Goal: Task Accomplishment & Management: Complete application form

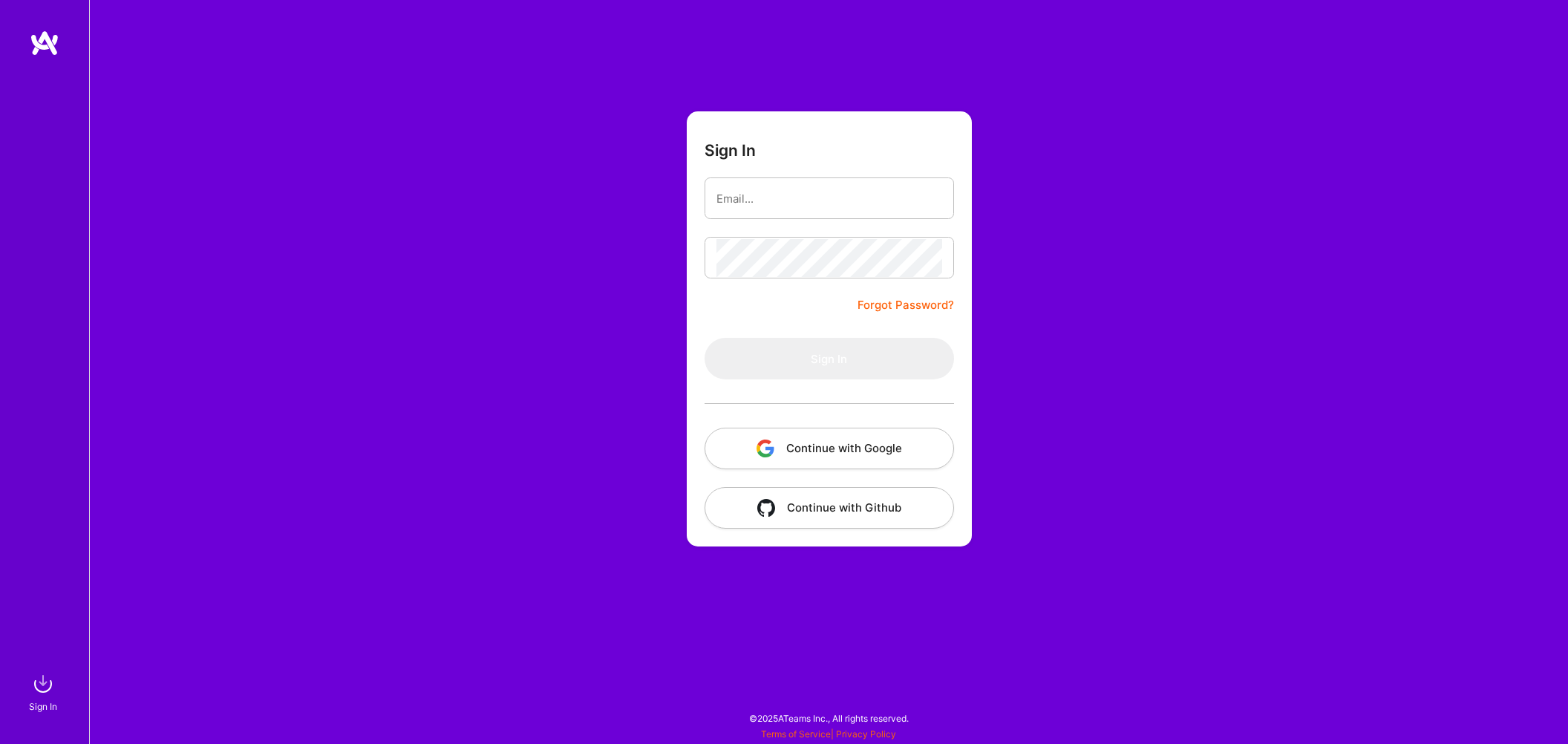
click at [617, 196] on div "Sign In Forgot Password? Sign In Continue with Google Continue with Github" at bounding box center [829, 372] width 1479 height 744
click at [746, 193] on input "email" at bounding box center [830, 198] width 226 height 38
type input "mohansinghjaipur@gmail.com"
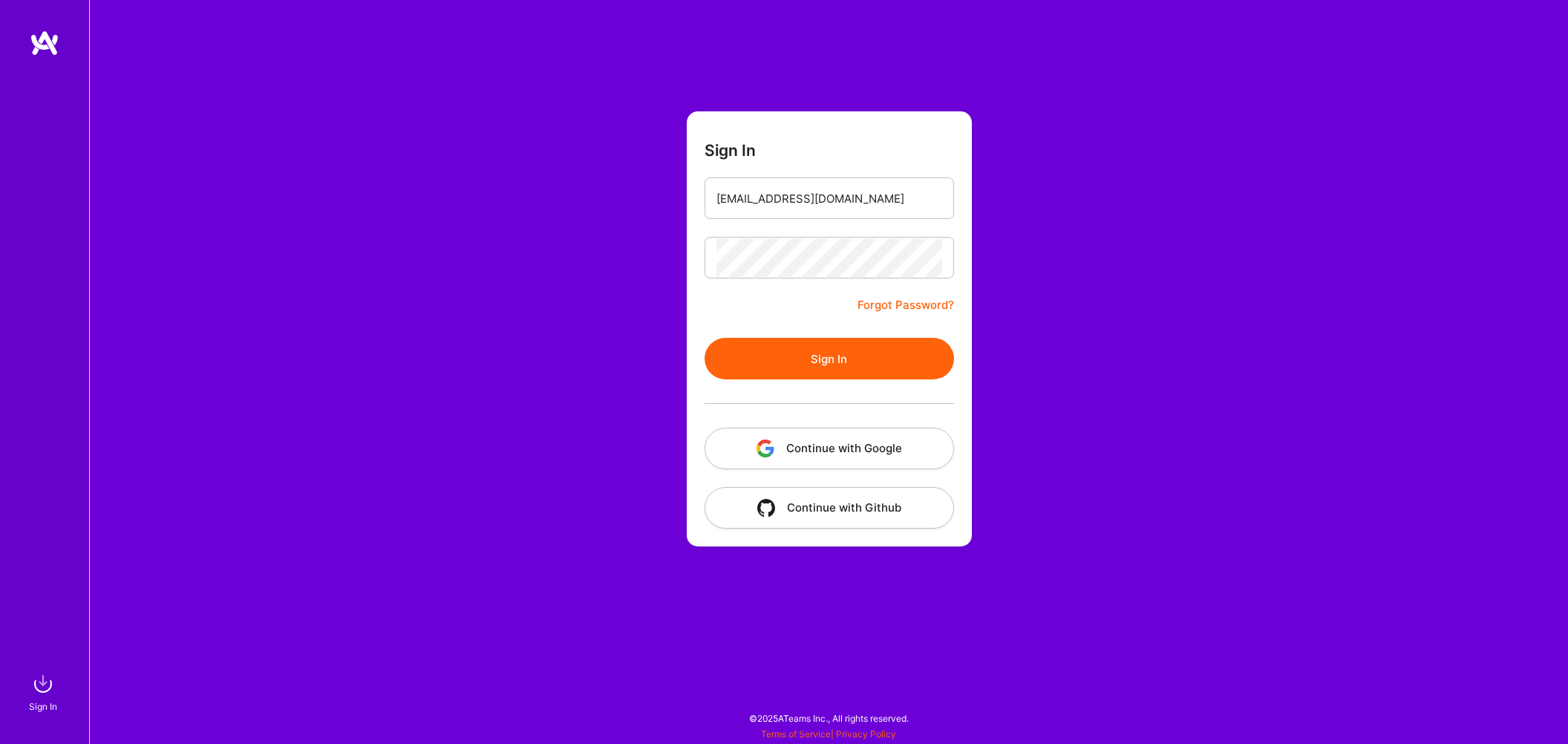
click at [806, 353] on button "Sign In" at bounding box center [829, 359] width 250 height 41
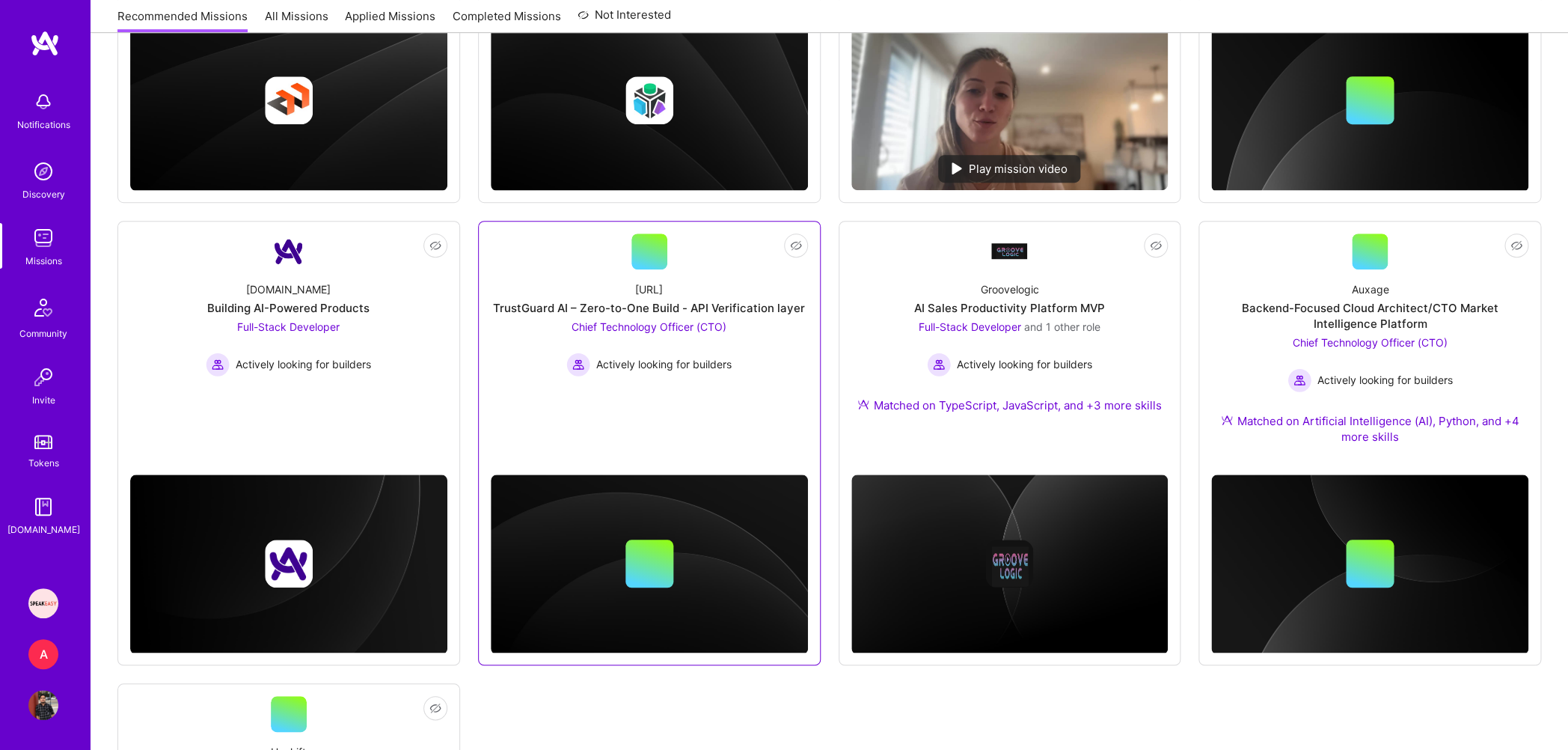
scroll to position [468, 0]
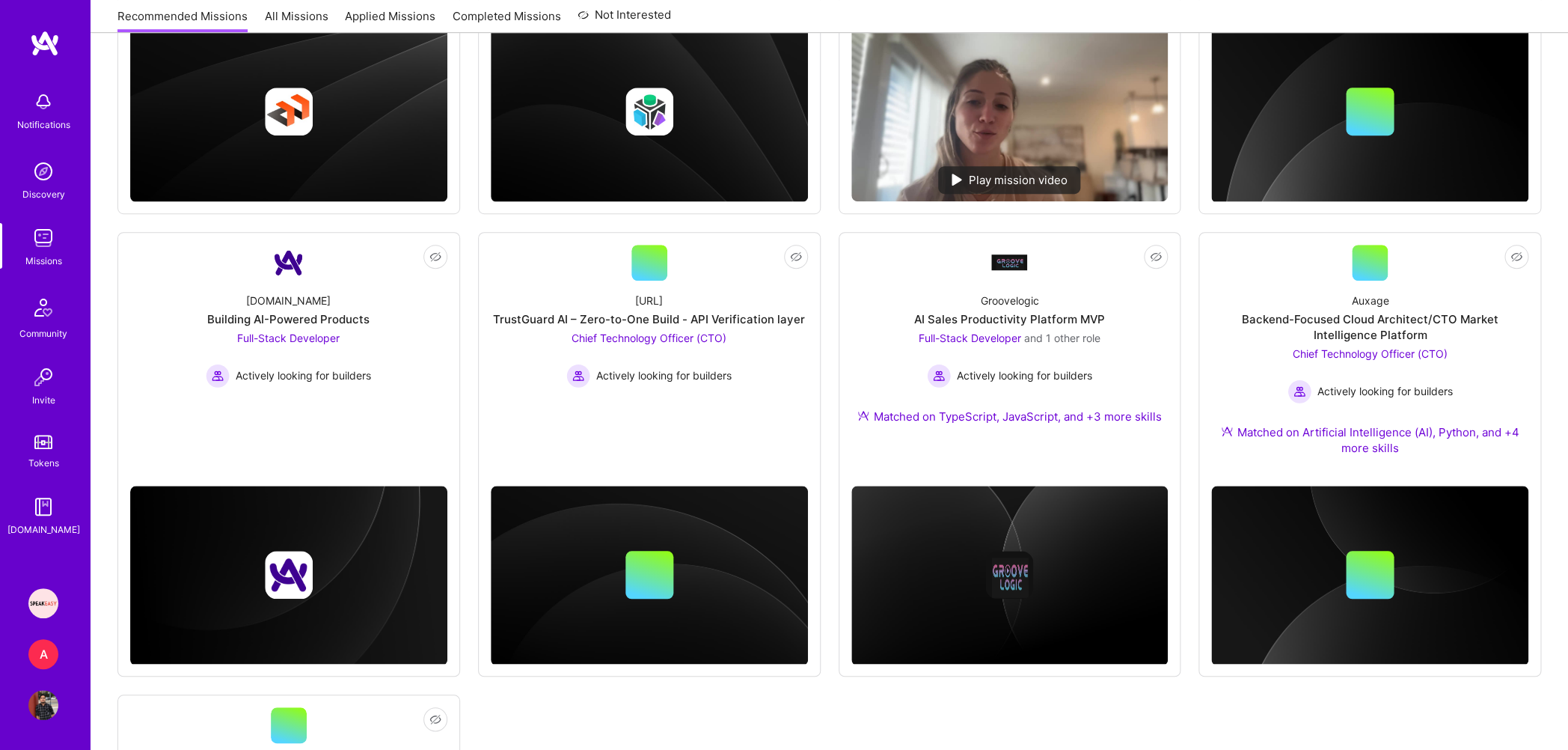
click at [31, 651] on div "A" at bounding box center [42, 654] width 30 height 30
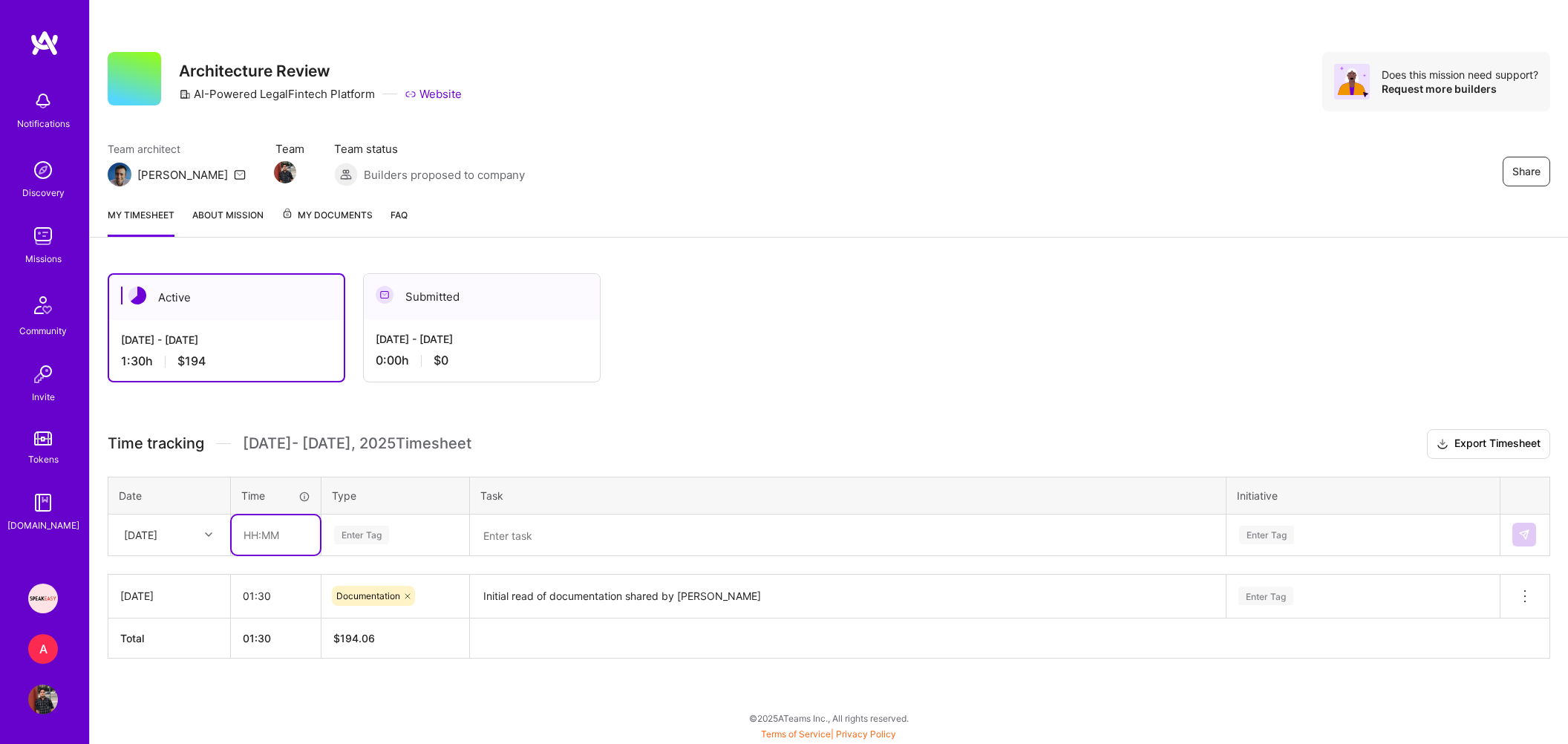
click at [249, 533] on input "text" at bounding box center [276, 535] width 89 height 40
type input "03:45"
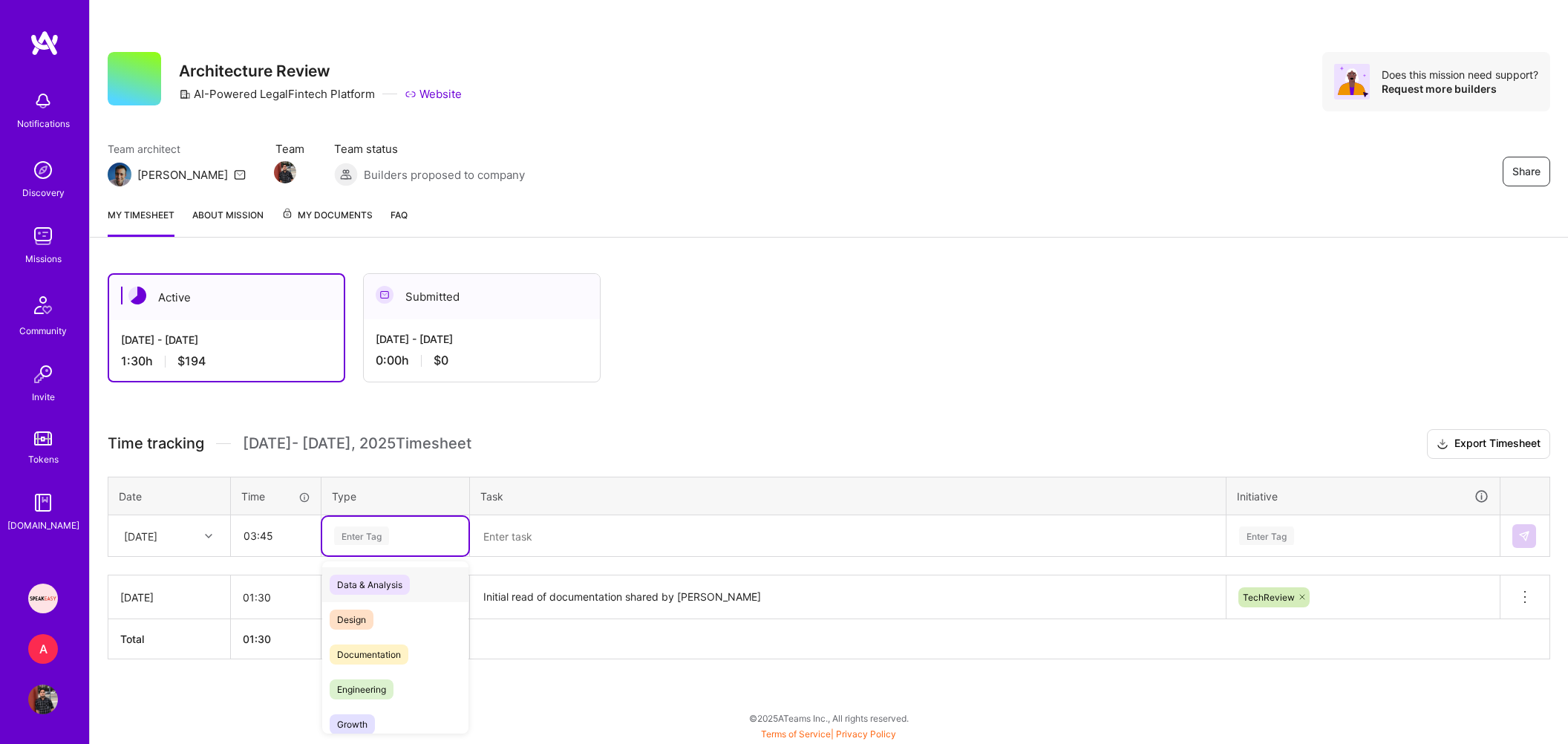
click at [366, 536] on div "Enter Tag" at bounding box center [361, 536] width 55 height 23
click at [382, 650] on span "Documentation" at bounding box center [369, 655] width 78 height 20
click at [549, 534] on textarea at bounding box center [848, 536] width 753 height 39
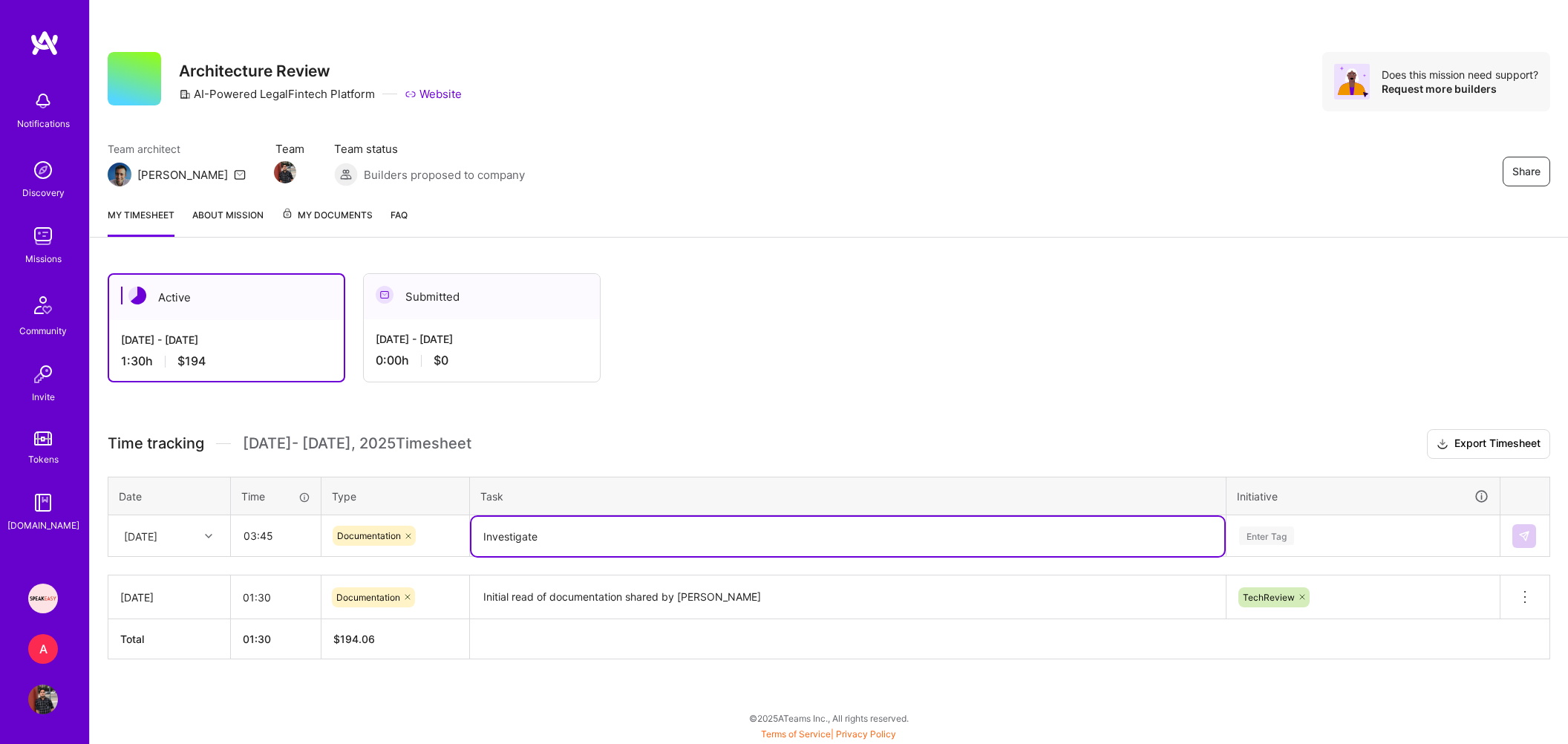
type textarea "Investigate"
click at [270, 531] on input "03:45" at bounding box center [276, 536] width 89 height 40
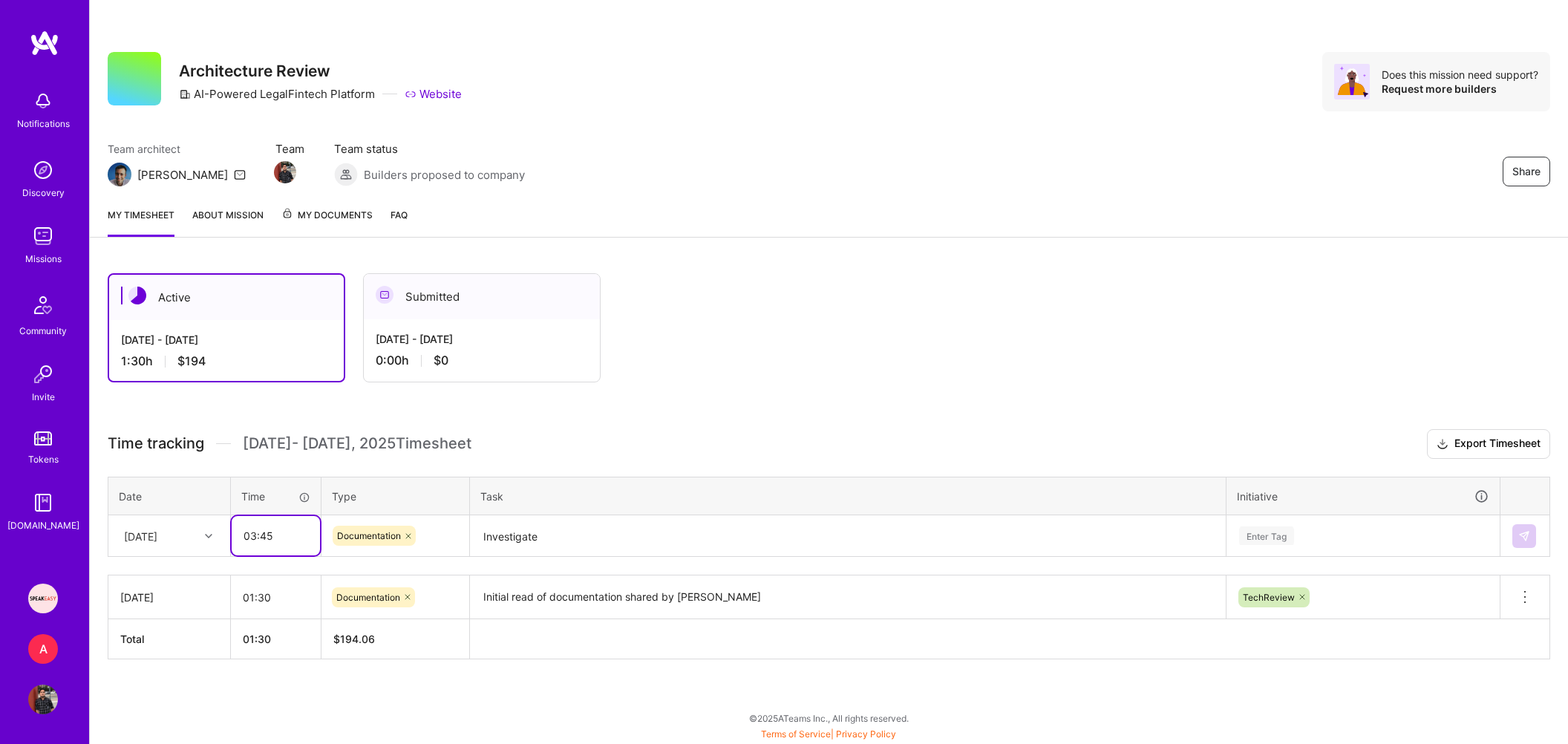
click at [270, 531] on input "03:45" at bounding box center [276, 536] width 89 height 40
type input "01:00"
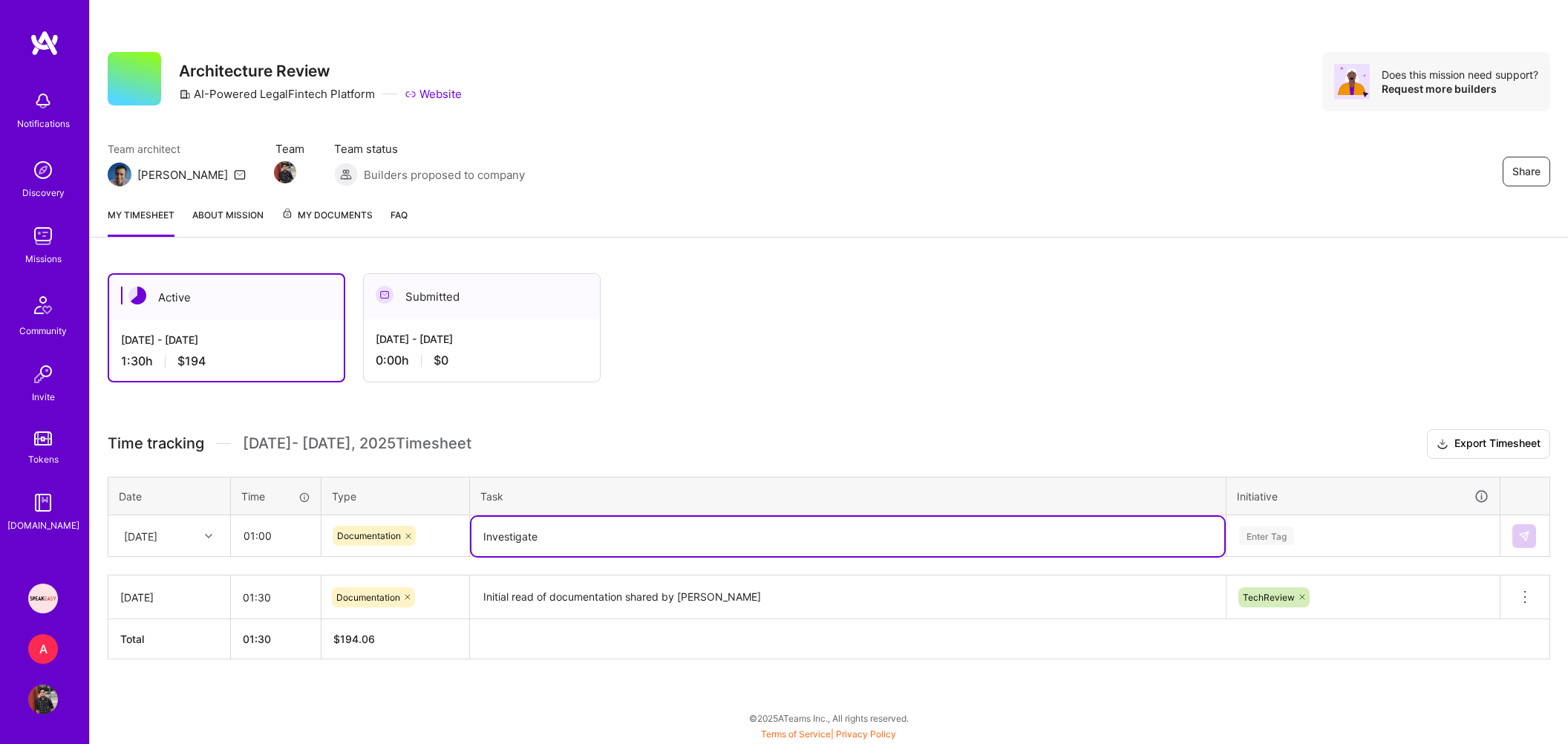
click at [570, 531] on textarea "Investigate" at bounding box center [848, 536] width 753 height 40
click at [617, 531] on textarea "Investigate Approaches" at bounding box center [848, 536] width 753 height 40
type textarea "Investigate Approaches for platform architecture"
click at [1269, 525] on div "Enter Tag" at bounding box center [1266, 536] width 55 height 23
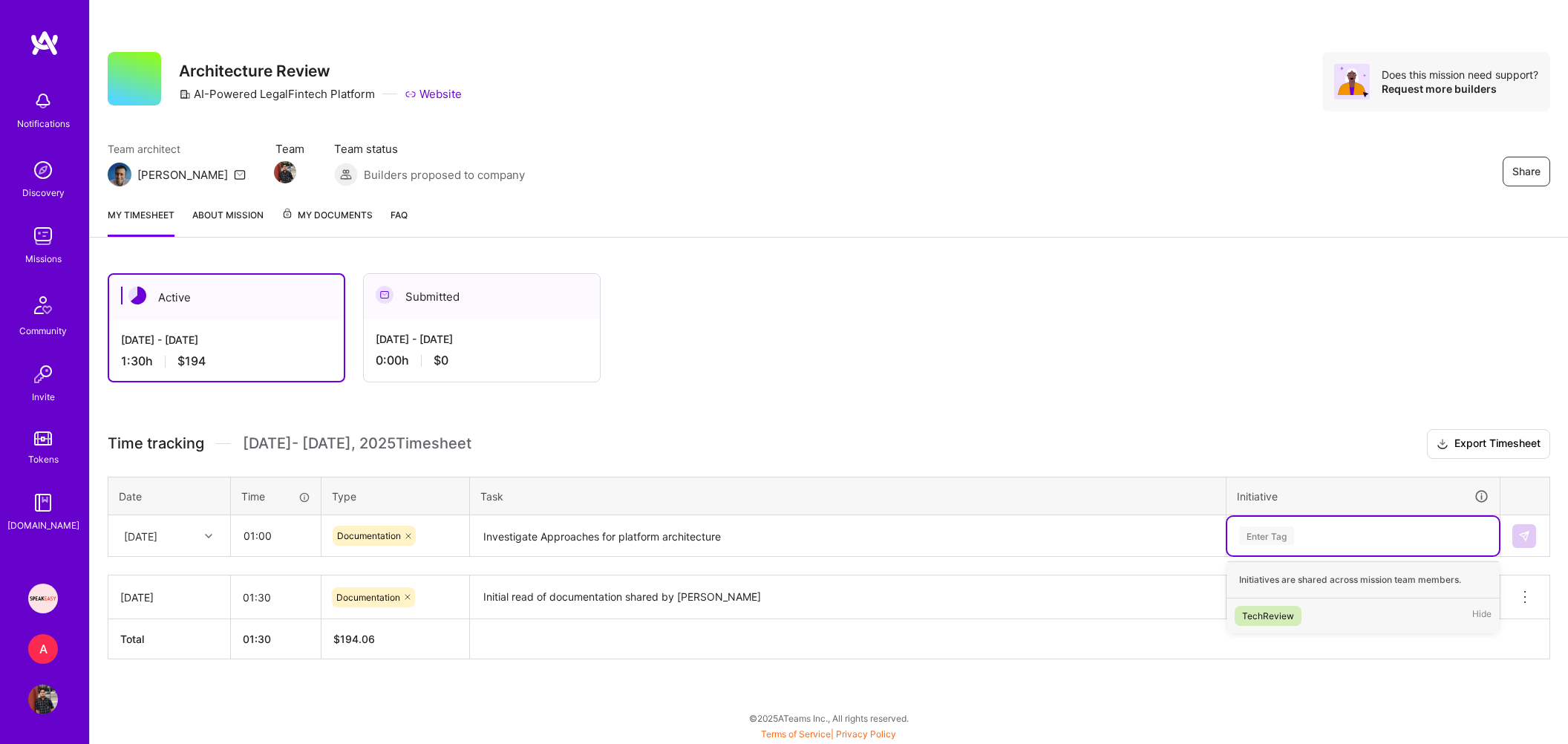
click at [1291, 611] on div "TechReview" at bounding box center [1269, 616] width 52 height 15
click at [1522, 531] on img at bounding box center [1524, 536] width 12 height 12
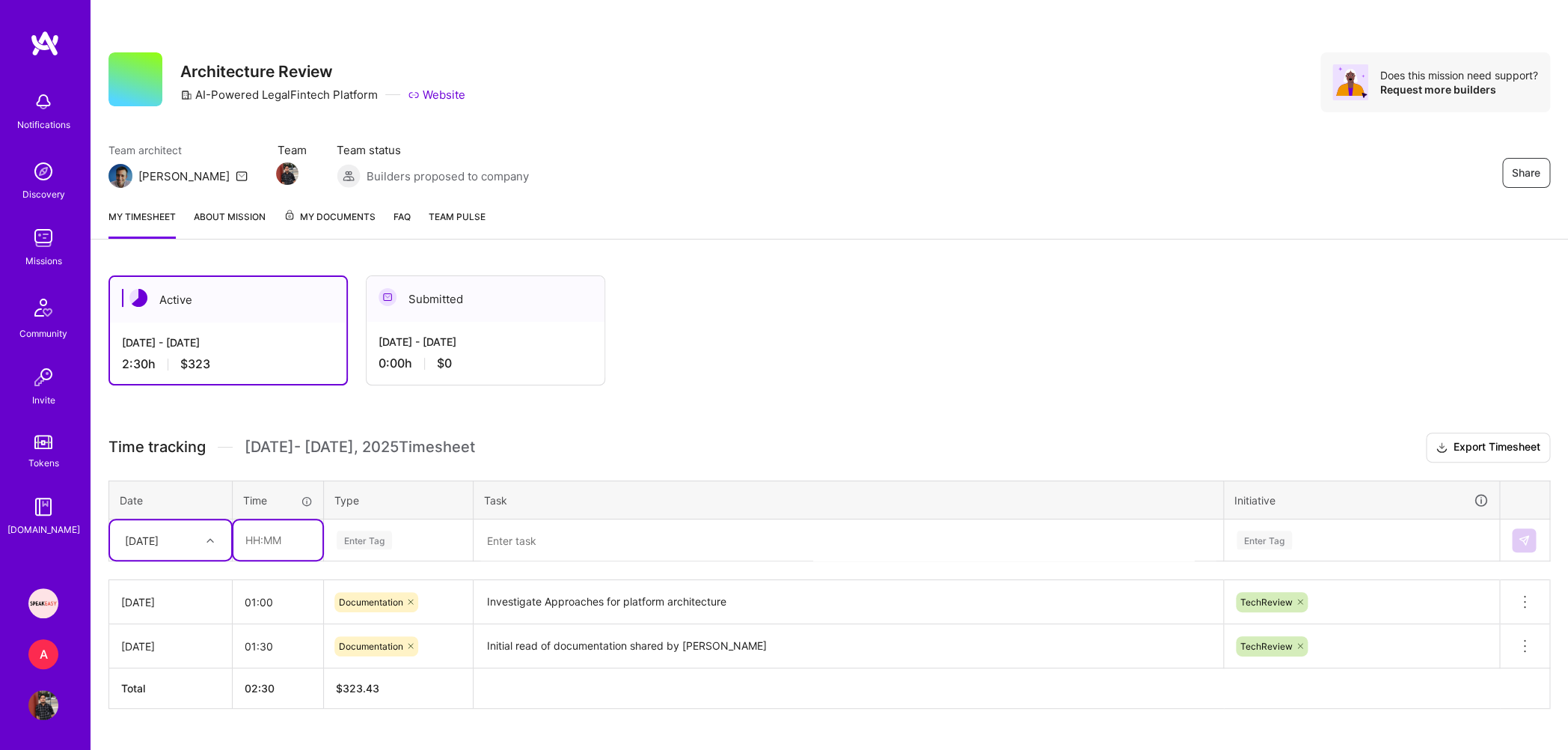
click at [254, 535] on input "text" at bounding box center [278, 540] width 89 height 40
type input "03:45"
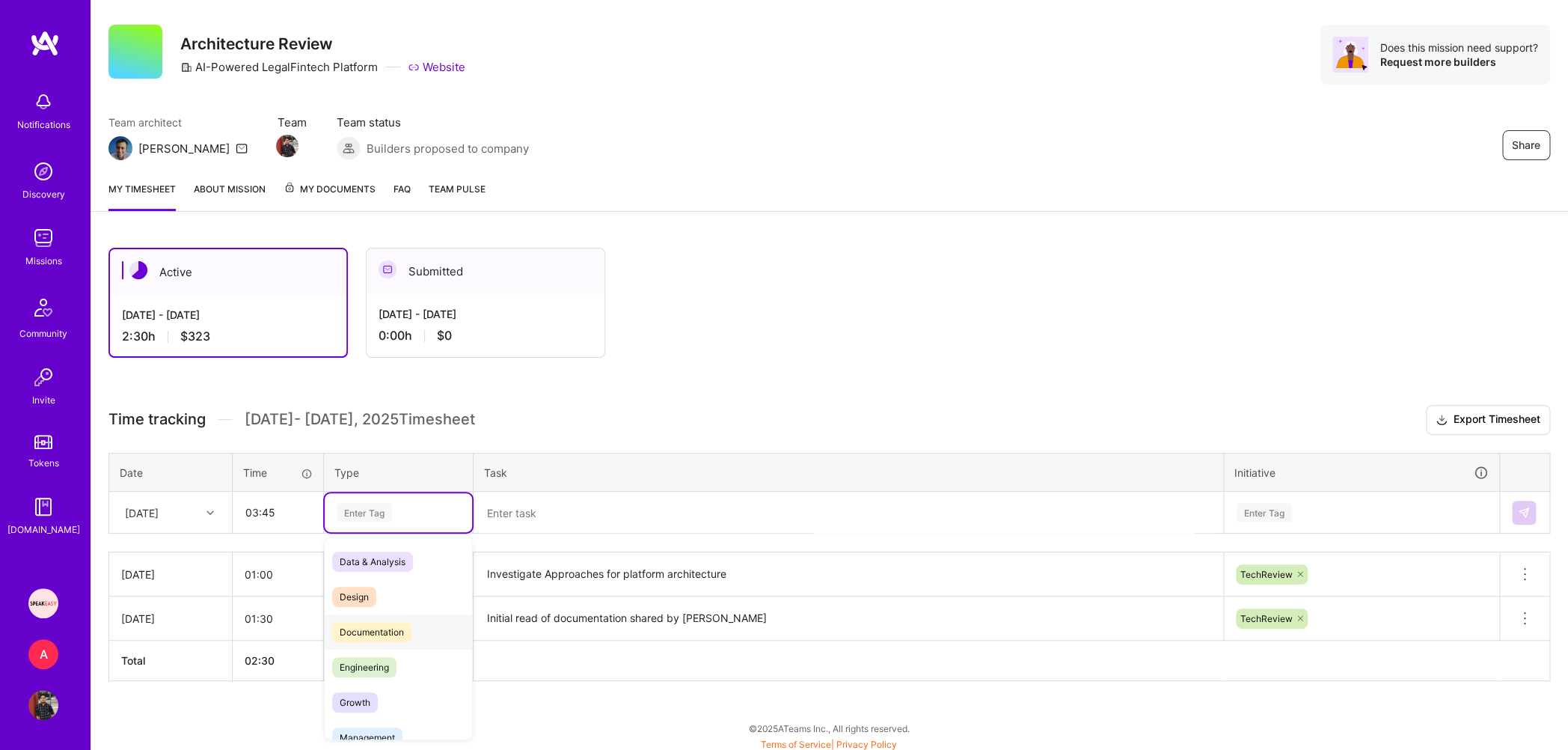
scroll to position [70, 0]
click at [385, 569] on span "Documentation" at bounding box center [371, 563] width 79 height 20
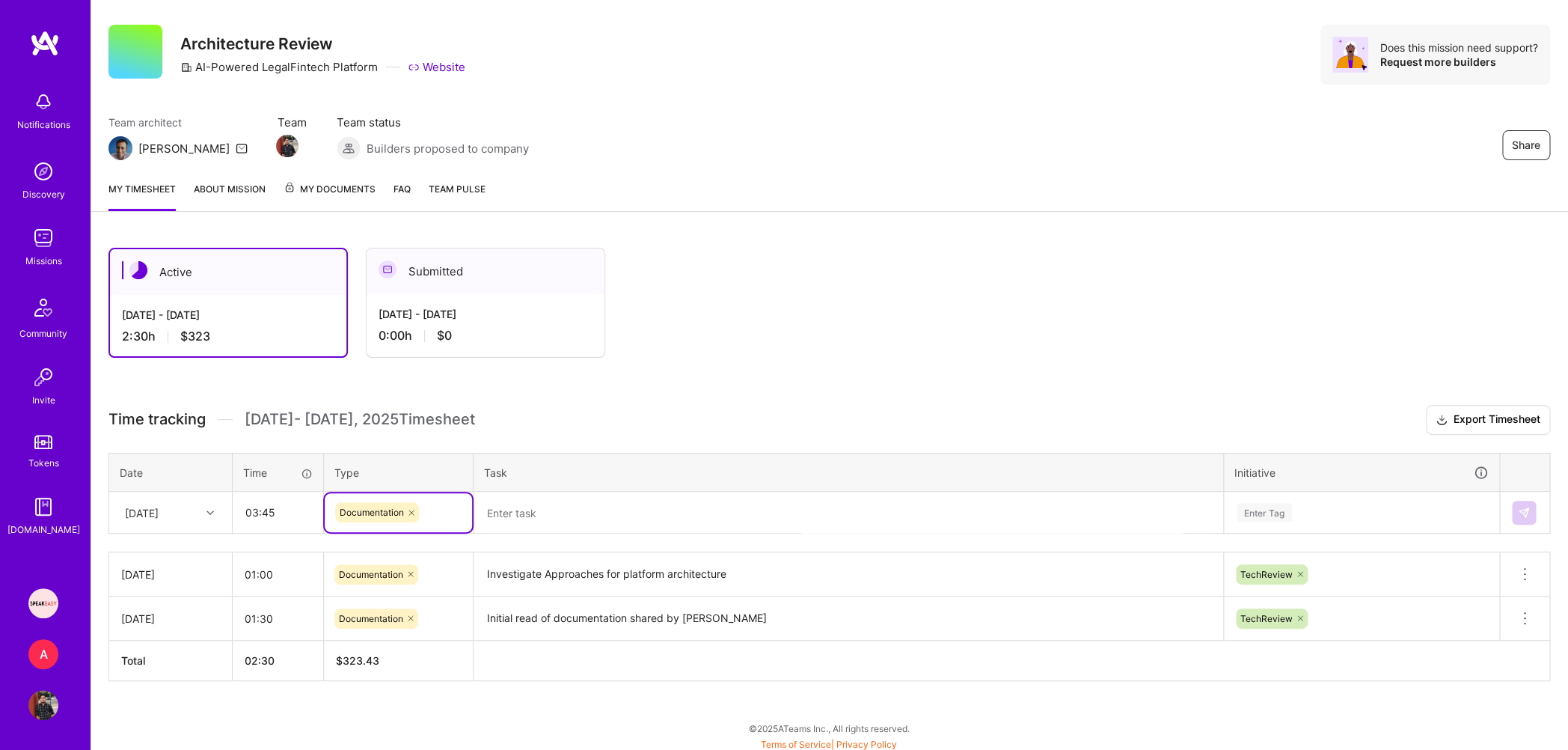
click at [580, 510] on textarea at bounding box center [848, 513] width 747 height 40
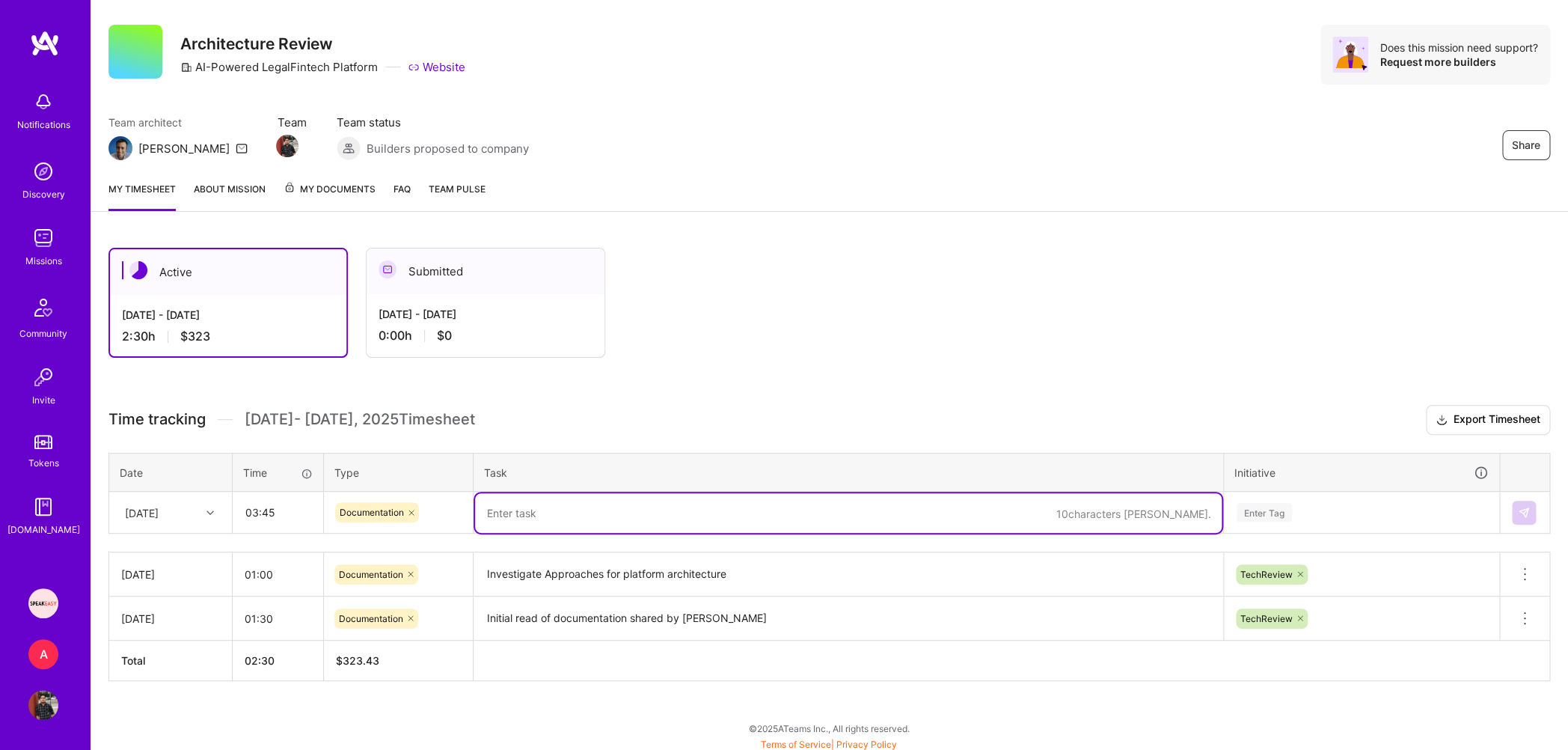
type textarea "W"
type textarea "Technical write up and suggestions including some code architecture samples"
click at [1257, 503] on div "Enter Tag" at bounding box center [1264, 512] width 55 height 23
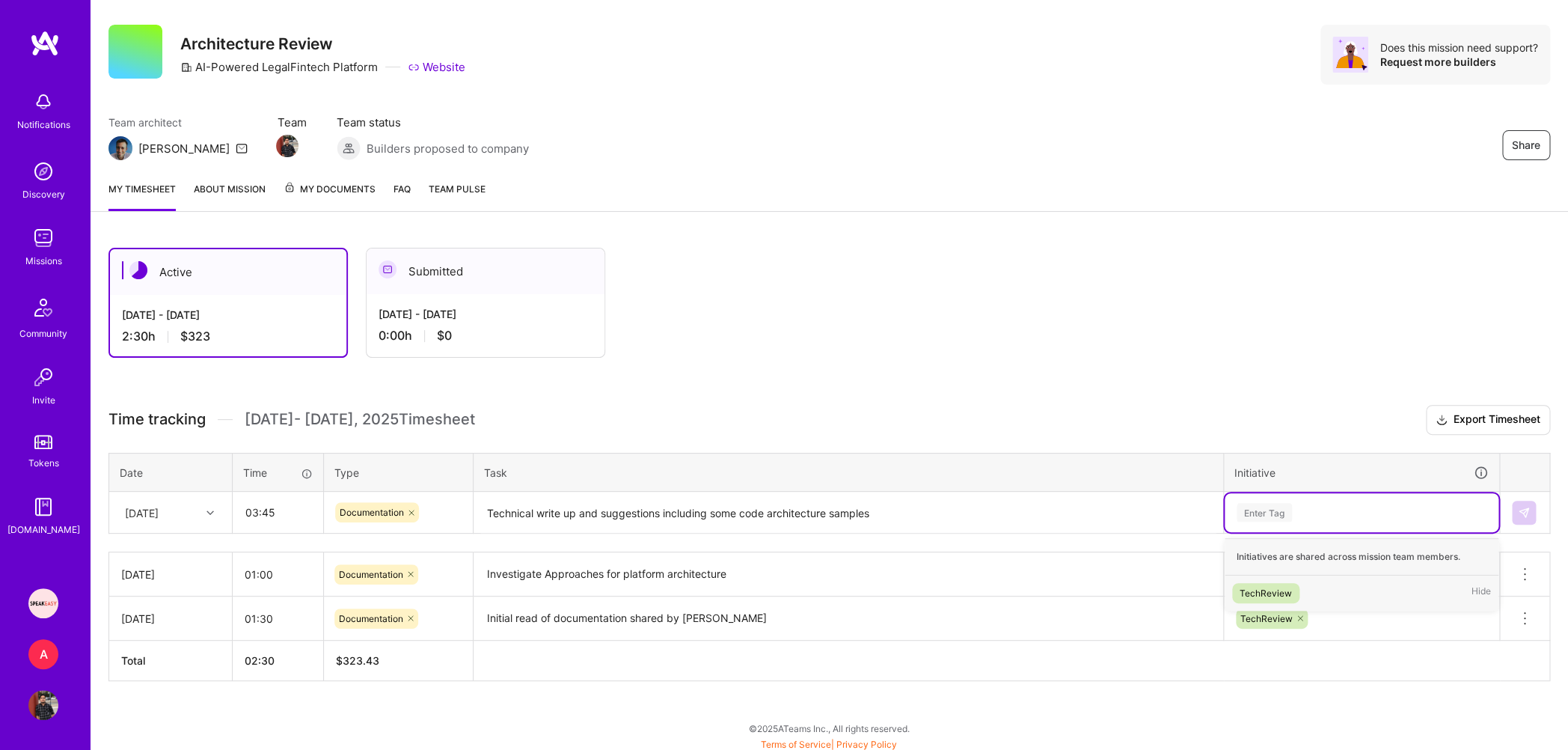
click at [1266, 585] on div "TechReview" at bounding box center [1266, 593] width 53 height 15
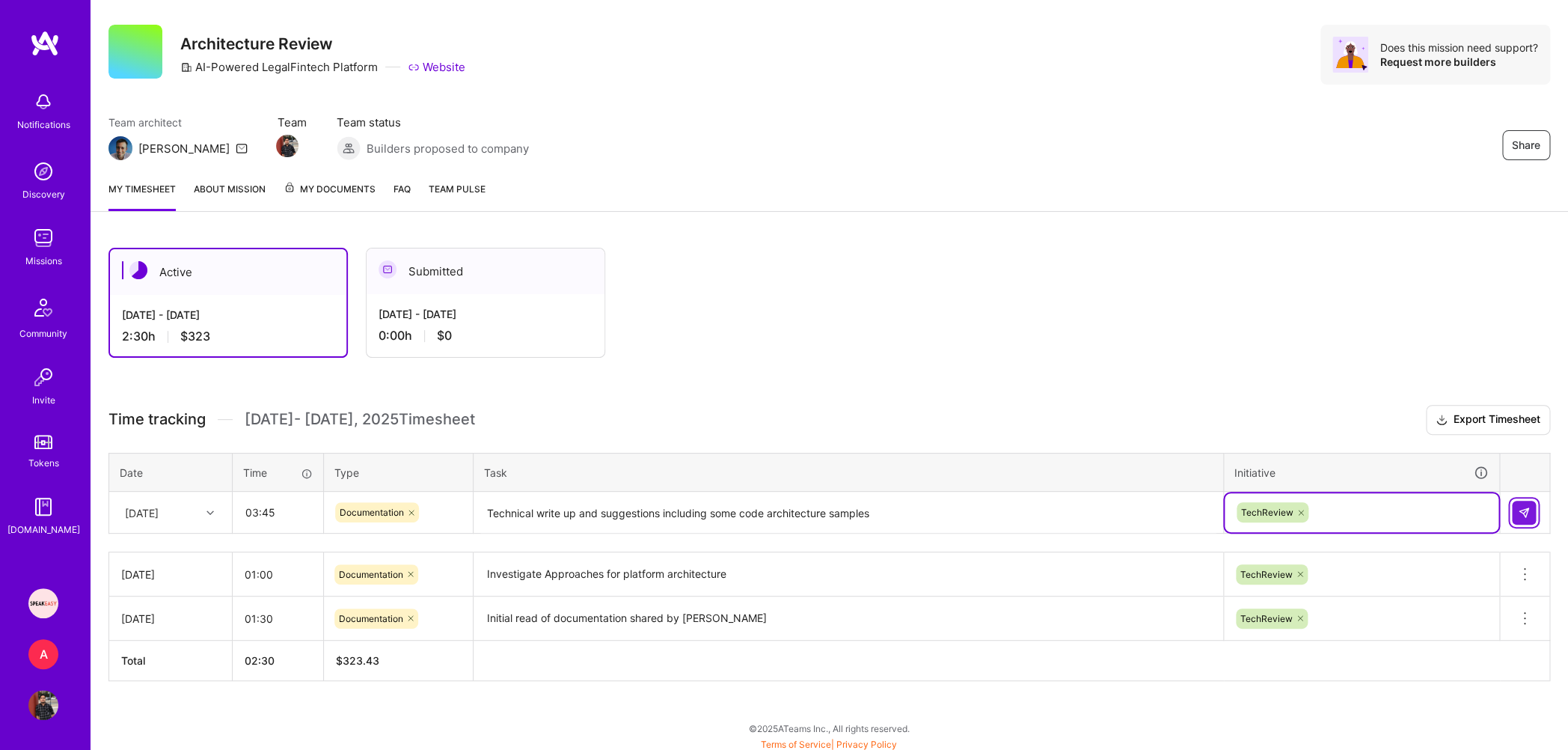
click at [1527, 507] on img at bounding box center [1524, 513] width 12 height 12
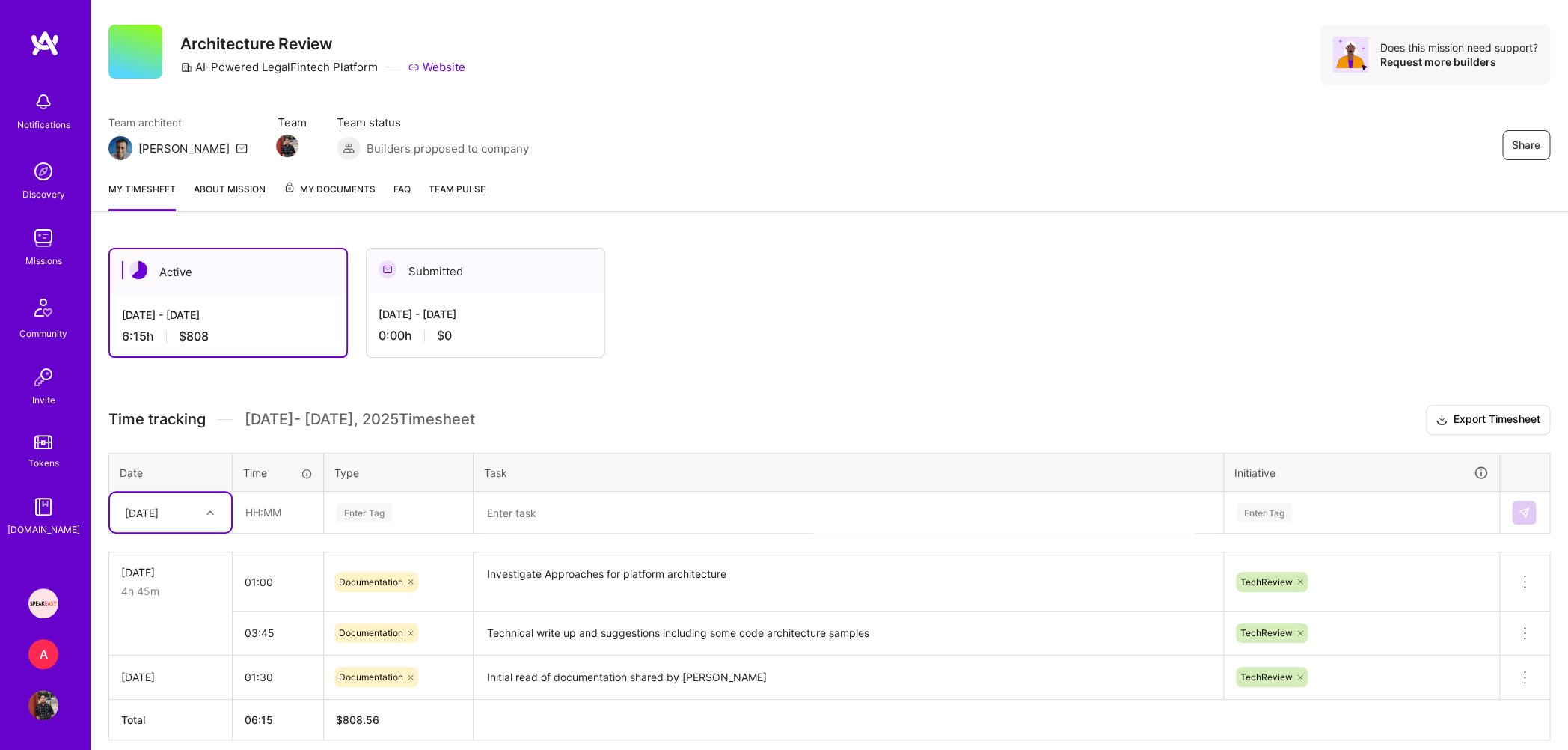
scroll to position [86, 0]
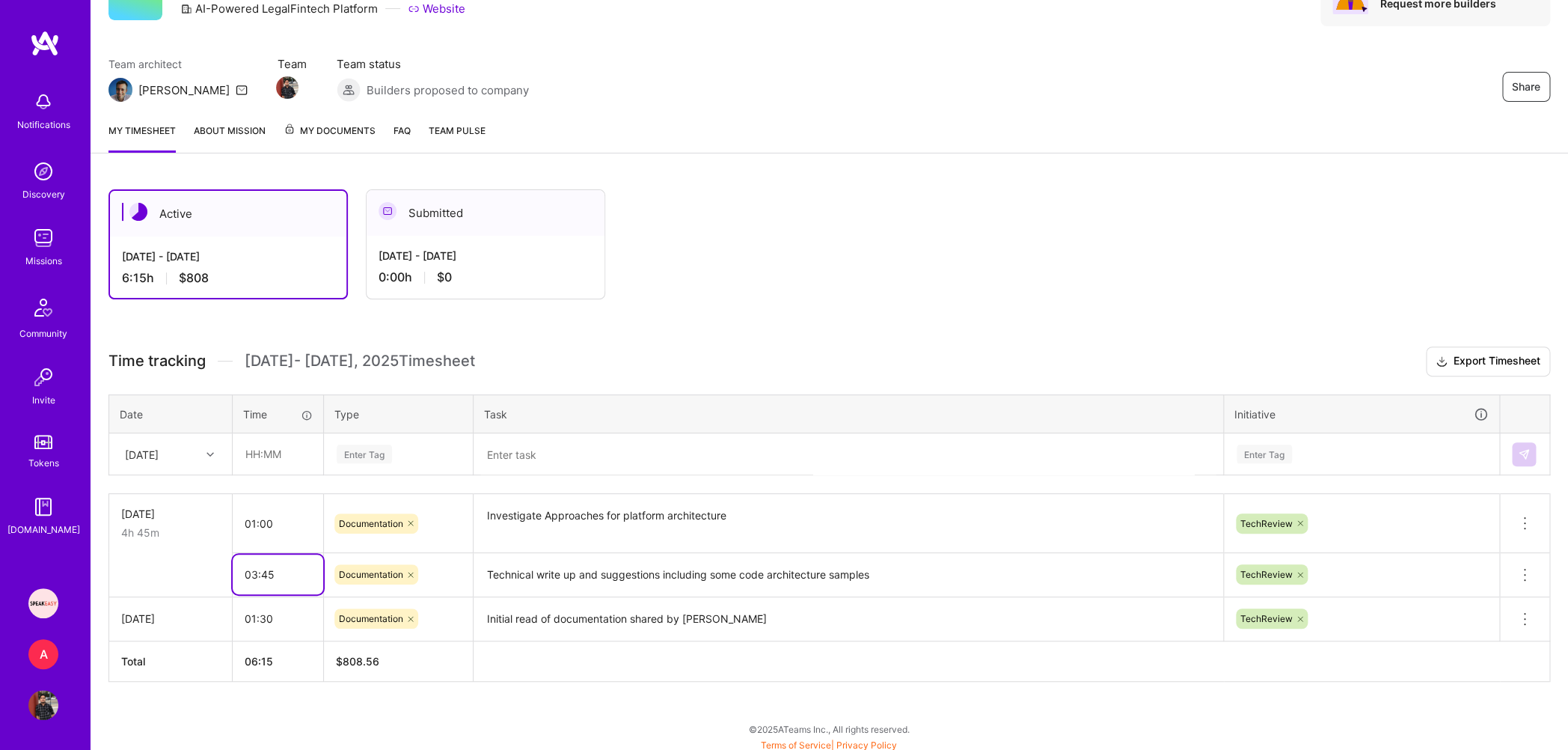
click at [257, 571] on input "03:45" at bounding box center [278, 574] width 91 height 40
type input "02:45"
click at [568, 682] on div "Active Sep 16 - Sep 30, 2025 6:15 h $808 Submitted Sep 1 - Sep 15, 2025 0:00 h …" at bounding box center [829, 463] width 1478 height 584
click at [53, 237] on img at bounding box center [42, 237] width 30 height 30
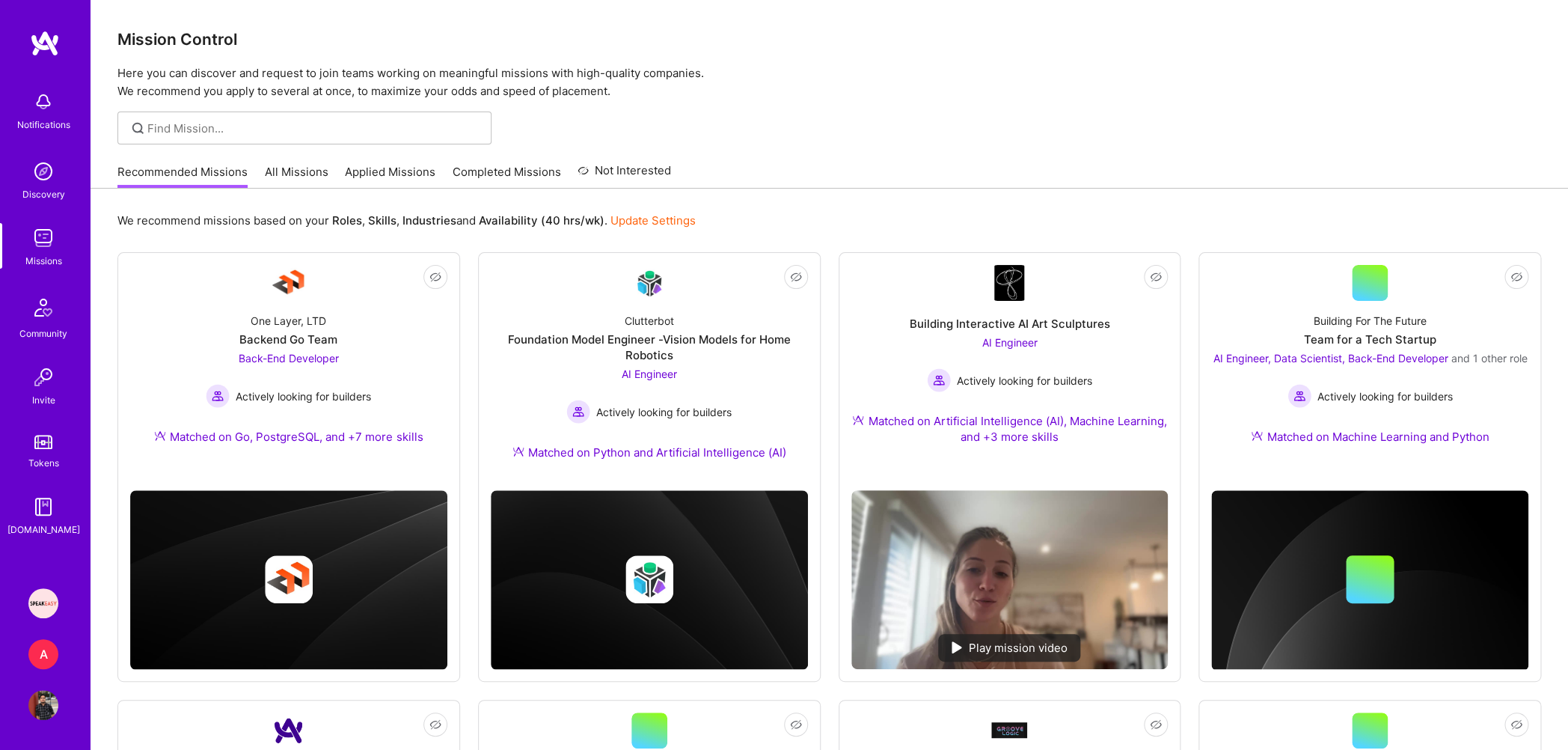
click at [393, 180] on link "Applied Missions" at bounding box center [390, 176] width 91 height 25
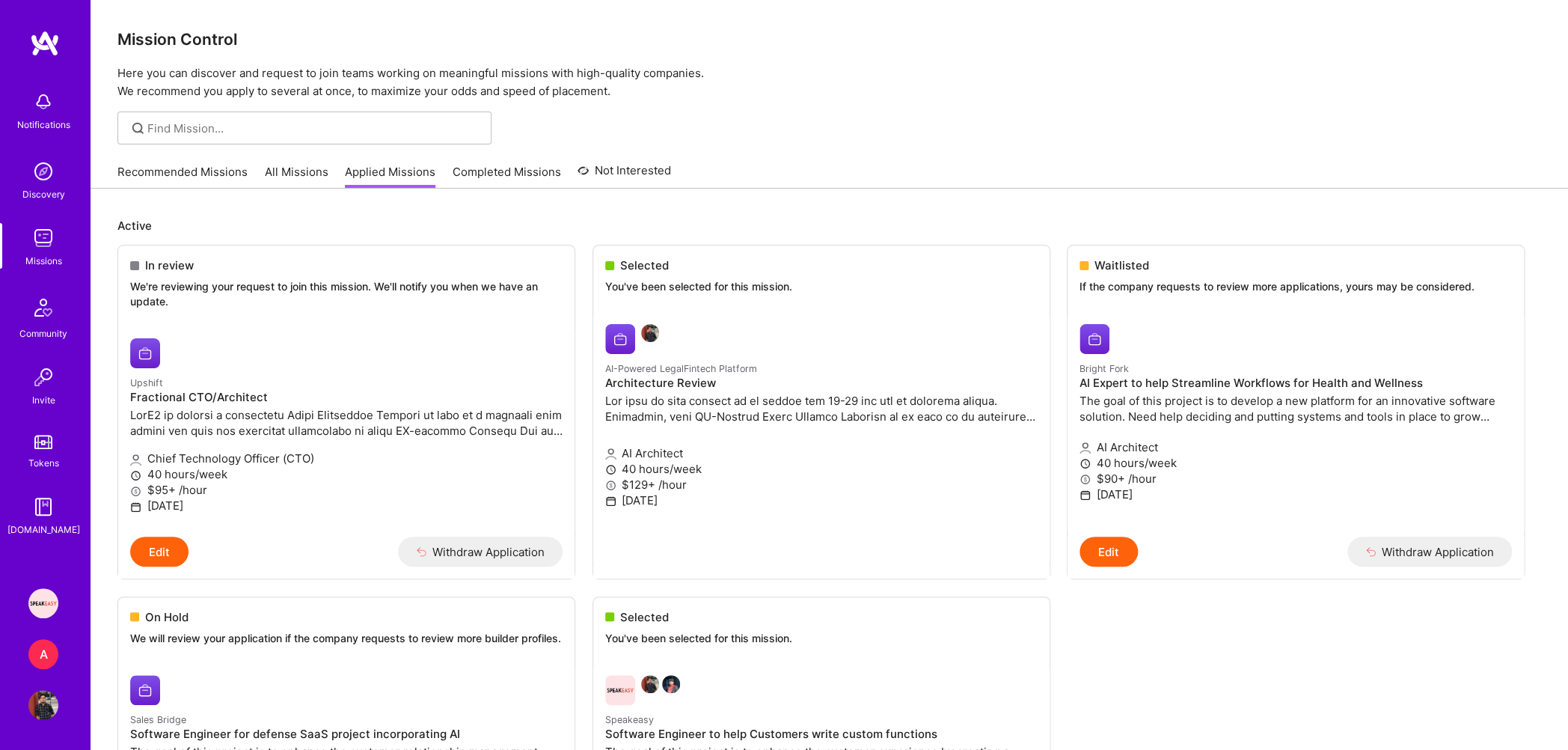
click at [162, 172] on link "Recommended Missions" at bounding box center [182, 176] width 130 height 25
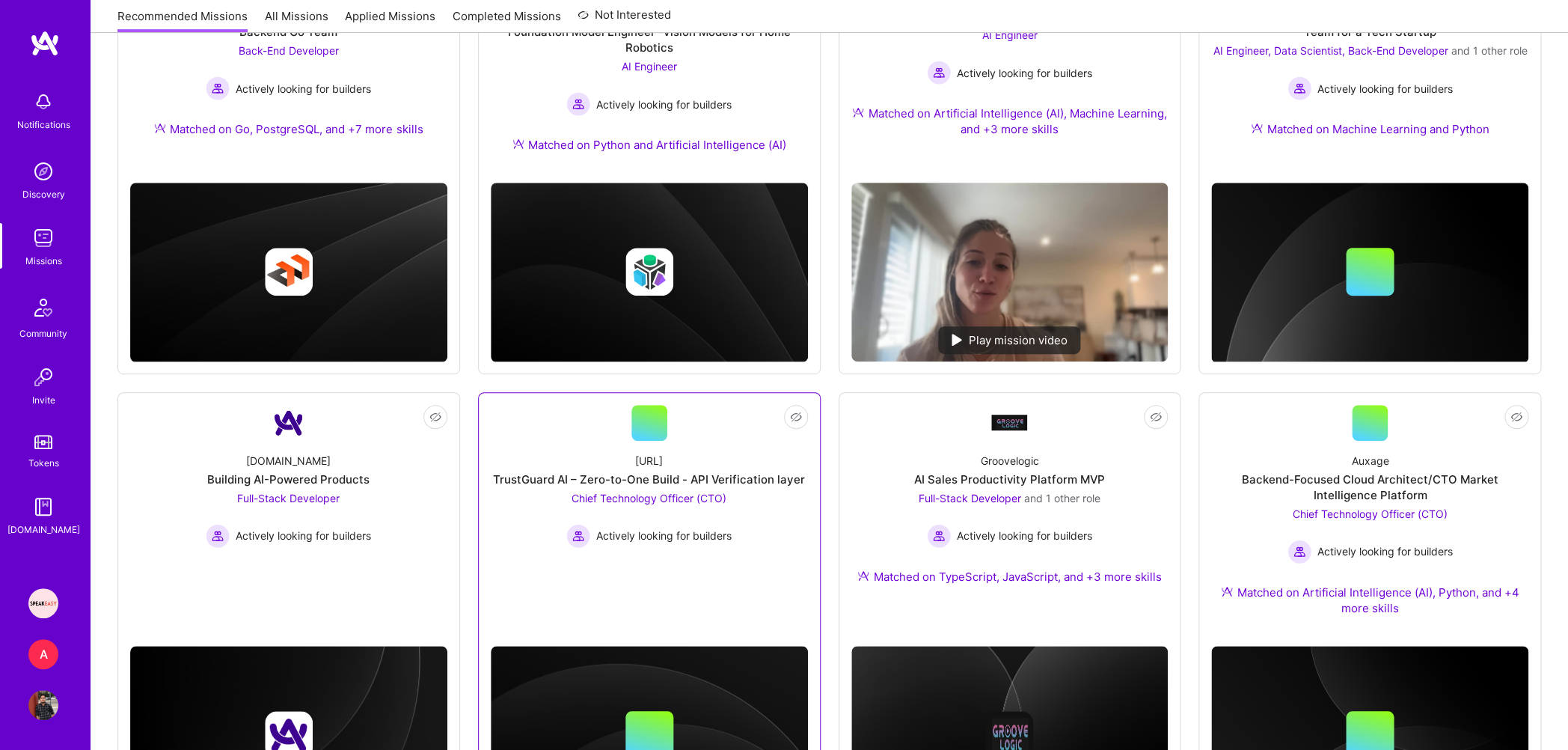
scroll to position [161, 0]
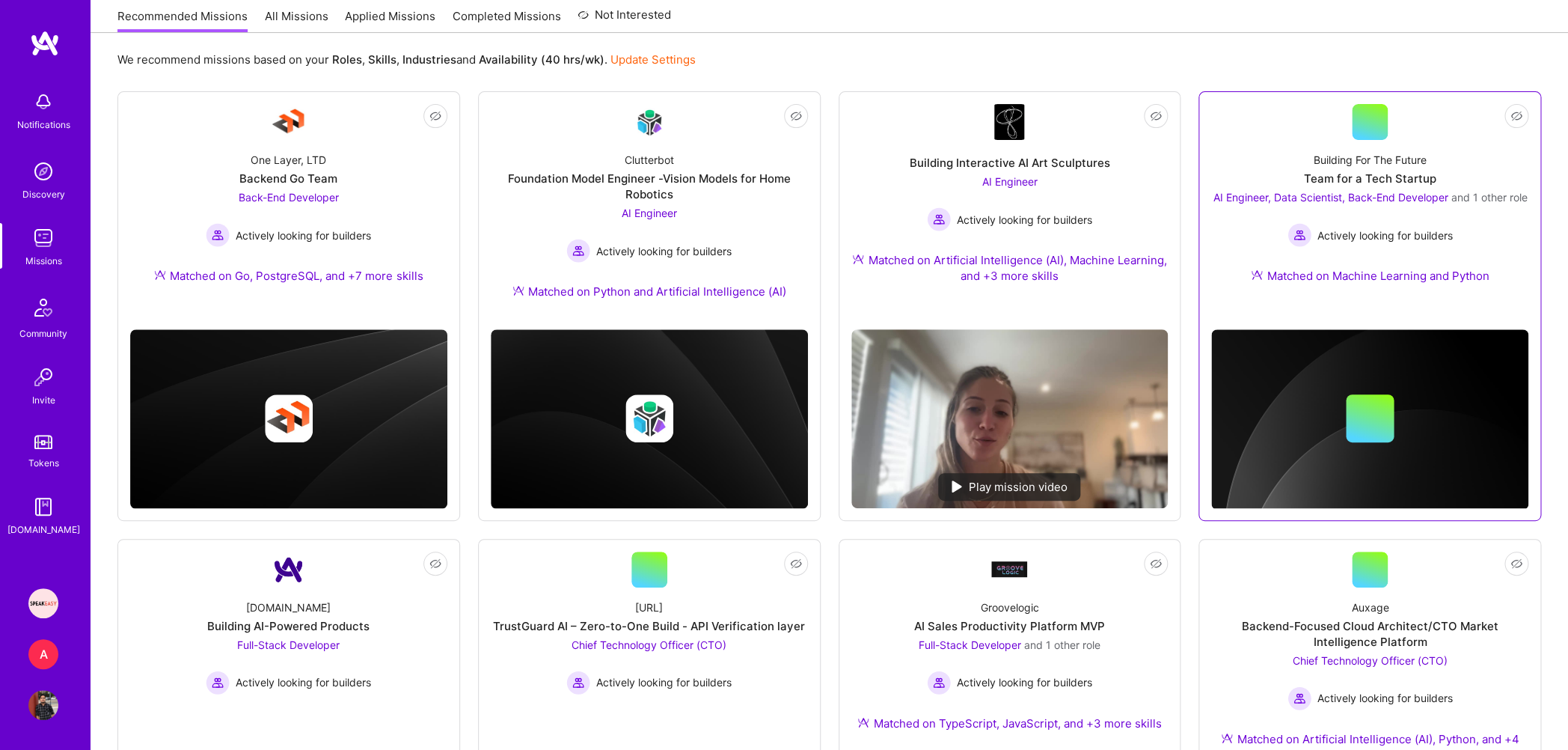
click at [1402, 238] on span "Actively looking for builders" at bounding box center [1384, 236] width 135 height 15
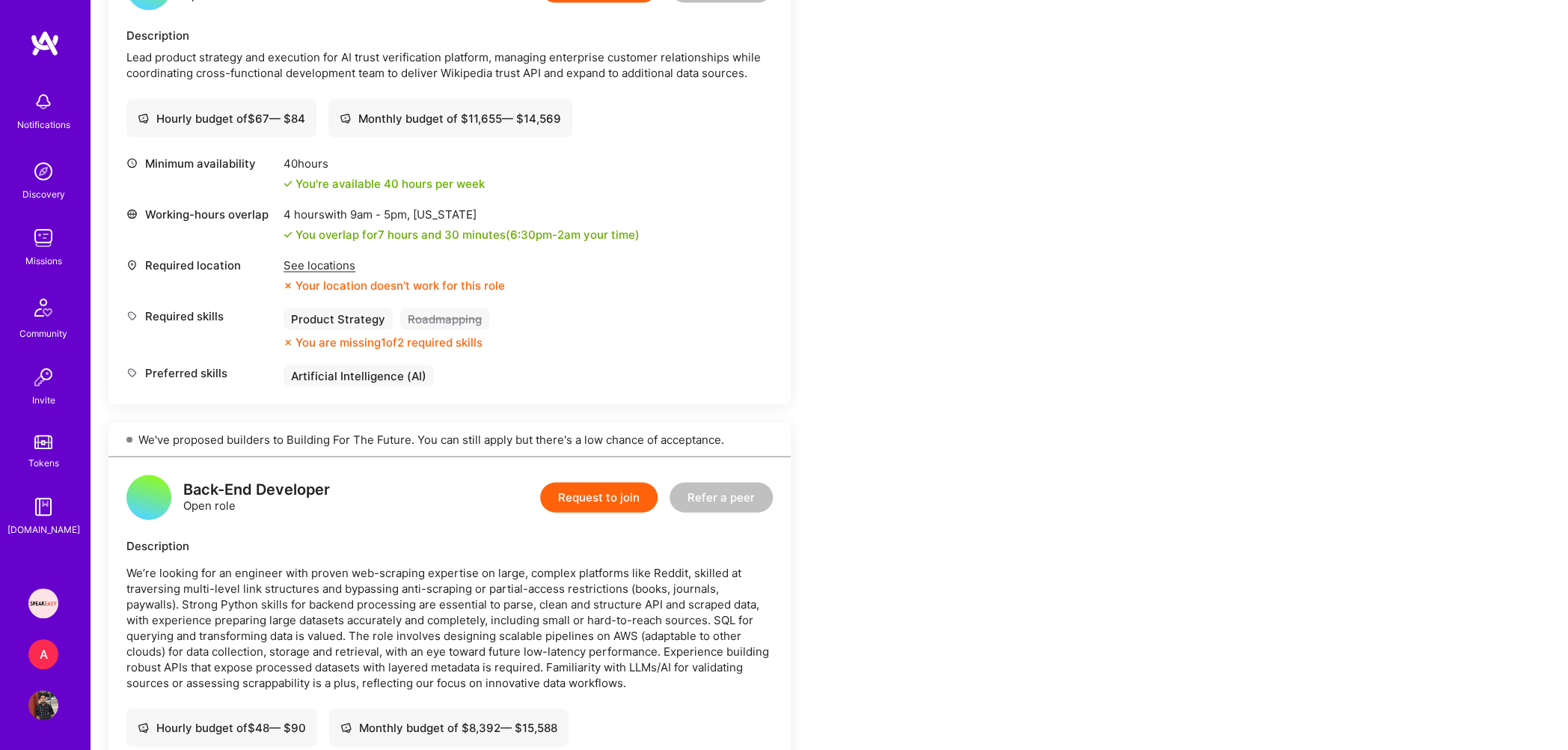
scroll to position [1799, 0]
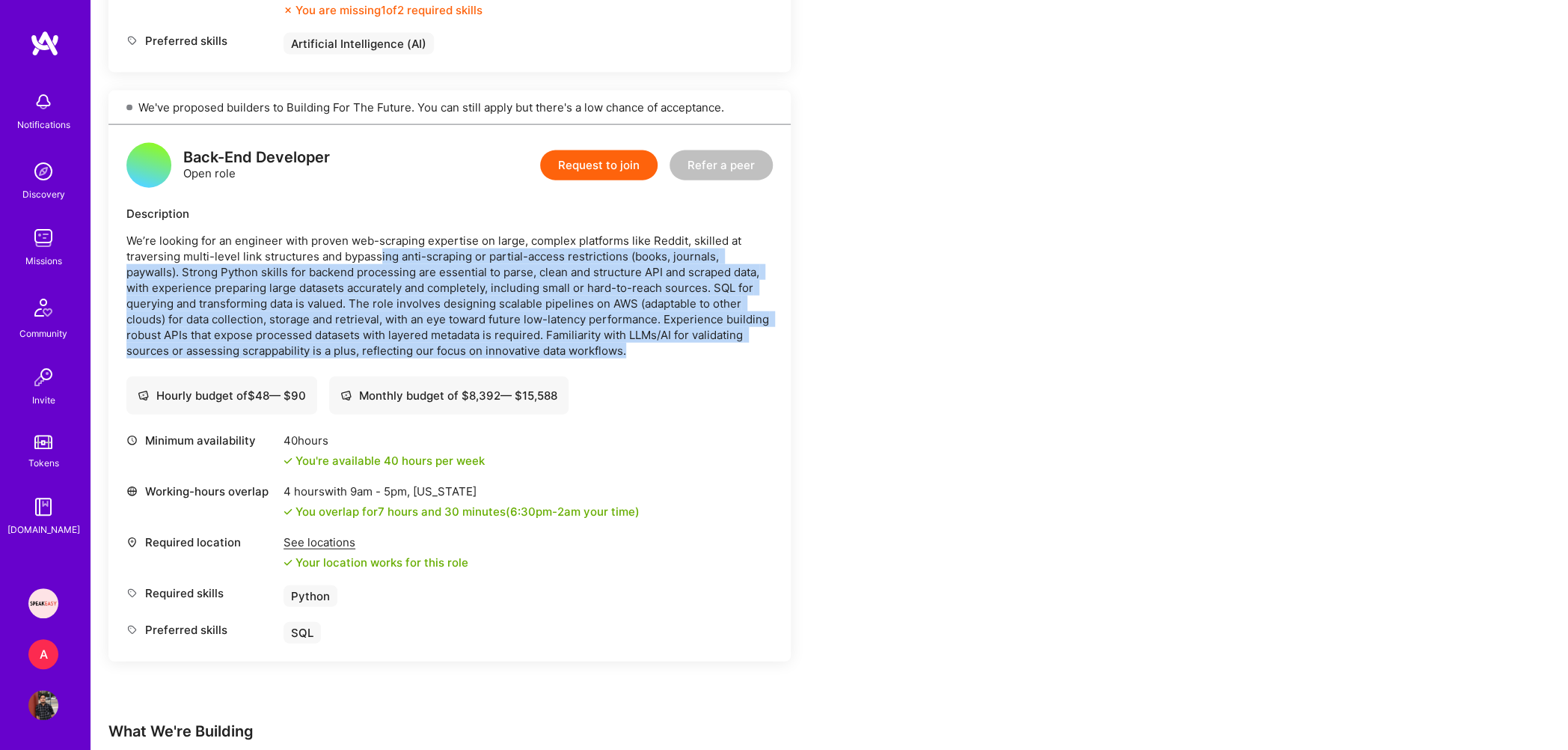
drag, startPoint x: 380, startPoint y: 259, endPoint x: 641, endPoint y: 355, distance: 278.1
click at [641, 355] on p "We’re looking for an engineer with proven web-scraping expertise on large, comp…" at bounding box center [450, 296] width 647 height 126
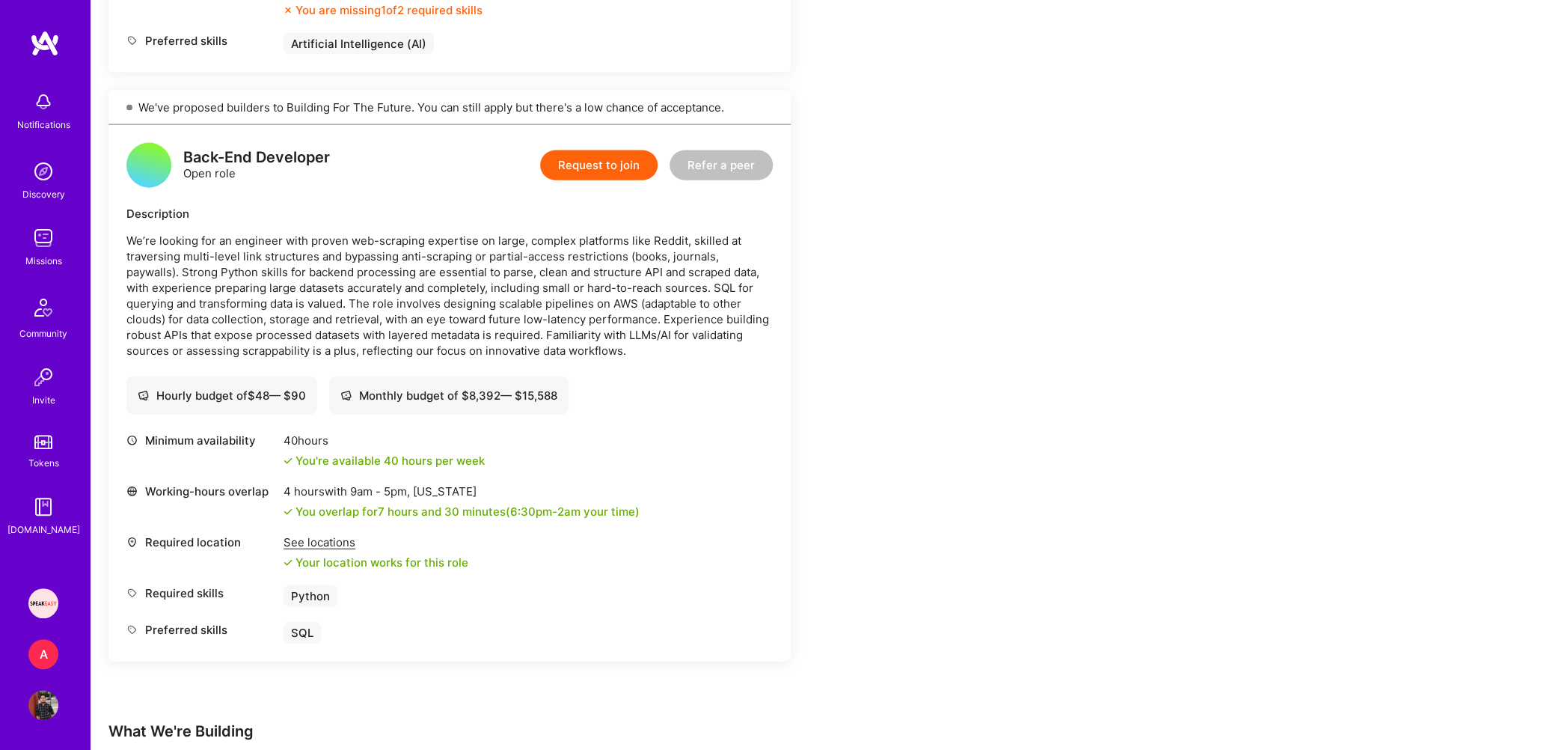
click at [642, 354] on p "We’re looking for an engineer with proven web-scraping expertise on large, comp…" at bounding box center [450, 296] width 647 height 126
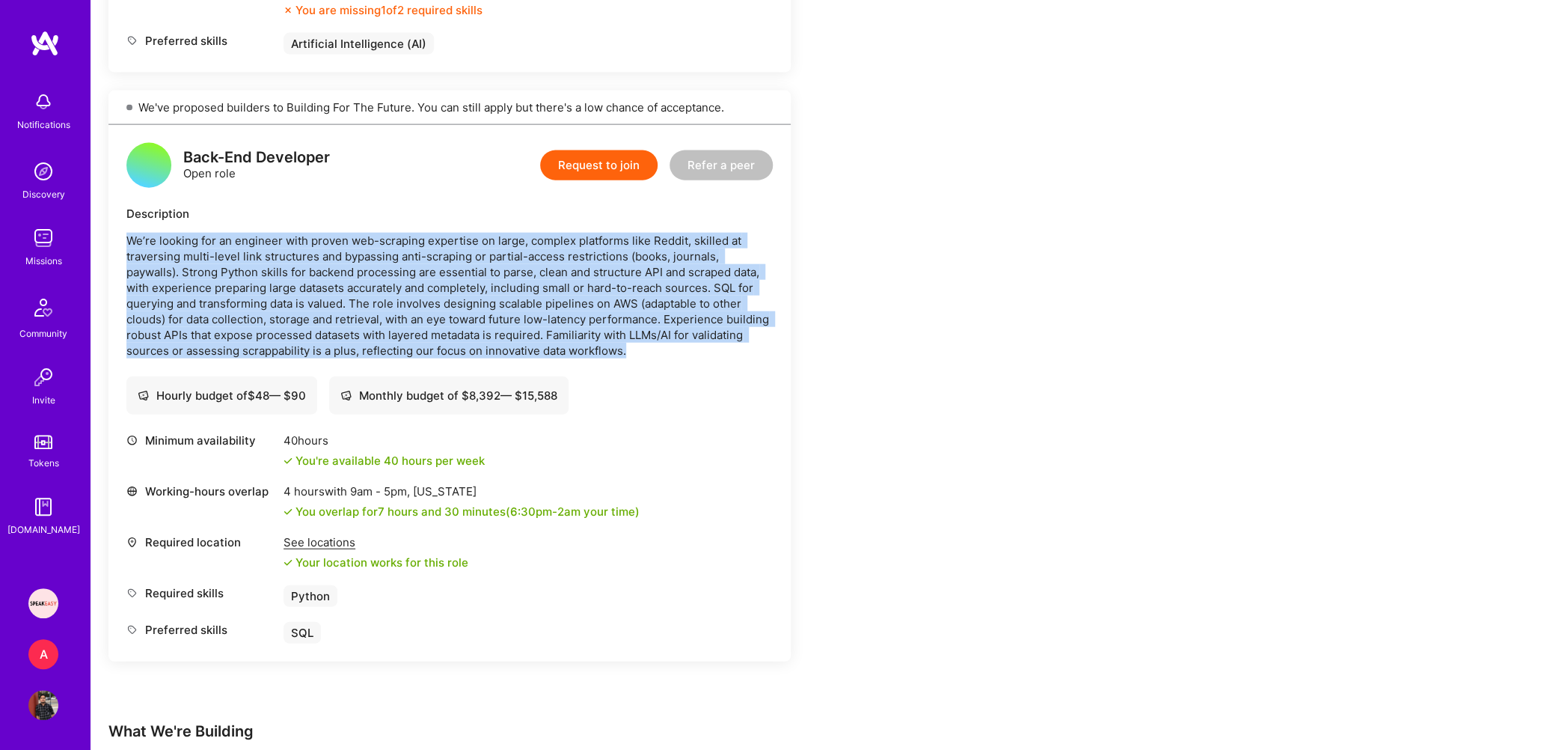
drag, startPoint x: 659, startPoint y: 352, endPoint x: 145, endPoint y: 222, distance: 530.2
click at [145, 222] on div "Description We’re looking for an engineer with proven web-scraping expertise on…" at bounding box center [450, 282] width 647 height 153
click at [166, 258] on p "We’re looking for an engineer with proven web-scraping expertise on large, comp…" at bounding box center [450, 296] width 647 height 126
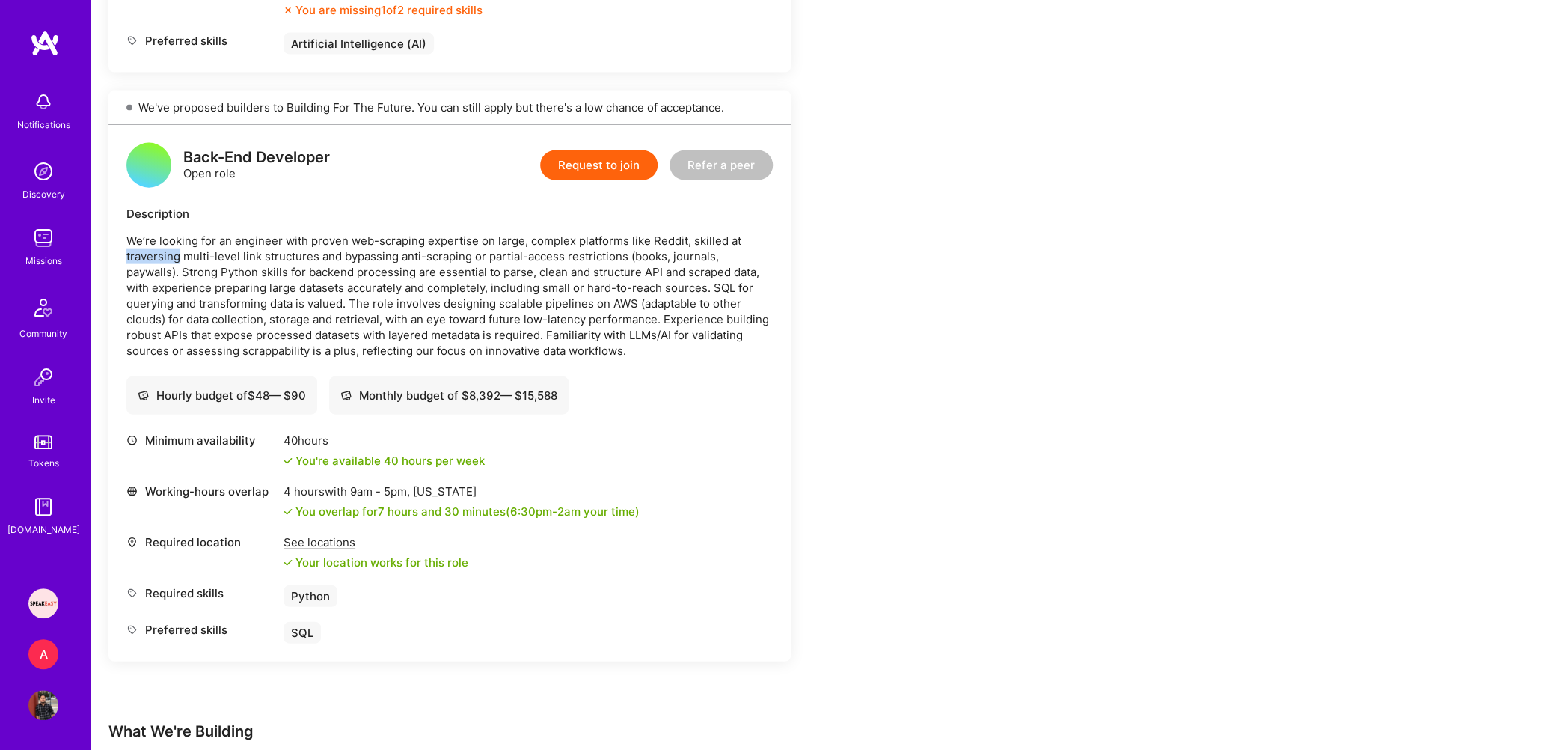
click at [166, 258] on p "We’re looking for an engineer with proven web-scraping expertise on large, comp…" at bounding box center [450, 296] width 647 height 126
click at [197, 279] on p "We’re looking for an engineer with proven web-scraping expertise on large, comp…" at bounding box center [450, 296] width 647 height 126
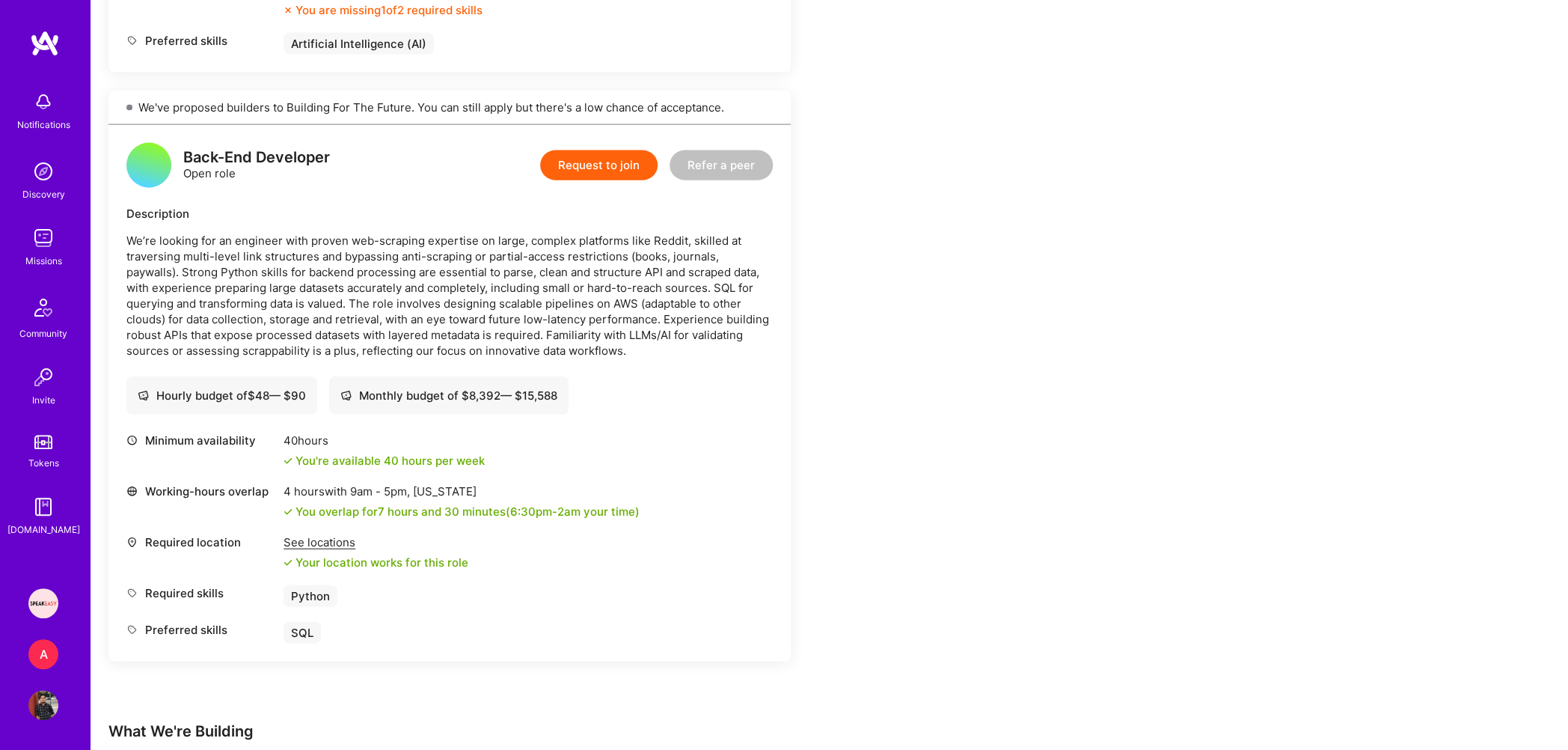
click at [259, 281] on p "We’re looking for an engineer with proven web-scraping expertise on large, comp…" at bounding box center [450, 296] width 647 height 126
click at [300, 279] on p "We’re looking for an engineer with proven web-scraping expertise on large, comp…" at bounding box center [450, 296] width 647 height 126
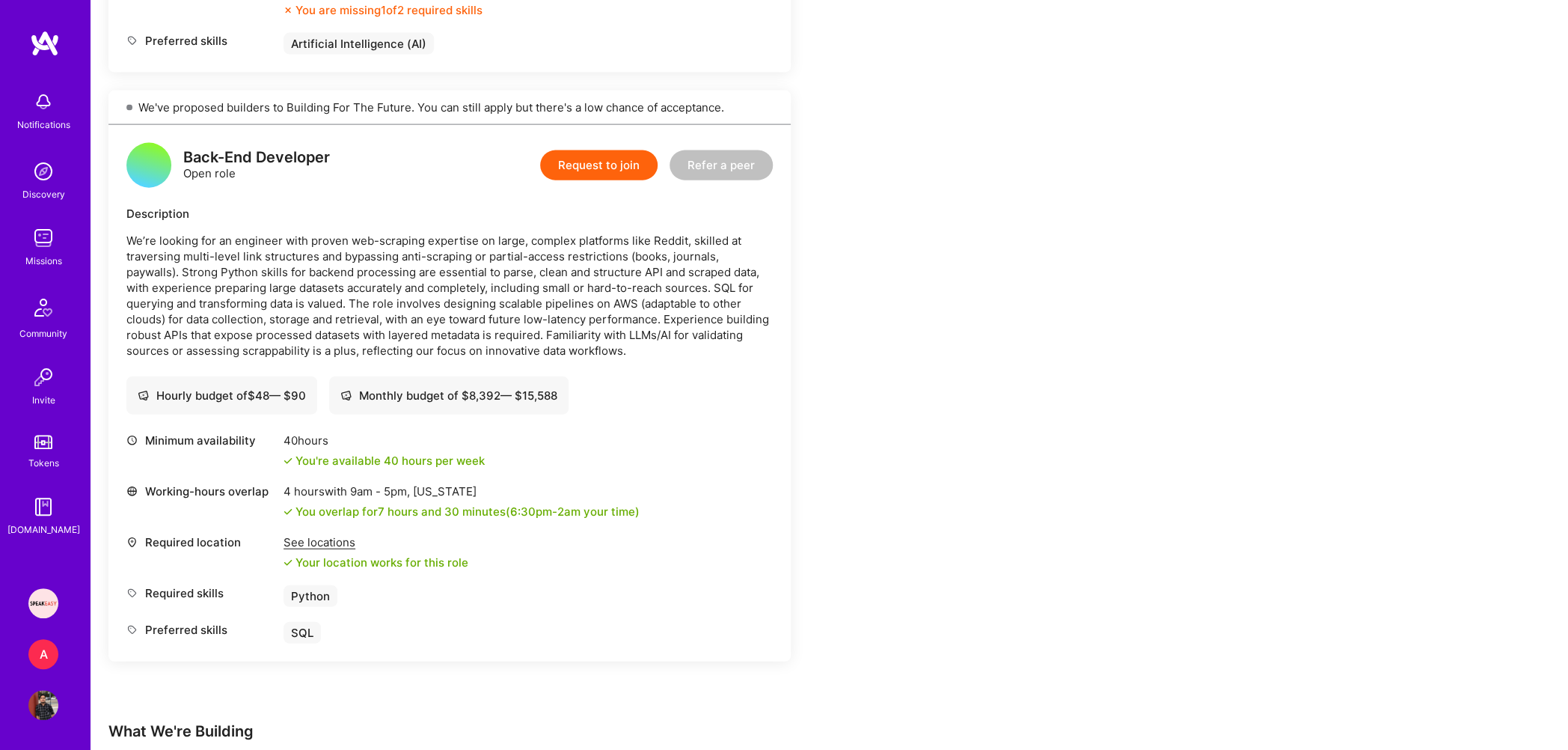
click at [300, 279] on p "We’re looking for an engineer with proven web-scraping expertise on large, comp…" at bounding box center [450, 296] width 647 height 126
click at [299, 280] on p "We’re looking for an engineer with proven web-scraping expertise on large, comp…" at bounding box center [450, 296] width 647 height 126
click at [341, 280] on p "We’re looking for an engineer with proven web-scraping expertise on large, comp…" at bounding box center [450, 296] width 647 height 126
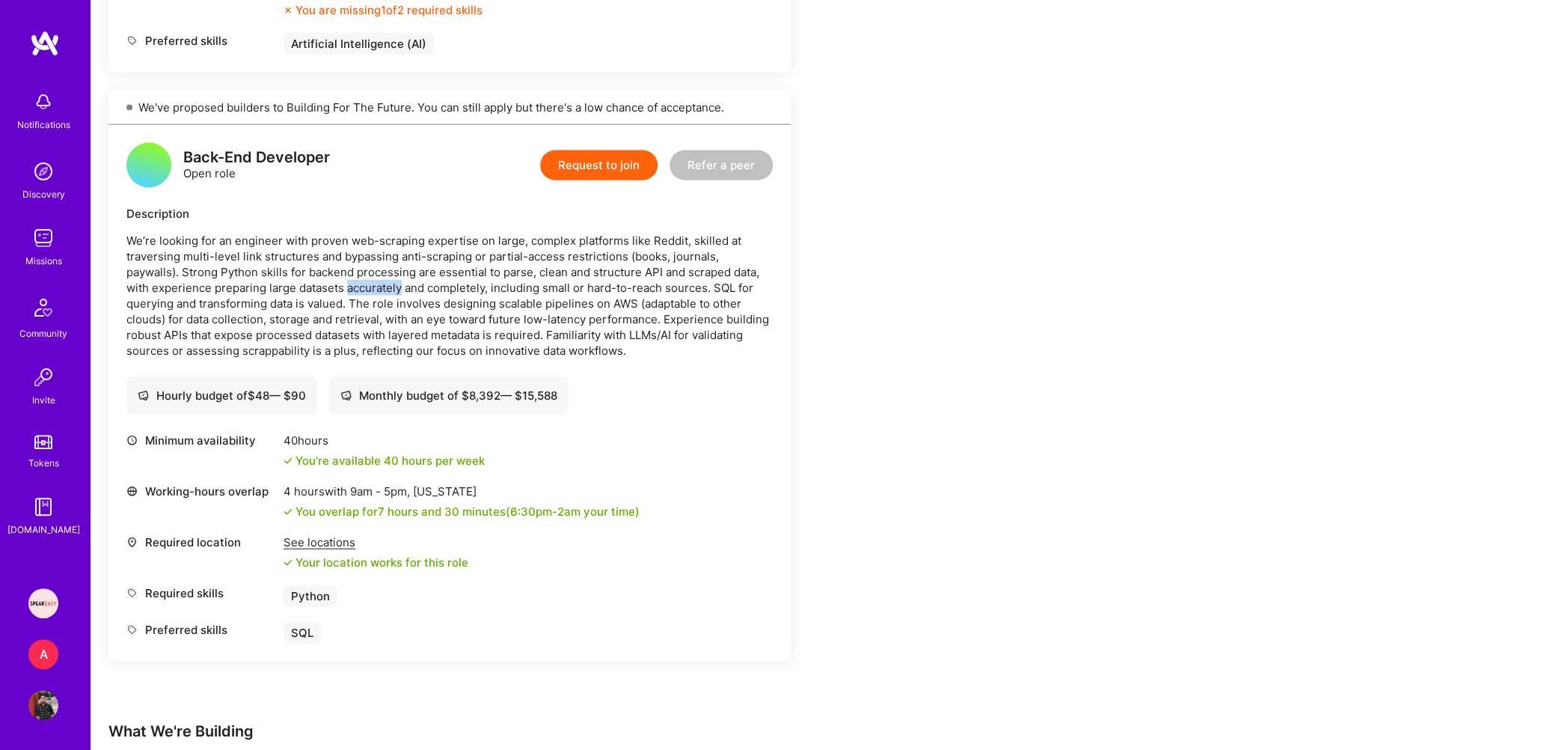
click at [341, 280] on p "We’re looking for an engineer with proven web-scraping expertise on large, comp…" at bounding box center [450, 296] width 647 height 126
click at [422, 271] on p "We’re looking for an engineer with proven web-scraping expertise on large, comp…" at bounding box center [450, 296] width 647 height 126
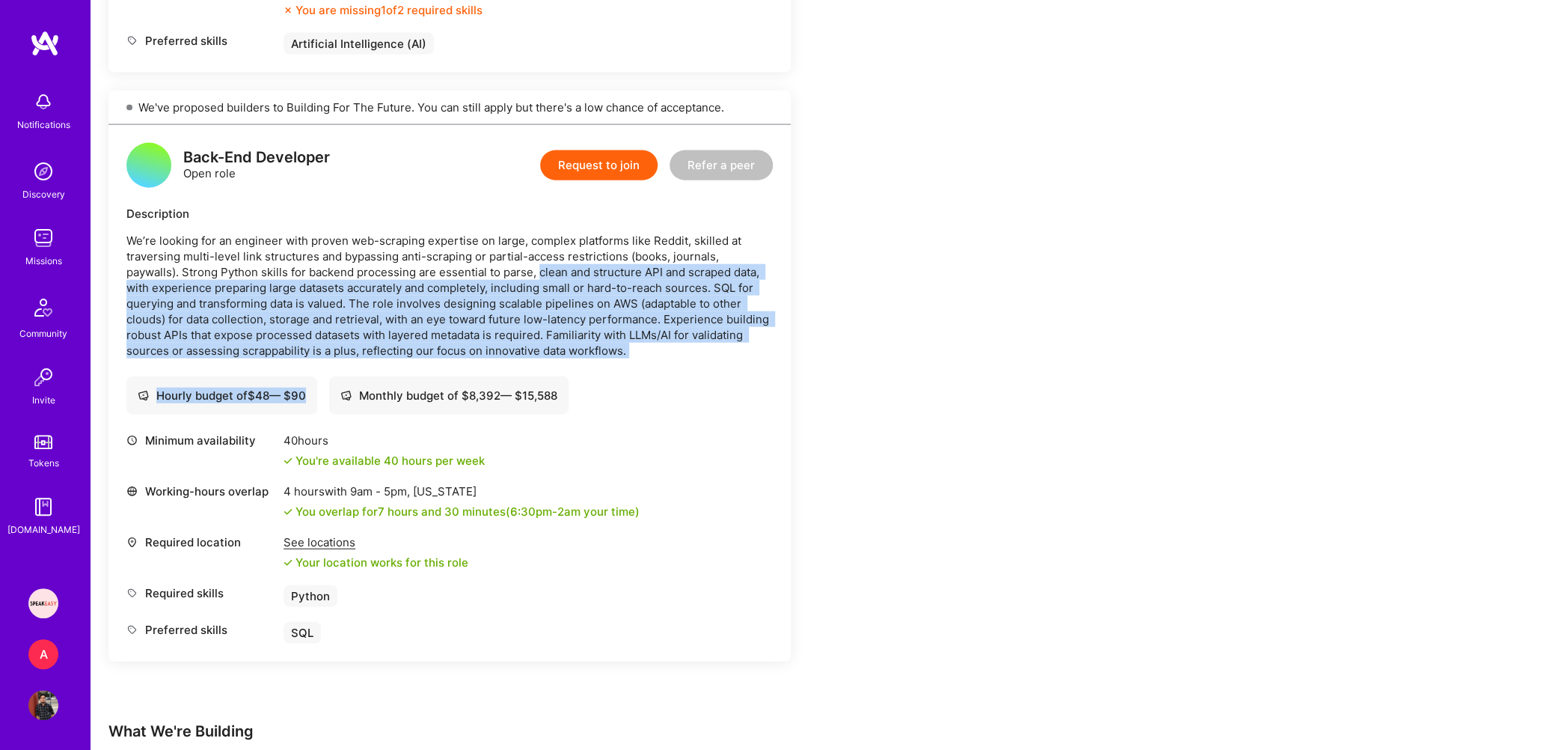
drag, startPoint x: 482, startPoint y: 268, endPoint x: 654, endPoint y: 364, distance: 197.0
click at [648, 372] on div "Back-End Developer Open role Request to join Refer a peer Description We’re loo…" at bounding box center [450, 393] width 682 height 537
click at [661, 347] on p "We’re looking for an engineer with proven web-scraping expertise on large, comp…" at bounding box center [450, 296] width 647 height 126
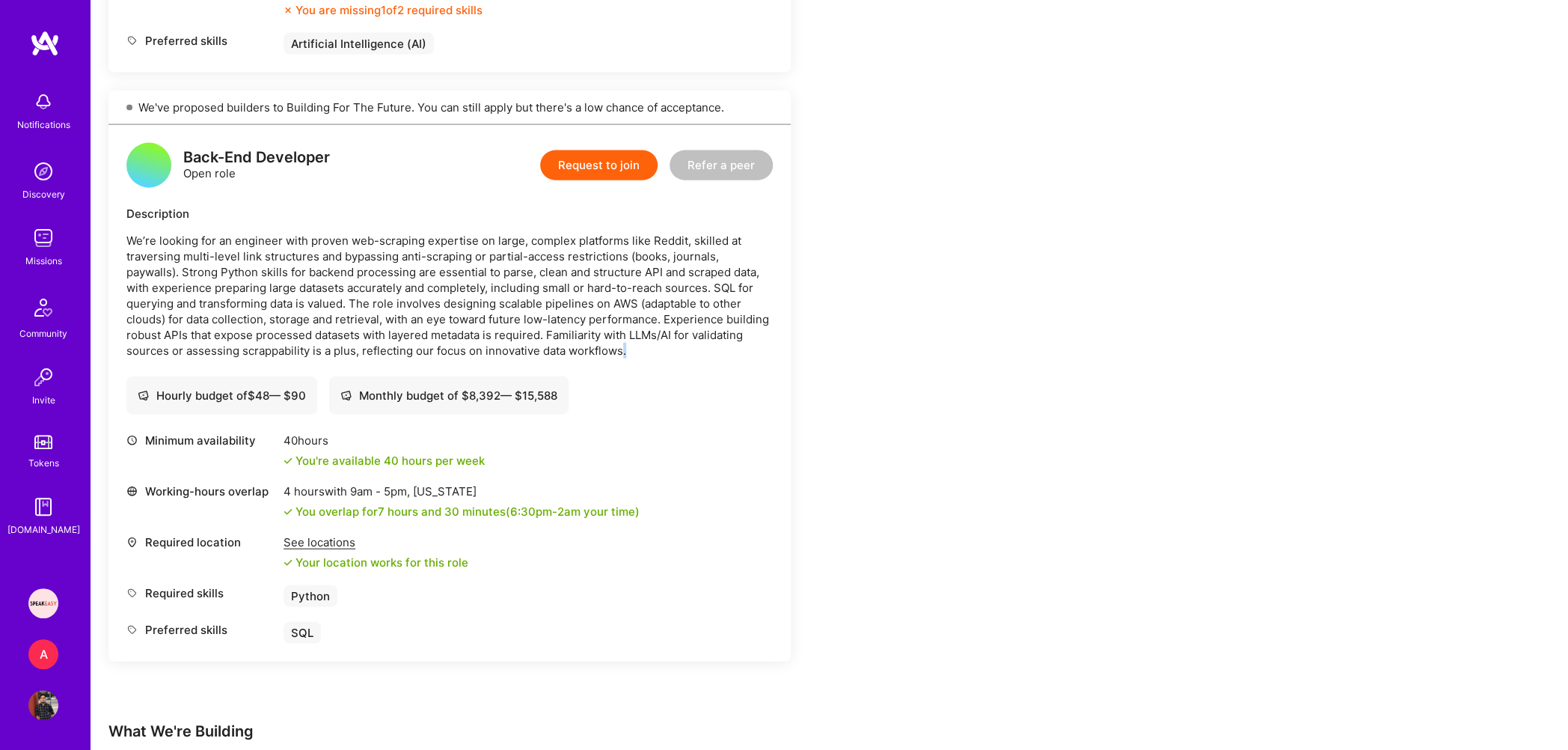
click at [661, 347] on p "We’re looking for an engineer with proven web-scraping expertise on large, comp…" at bounding box center [450, 296] width 647 height 126
click at [657, 347] on p "We’re looking for an engineer with proven web-scraping expertise on large, comp…" at bounding box center [450, 296] width 647 height 126
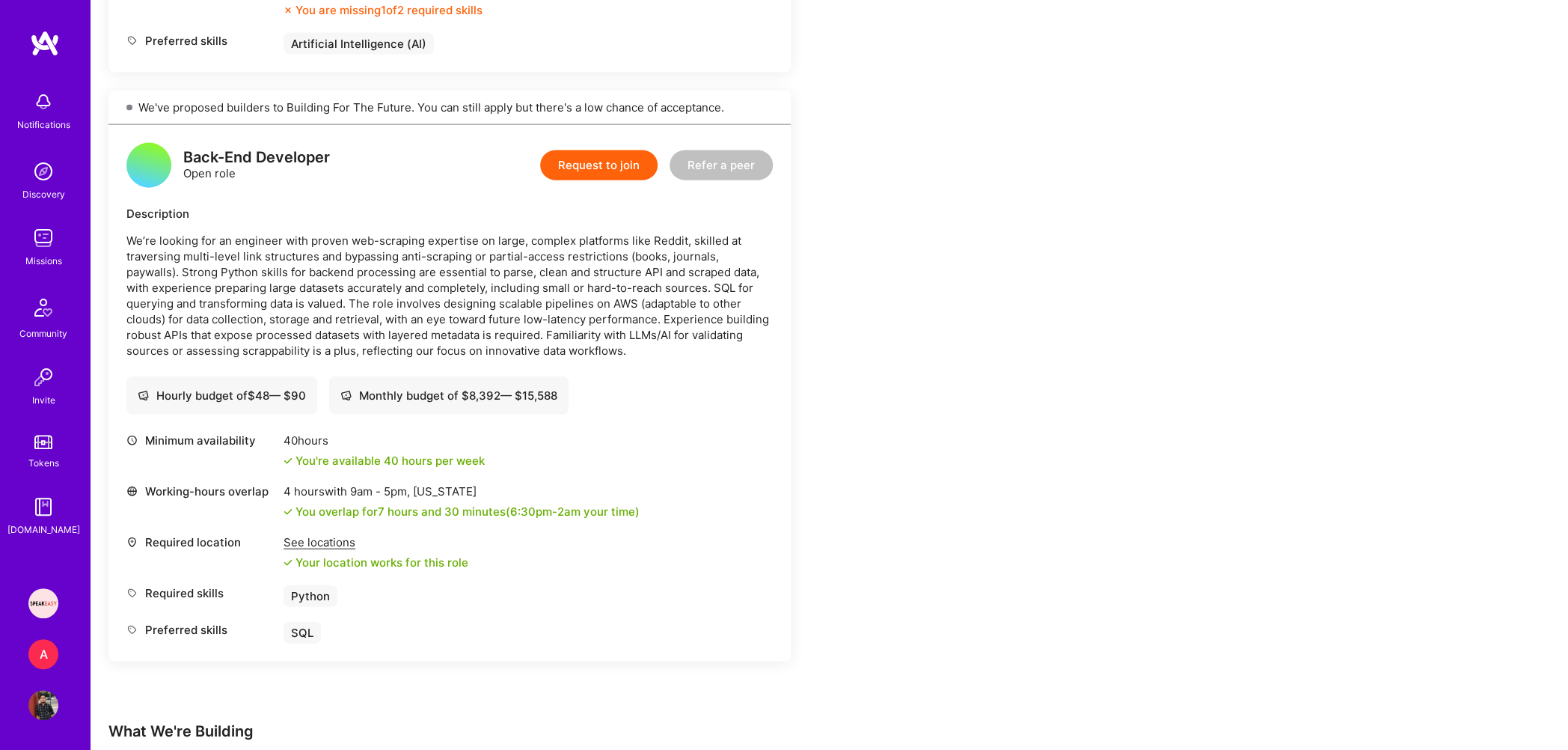
click at [641, 349] on p "We’re looking for an engineer with proven web-scraping expertise on large, comp…" at bounding box center [450, 296] width 647 height 126
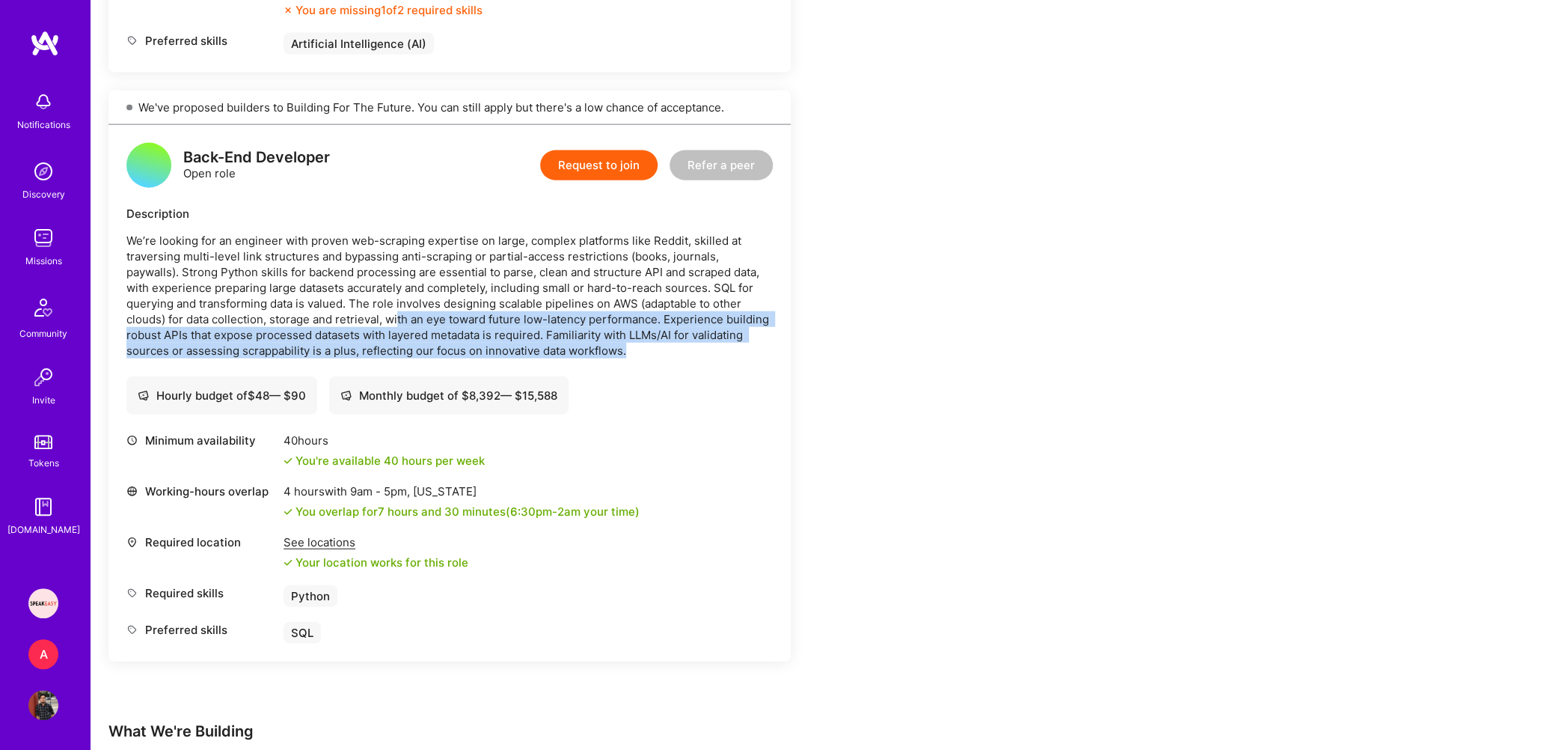
drag, startPoint x: 398, startPoint y: 320, endPoint x: 659, endPoint y: 347, distance: 262.4
click at [659, 347] on p "We’re looking for an engineer with proven web-scraping expertise on large, comp…" at bounding box center [450, 296] width 647 height 126
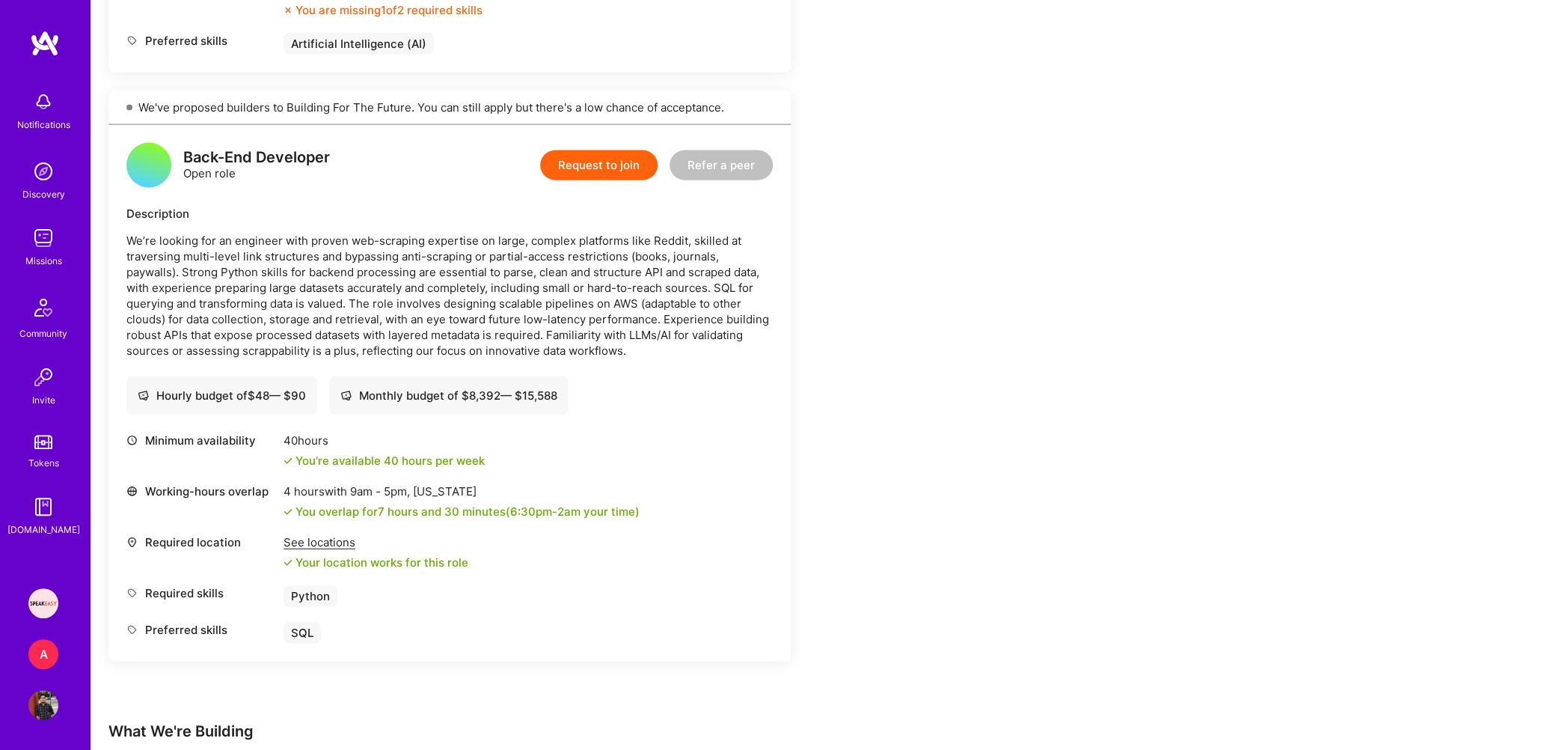
click at [636, 353] on p "We’re looking for an engineer with proven web-scraping expertise on large, comp…" at bounding box center [450, 296] width 647 height 126
click at [635, 342] on p "We’re looking for an engineer with proven web-scraping expertise on large, comp…" at bounding box center [450, 296] width 647 height 126
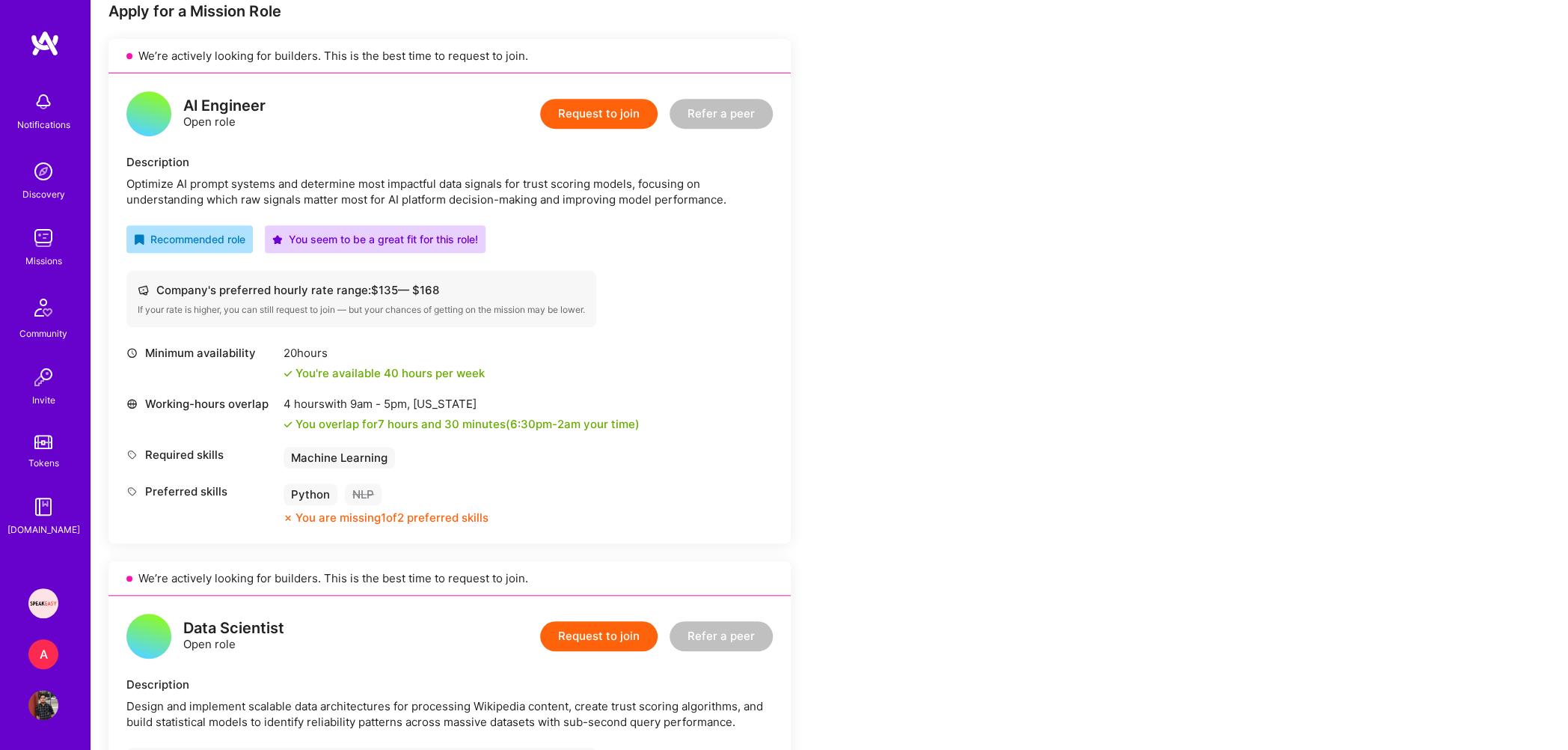
scroll to position [0, 0]
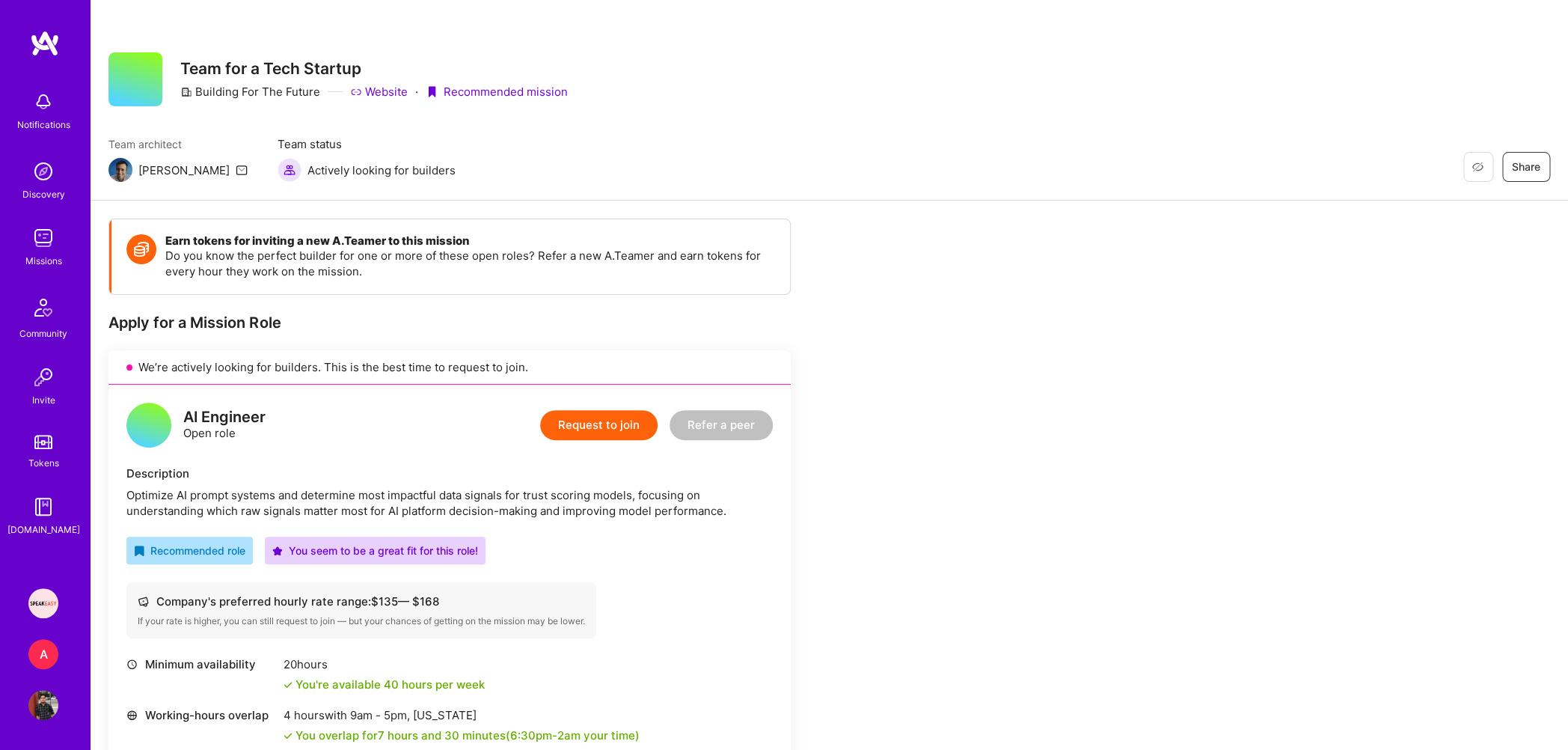
click at [42, 598] on img at bounding box center [42, 603] width 30 height 30
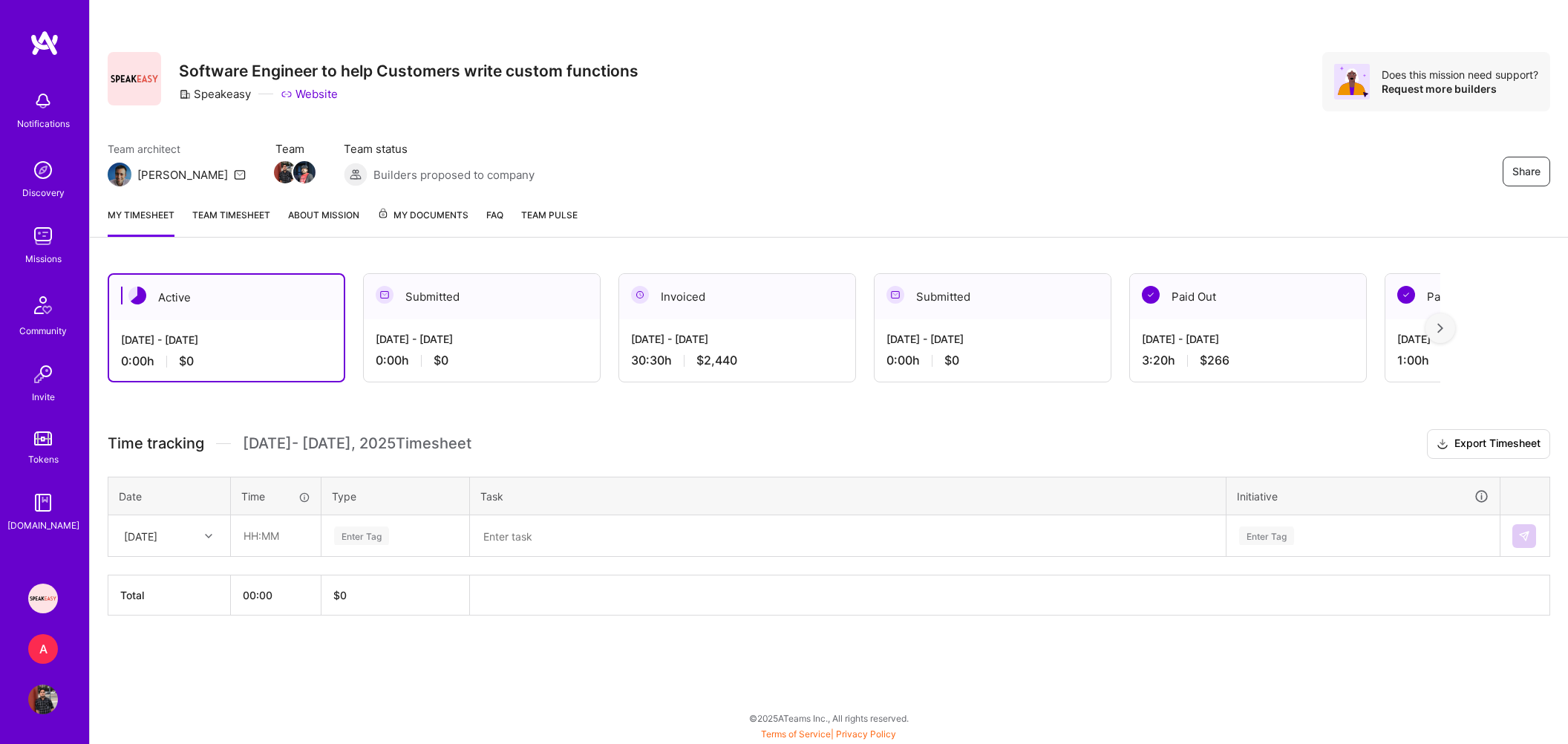
click at [51, 655] on div "A" at bounding box center [42, 649] width 30 height 30
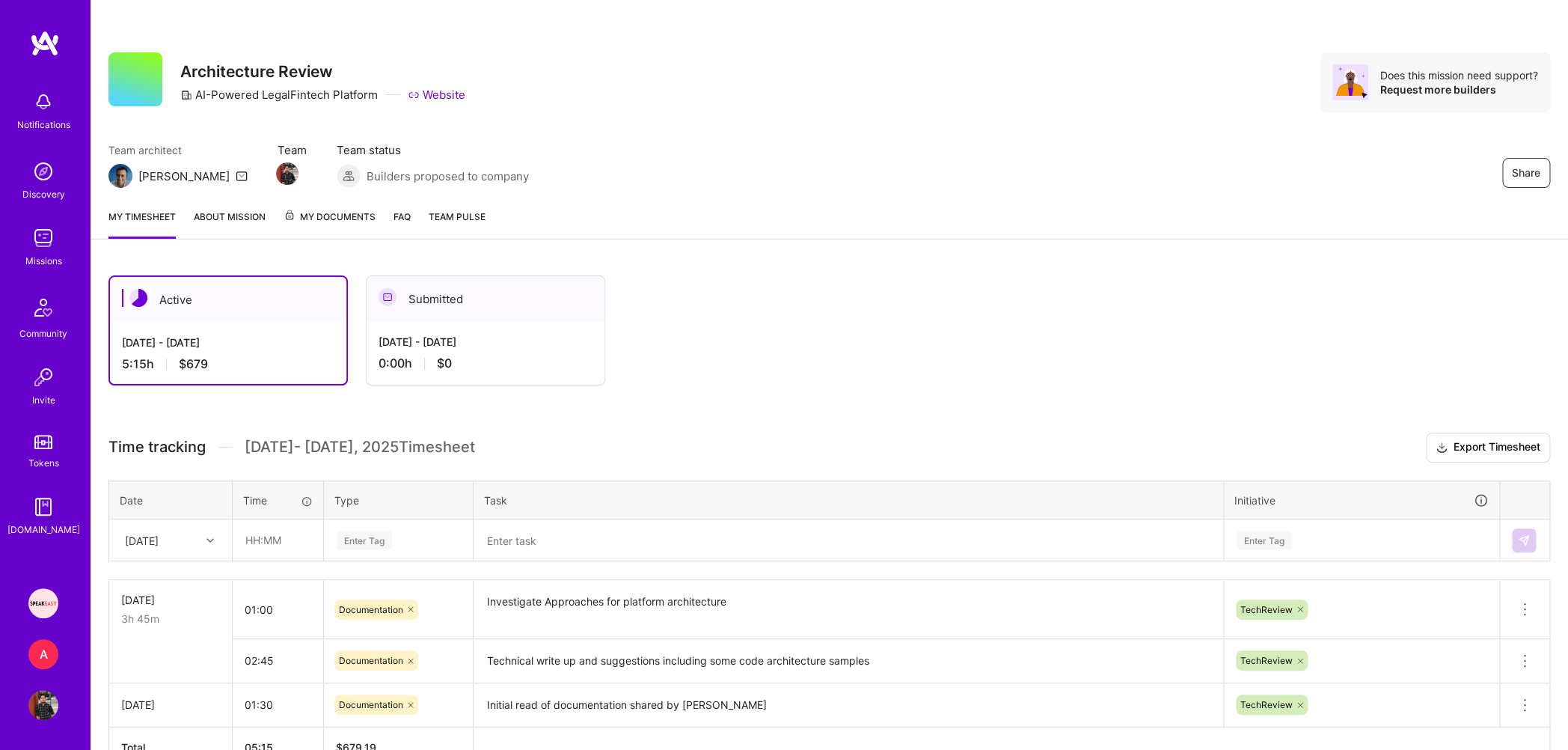
click at [337, 228] on link "My Documents" at bounding box center [330, 224] width 92 height 30
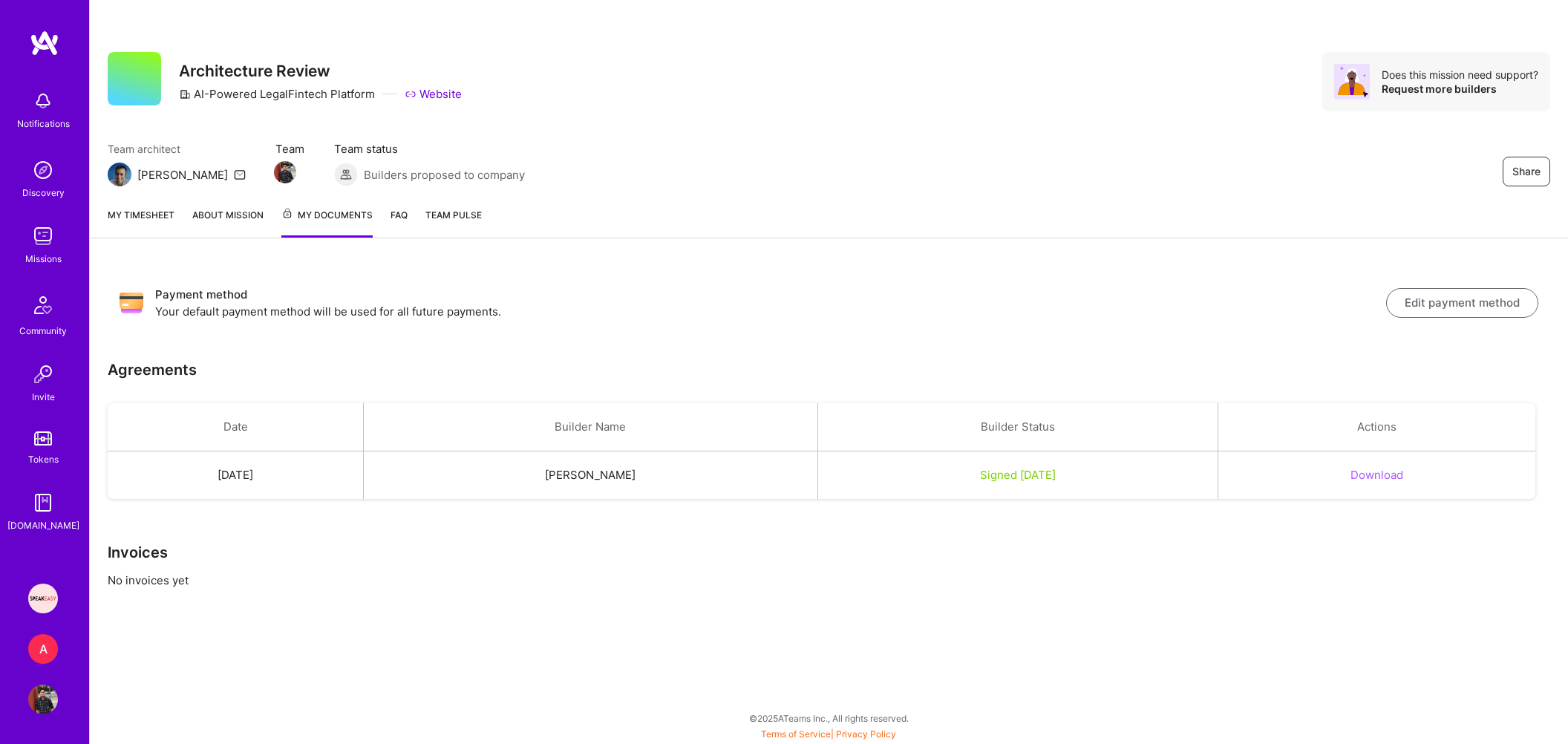
click at [42, 173] on img at bounding box center [42, 170] width 30 height 30
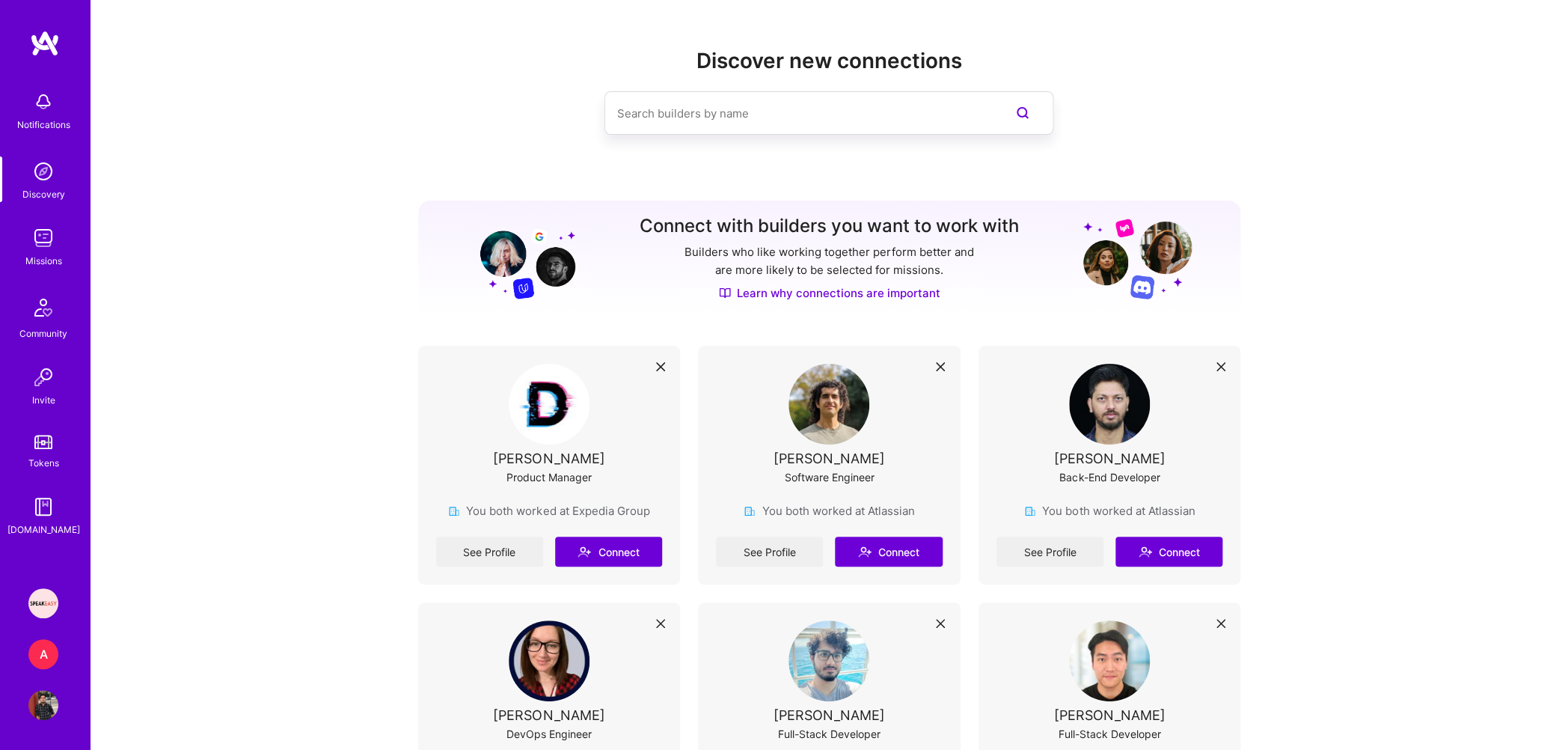
click at [47, 235] on img at bounding box center [42, 237] width 30 height 30
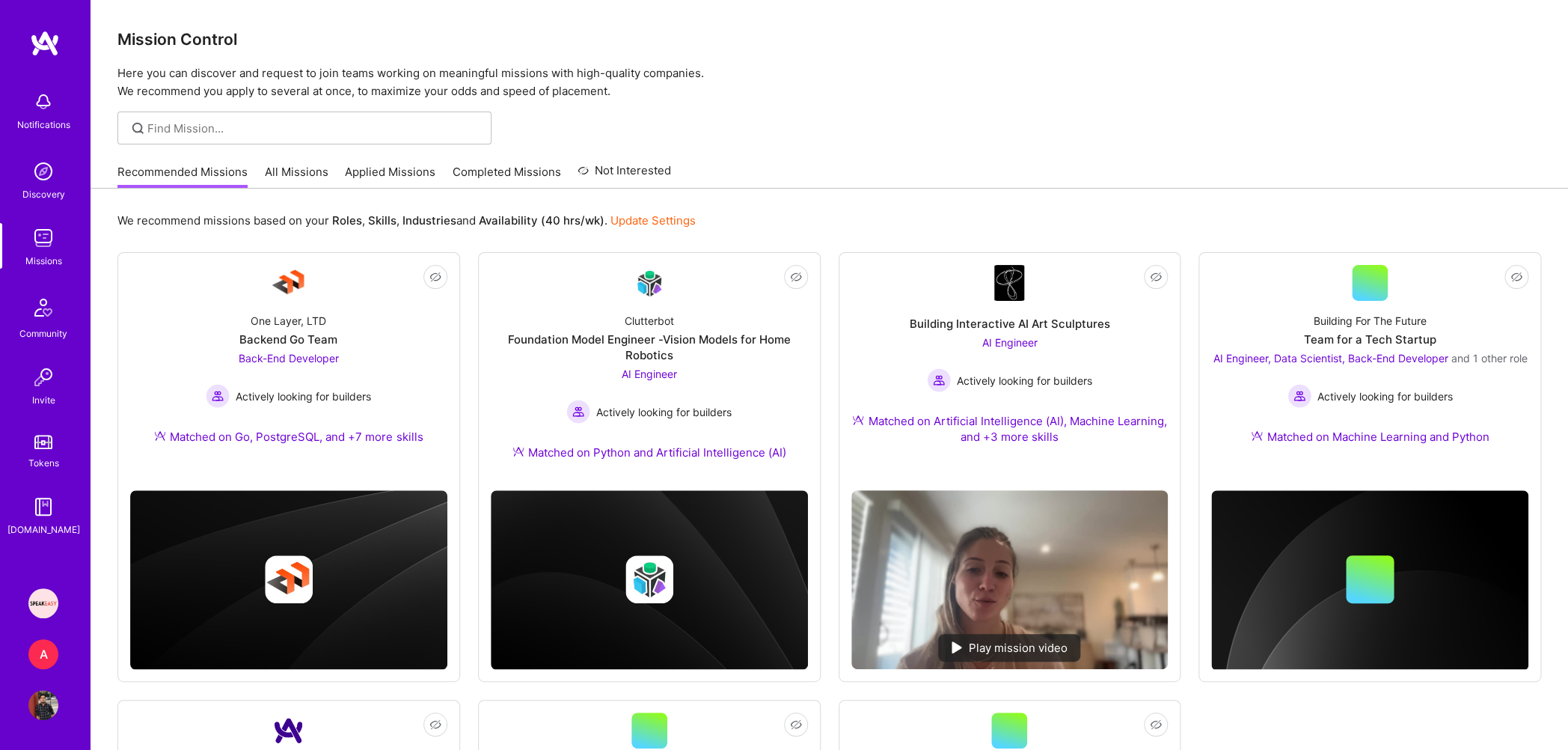
click at [405, 179] on link "Applied Missions" at bounding box center [390, 176] width 91 height 25
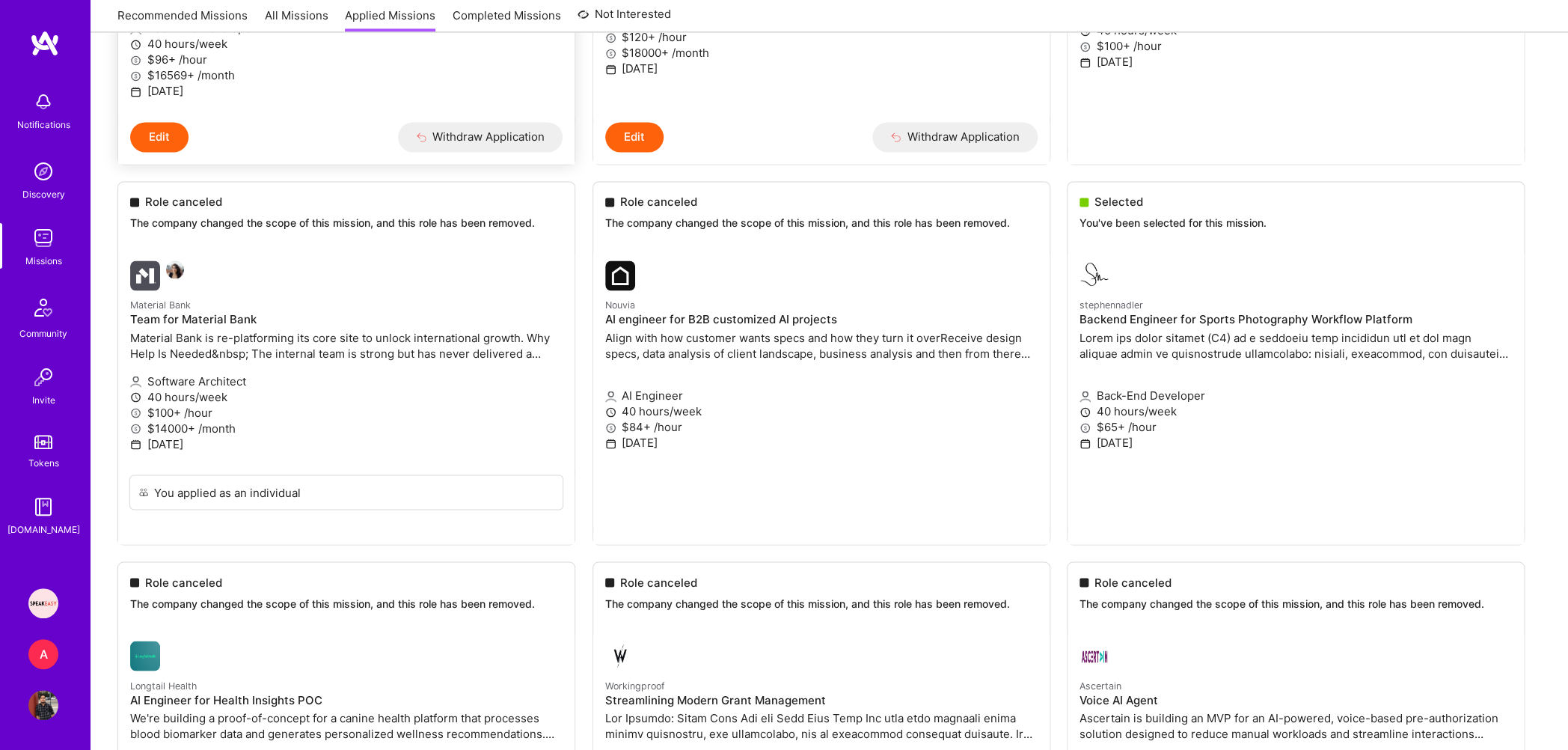
scroll to position [911, 0]
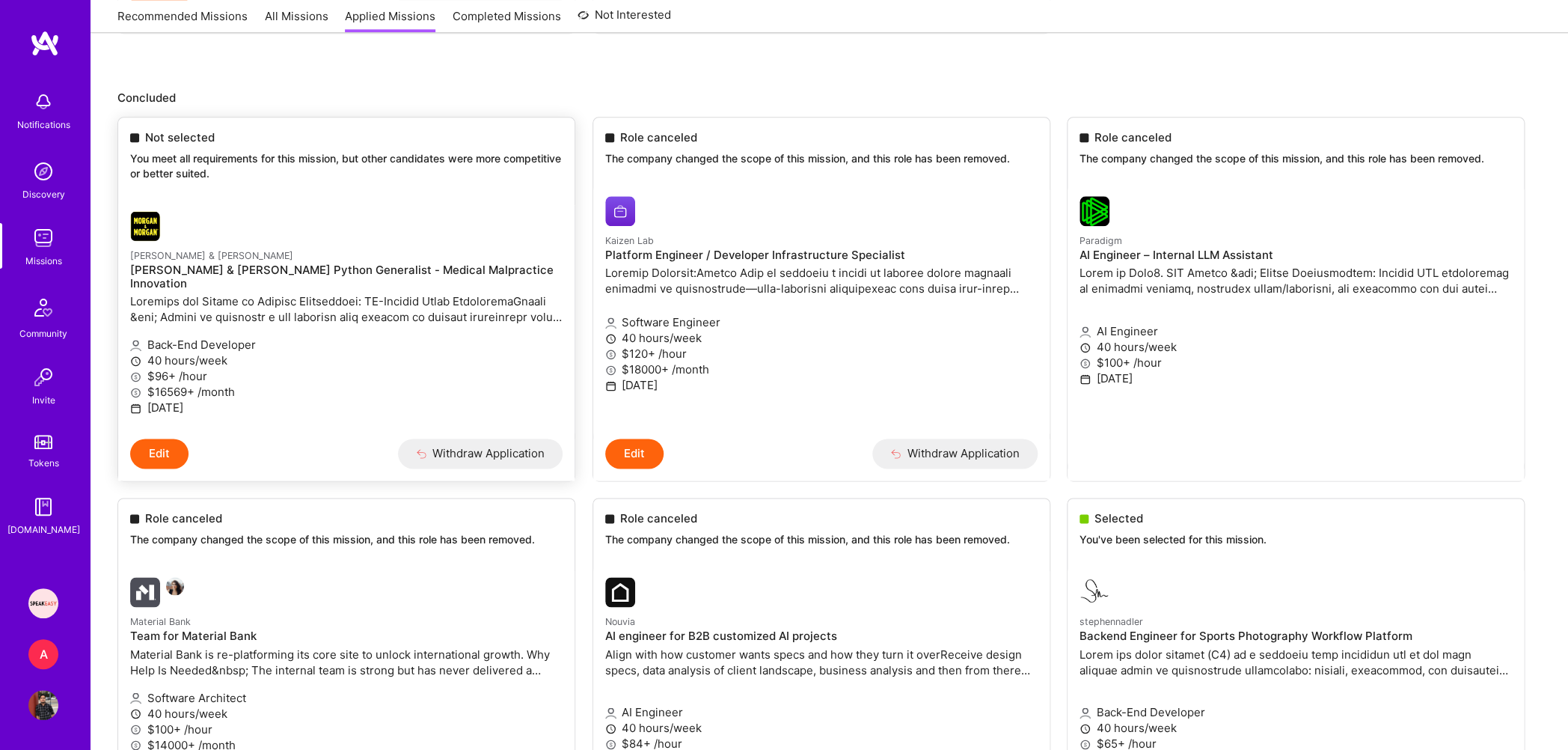
click at [148, 217] on img at bounding box center [144, 225] width 30 height 30
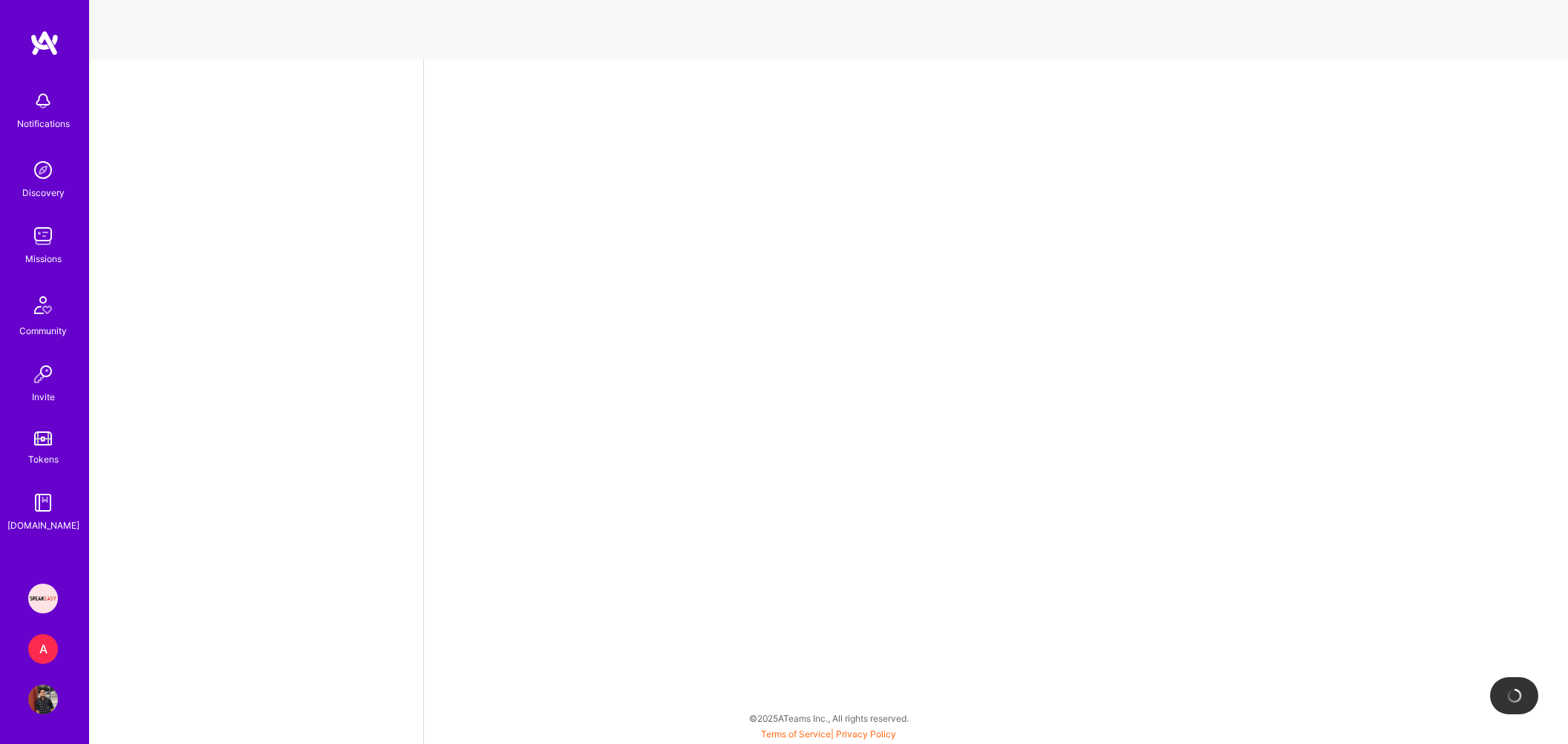
select select "IN"
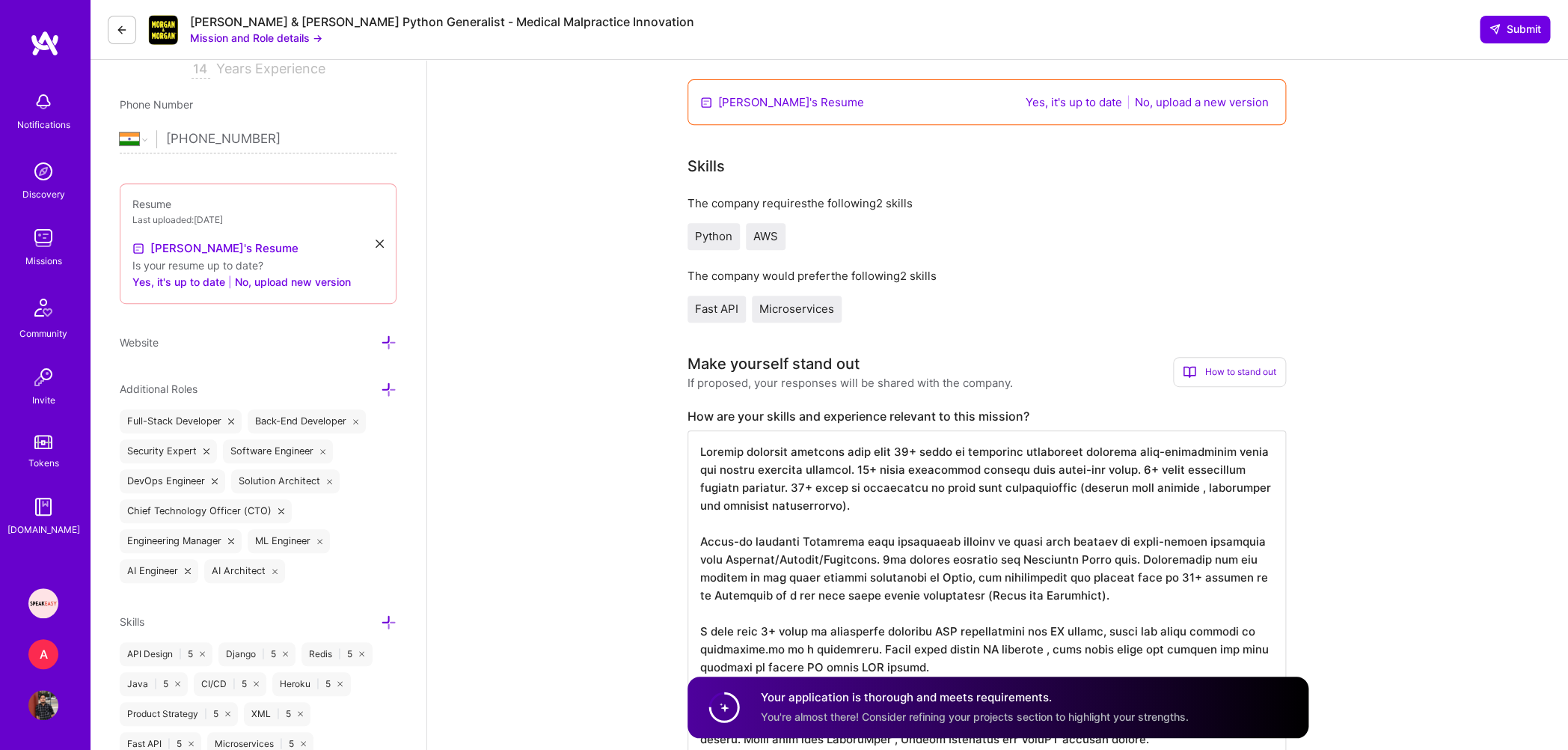
scroll to position [707, 0]
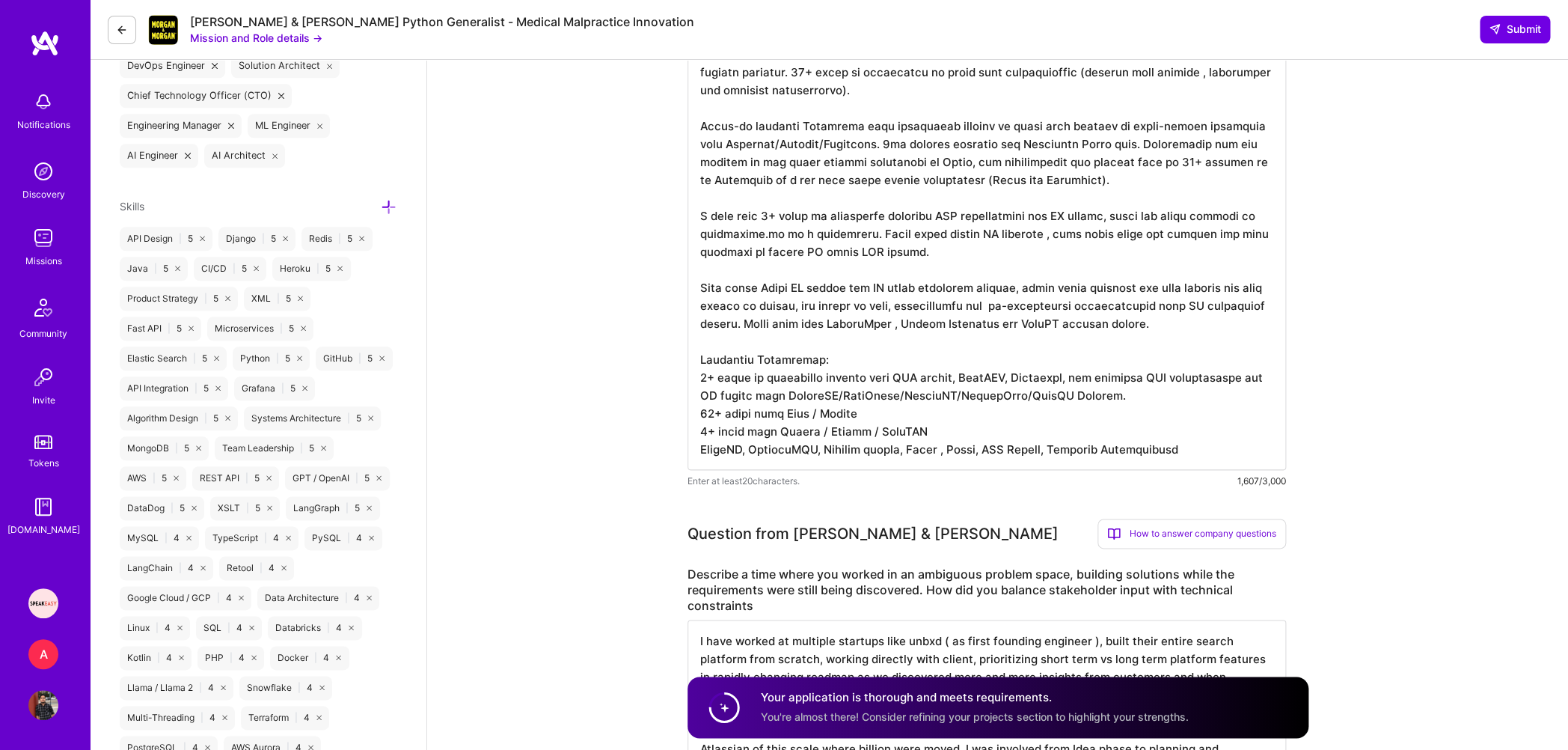
click at [276, 34] on button "Mission and Role details →" at bounding box center [257, 37] width 133 height 15
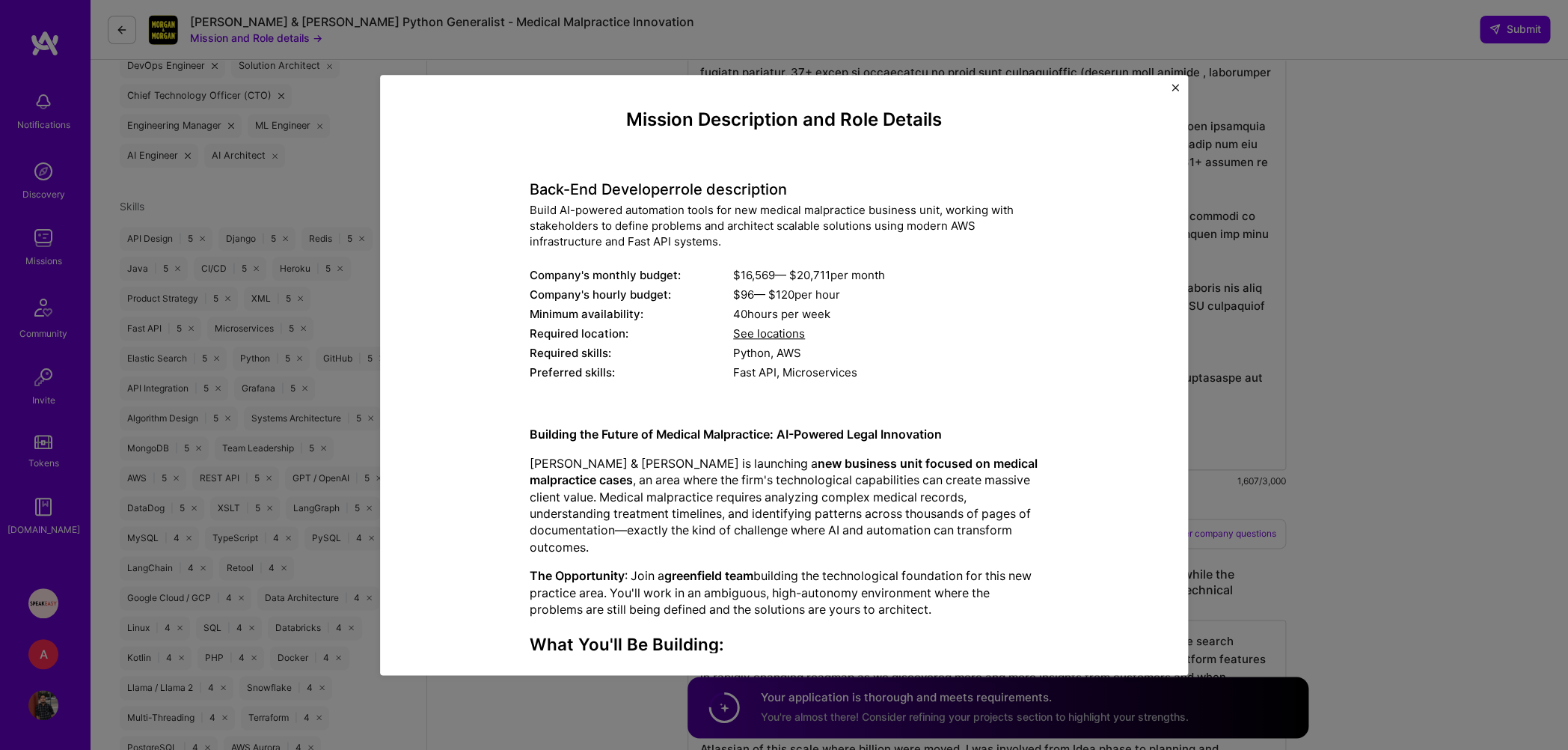
scroll to position [622, 0]
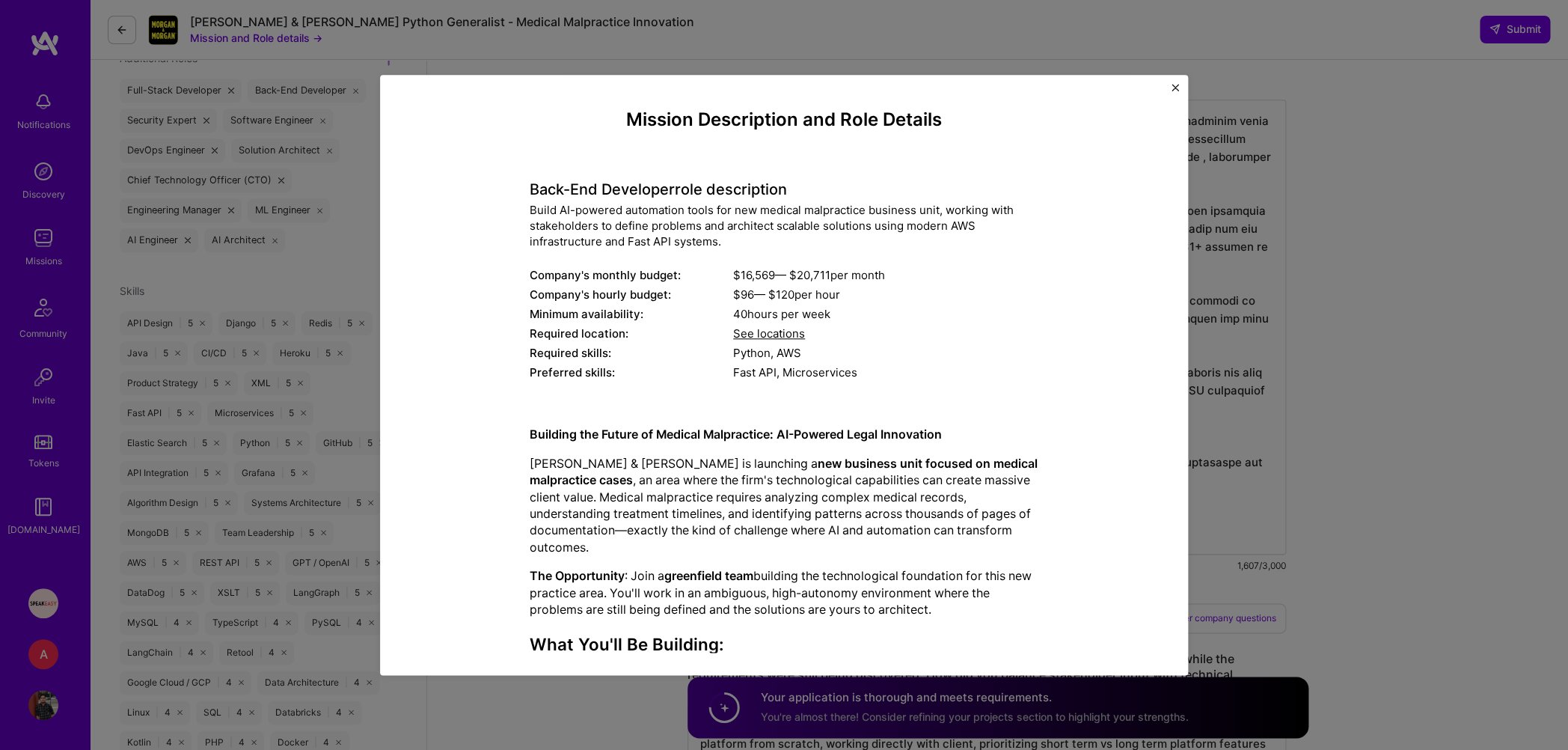
click at [342, 247] on div "Mission Description and Role Details Back-End Developer role description Build …" at bounding box center [784, 375] width 1568 height 750
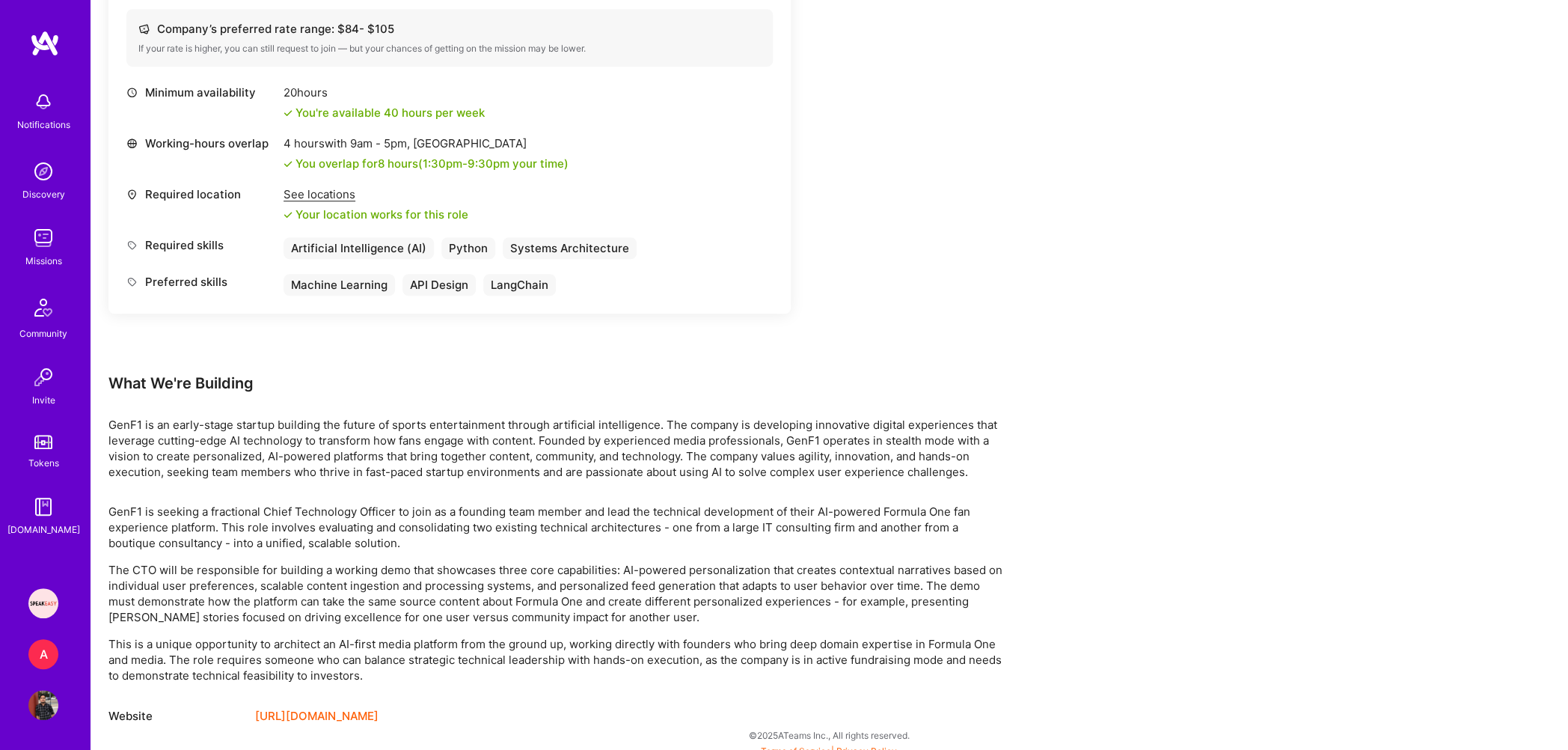
scroll to position [247, 0]
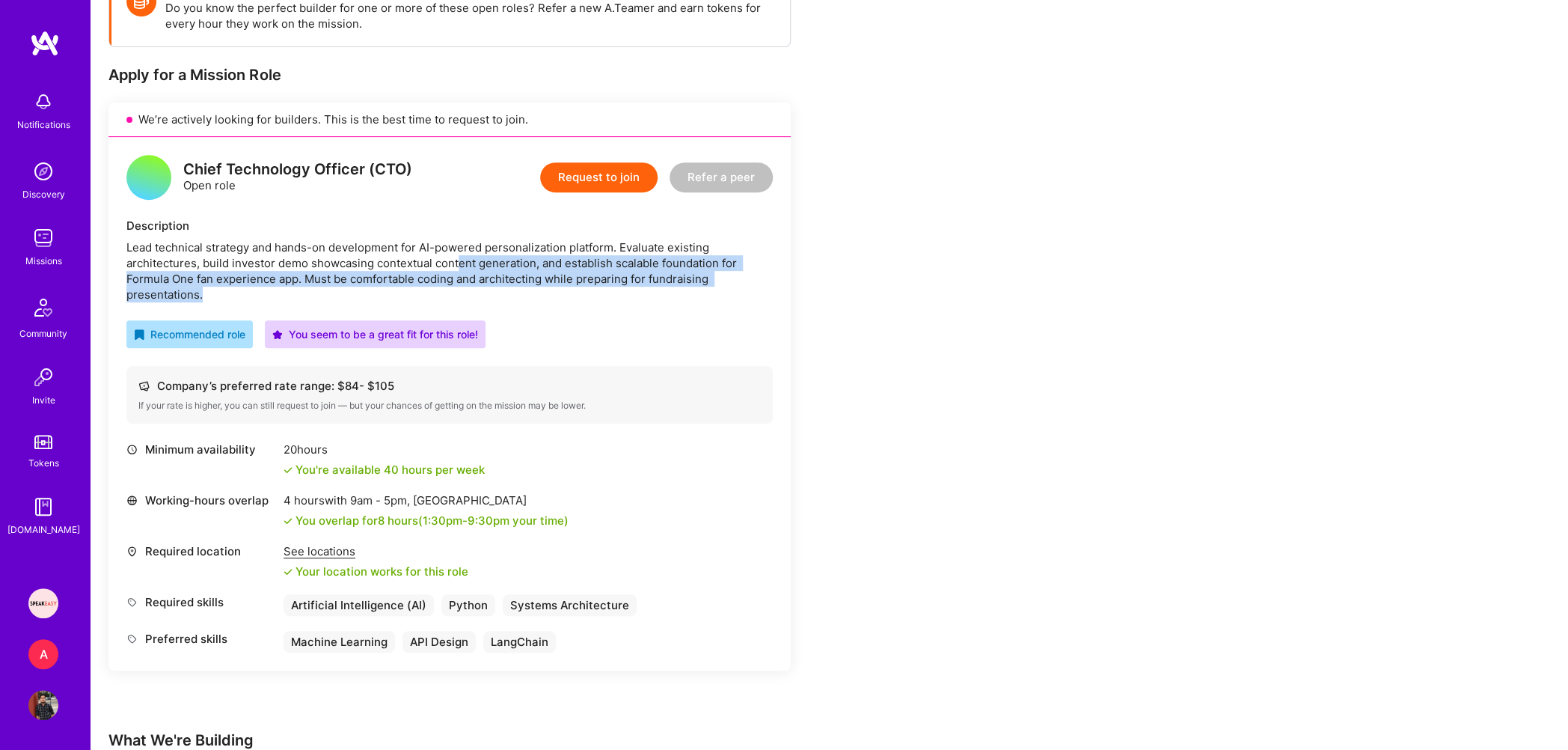
drag, startPoint x: 457, startPoint y: 259, endPoint x: 564, endPoint y: 291, distance: 111.7
click at [564, 291] on div "Lead technical strategy and hands-on development for AI-powered personalization…" at bounding box center [450, 271] width 647 height 63
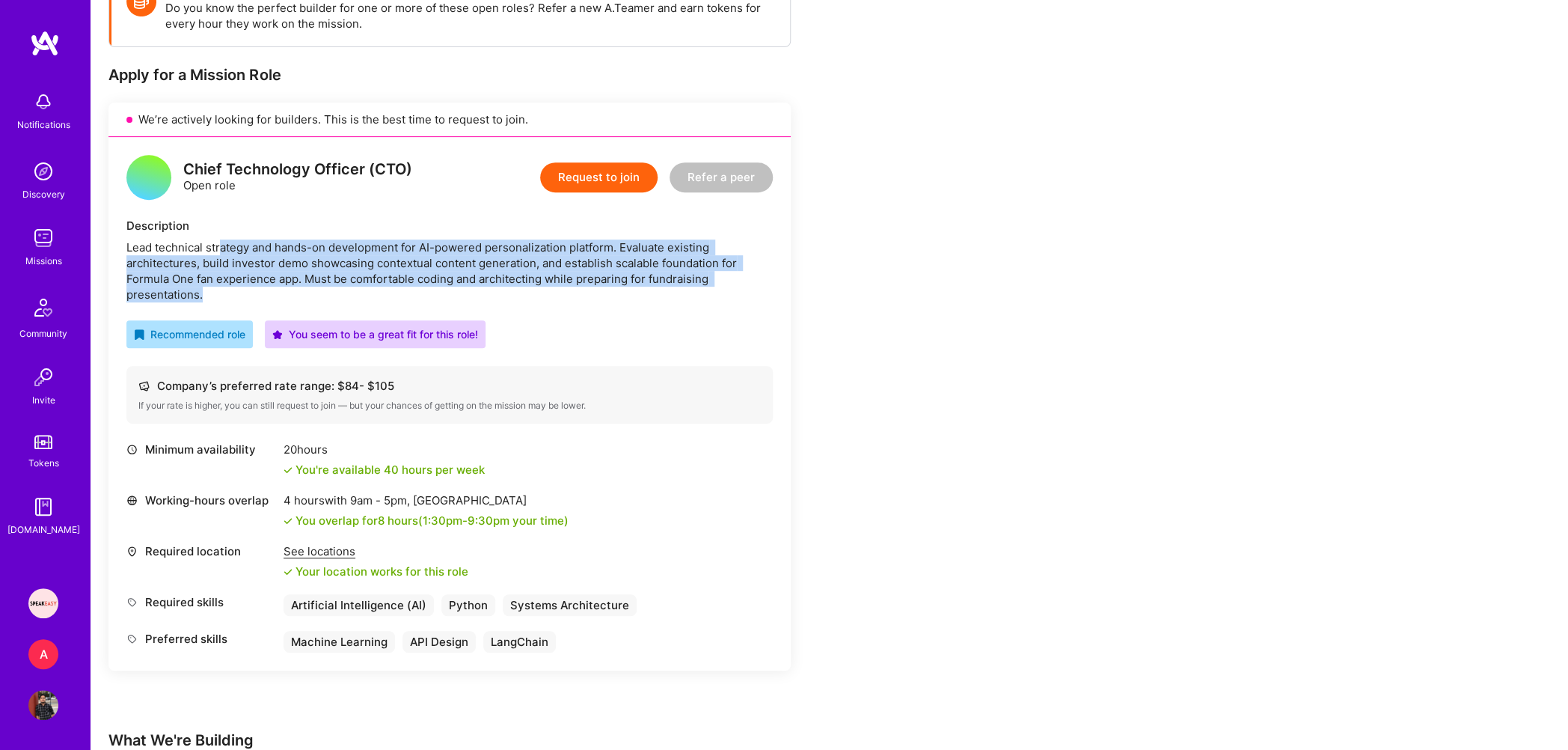
drag, startPoint x: 504, startPoint y: 292, endPoint x: 222, endPoint y: 251, distance: 285.0
click at [222, 251] on div "Lead technical strategy and hands-on development for AI-powered personalization…" at bounding box center [450, 271] width 647 height 63
click at [259, 247] on div "Lead technical strategy and hands-on development for AI-powered personalization…" at bounding box center [450, 271] width 647 height 63
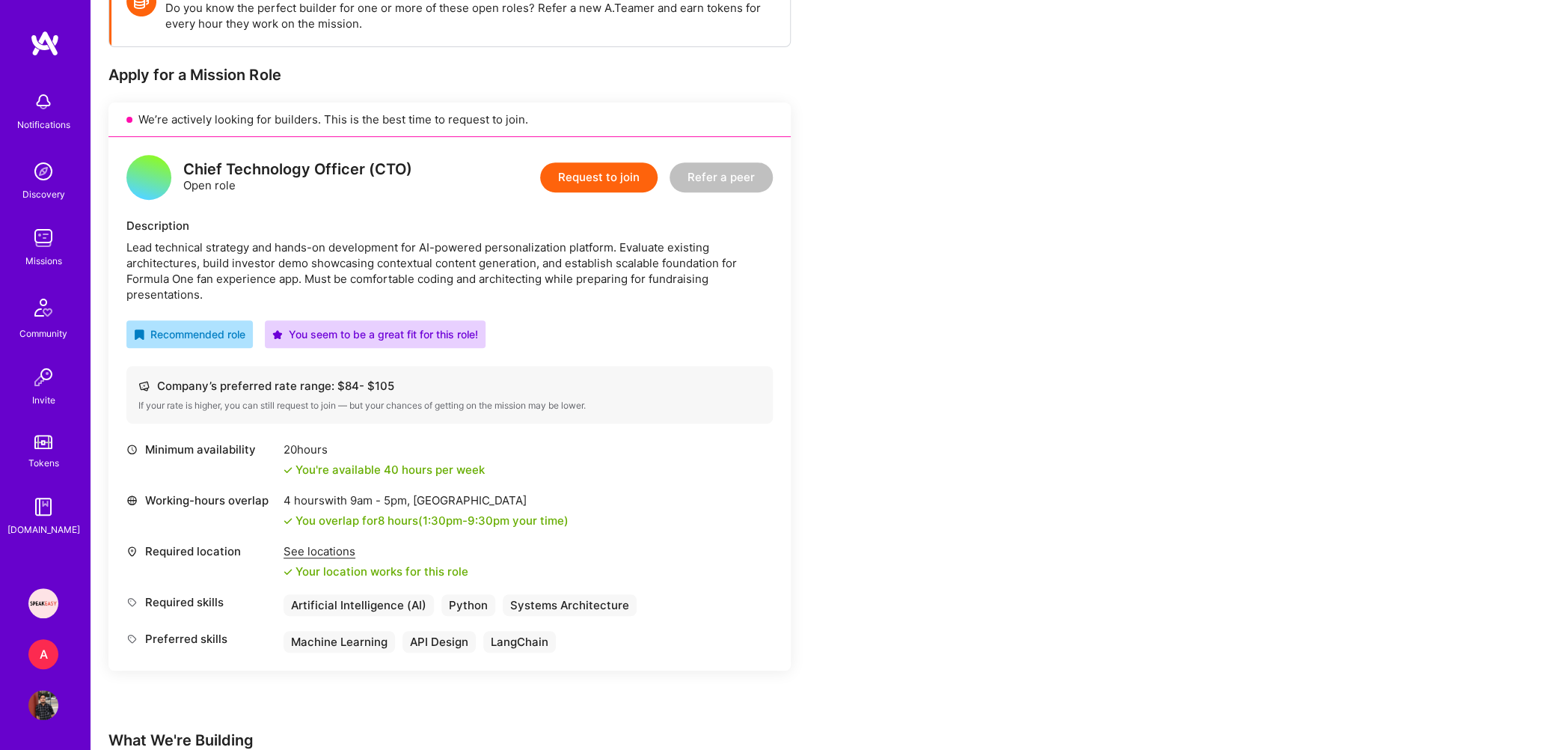
click at [245, 248] on div "Lead technical strategy and hands-on development for AI-powered personalization…" at bounding box center [450, 271] width 647 height 63
click at [241, 259] on div "Lead technical strategy and hands-on development for AI-powered personalization…" at bounding box center [450, 271] width 647 height 63
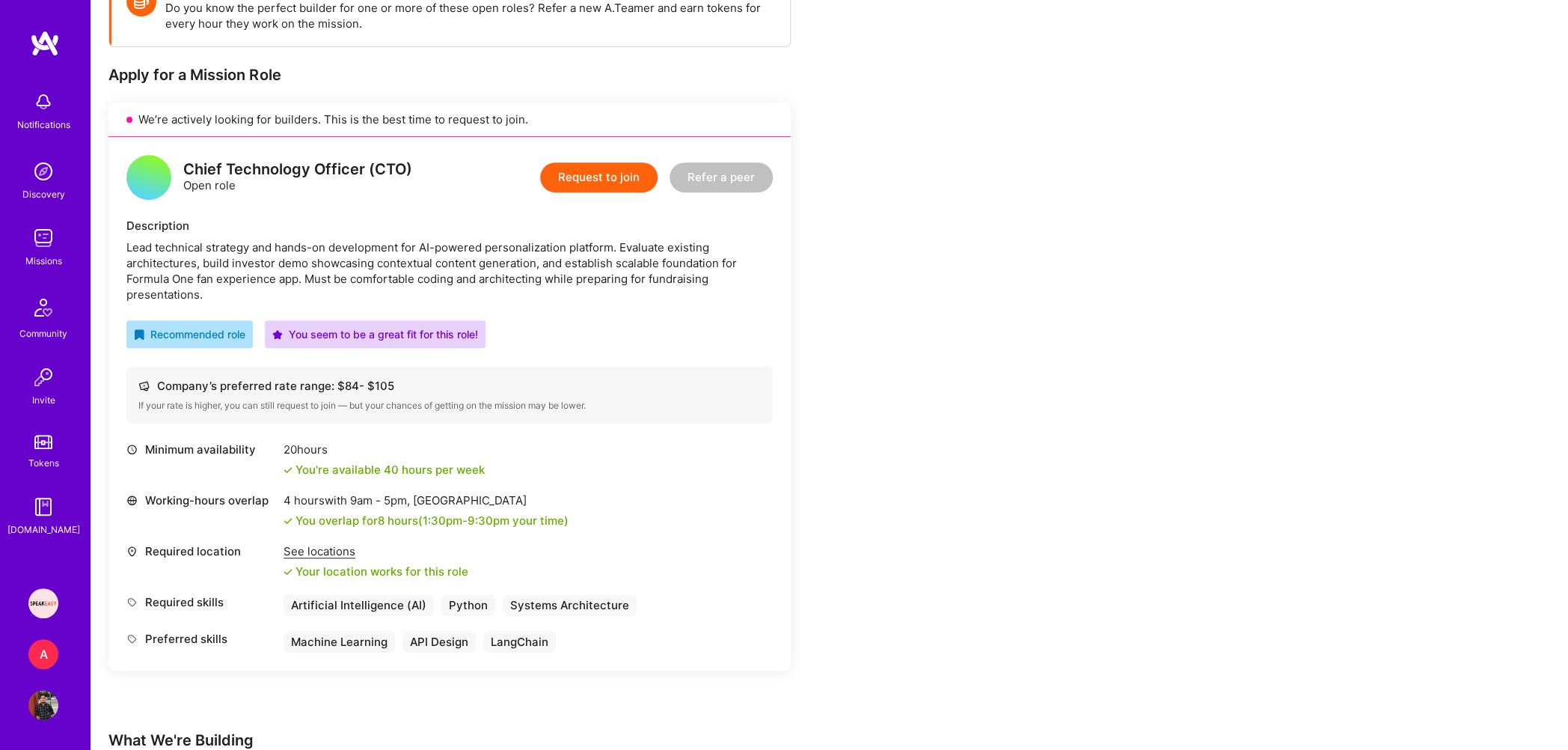
click at [241, 259] on div "Lead technical strategy and hands-on development for AI-powered personalization…" at bounding box center [450, 271] width 647 height 63
click at [241, 266] on div "Lead technical strategy and hands-on development for AI-powered personalization…" at bounding box center [450, 271] width 647 height 63
click at [299, 266] on div "Lead technical strategy and hands-on development for AI-powered personalization…" at bounding box center [450, 271] width 647 height 63
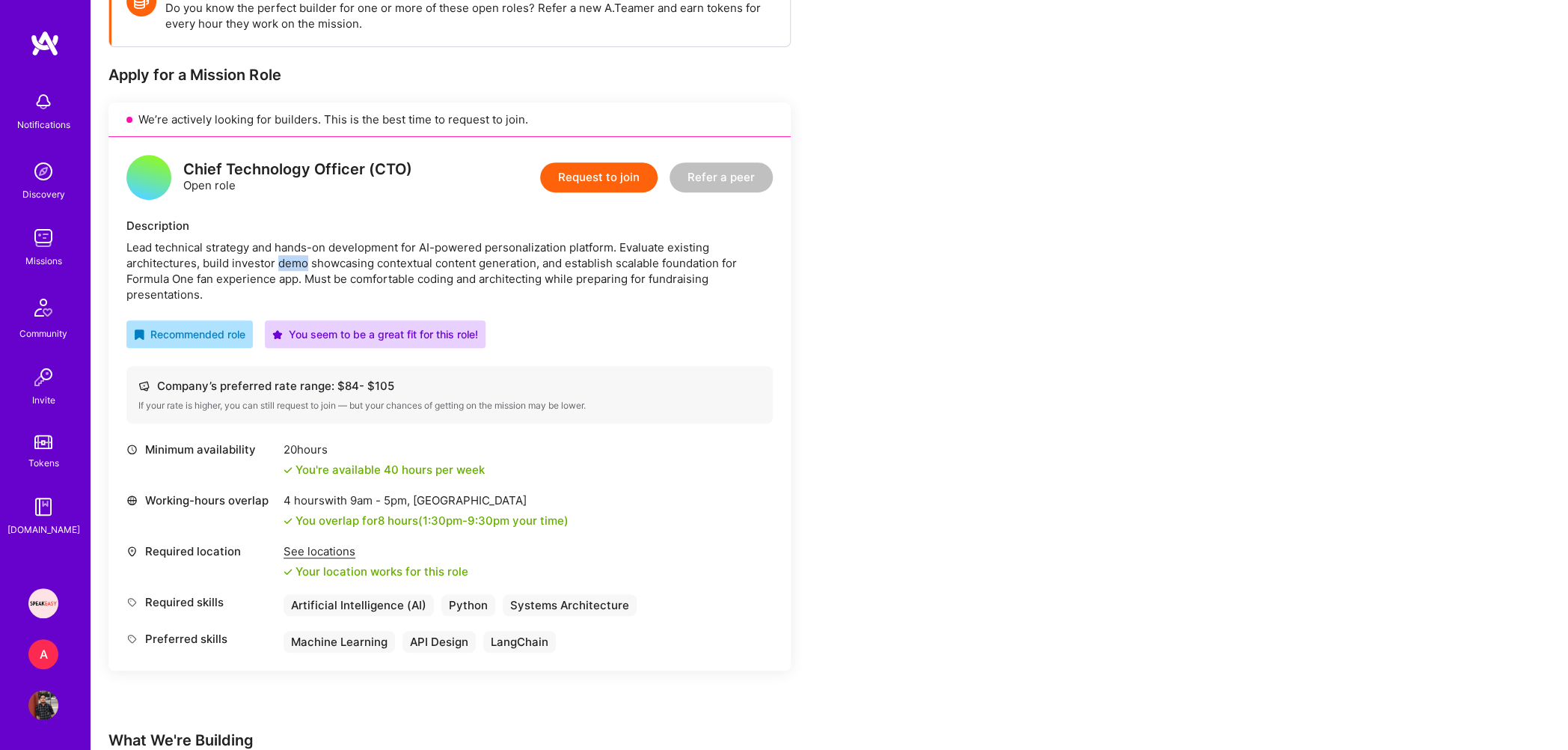
click at [299, 266] on div "Lead technical strategy and hands-on development for AI-powered personalization…" at bounding box center [450, 271] width 647 height 63
click at [297, 273] on div "Lead technical strategy and hands-on development for AI-powered personalization…" at bounding box center [450, 271] width 647 height 63
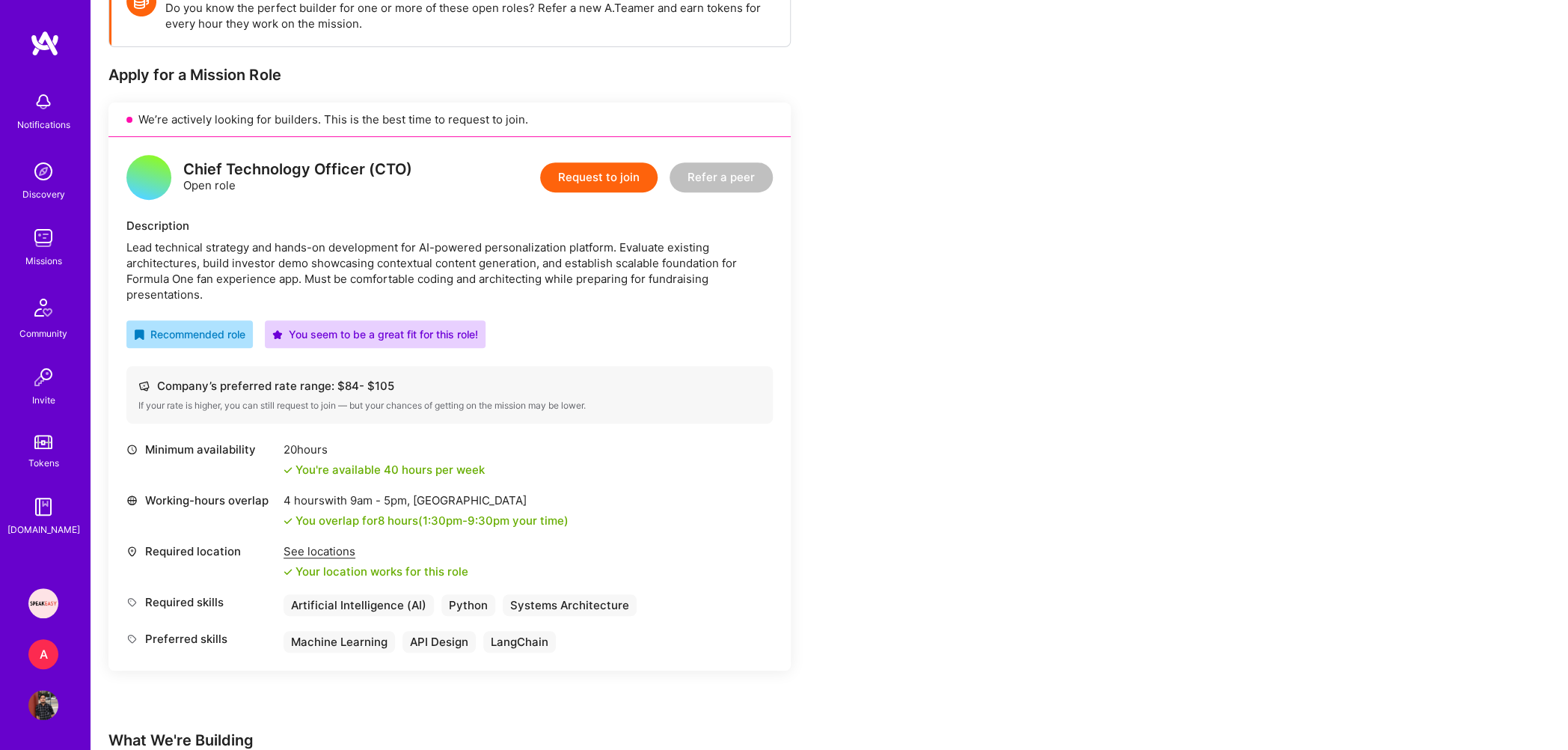
click at [297, 273] on div "Lead technical strategy and hands-on development for AI-powered personalization…" at bounding box center [450, 271] width 647 height 63
click at [400, 270] on div "Lead technical strategy and hands-on development for AI-powered personalization…" at bounding box center [450, 271] width 647 height 63
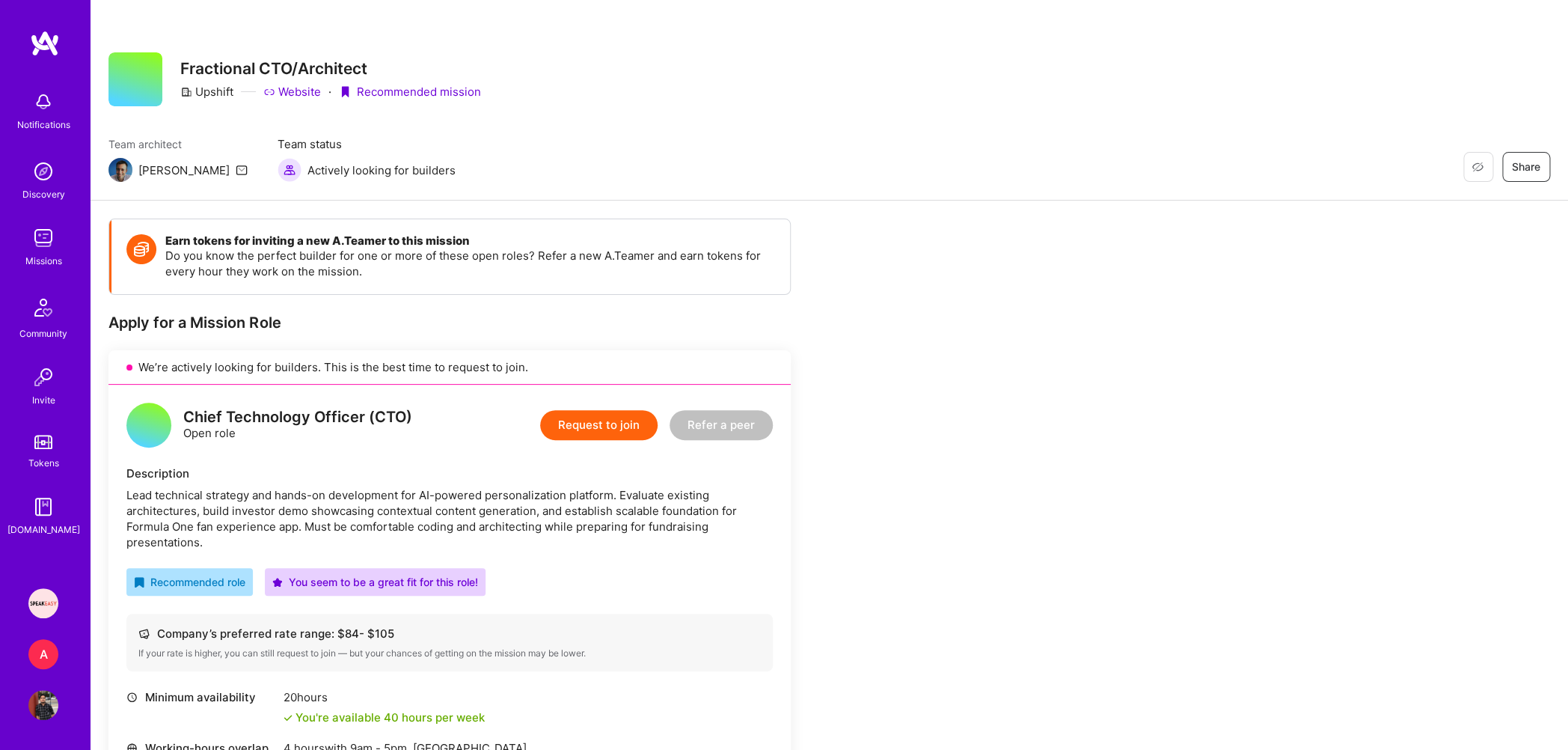
click at [591, 426] on button "Request to join" at bounding box center [599, 424] width 117 height 30
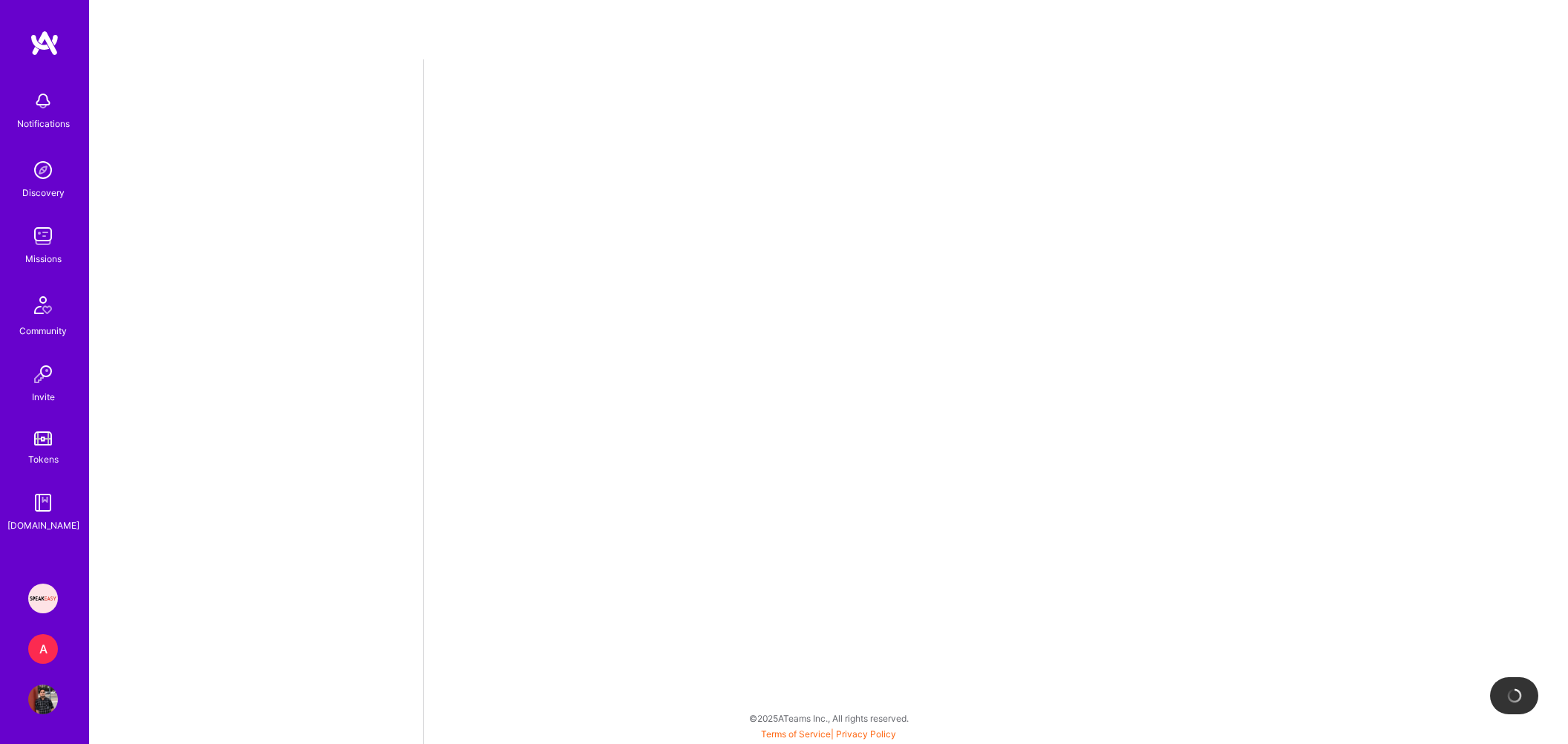
select select "IN"
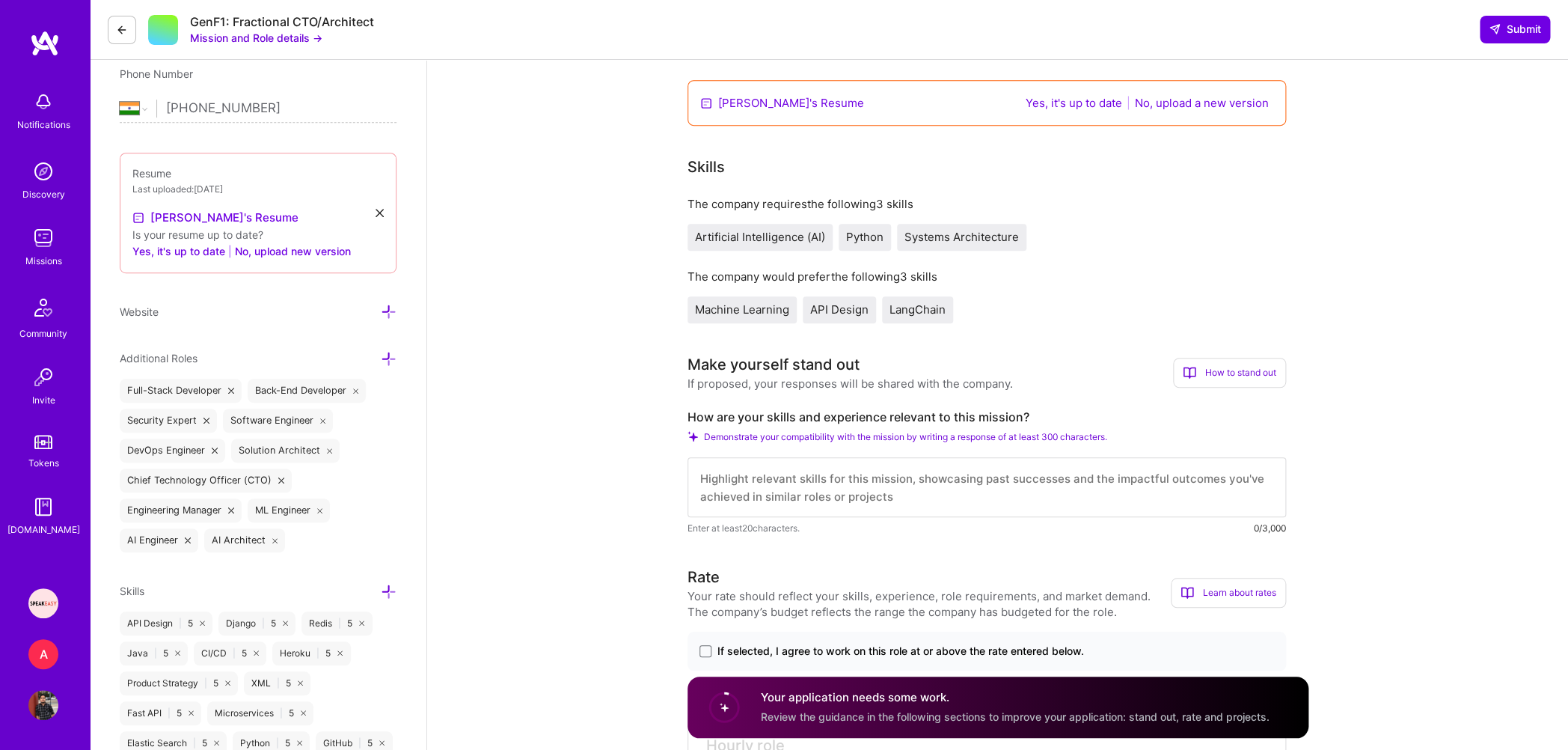
scroll to position [554, 0]
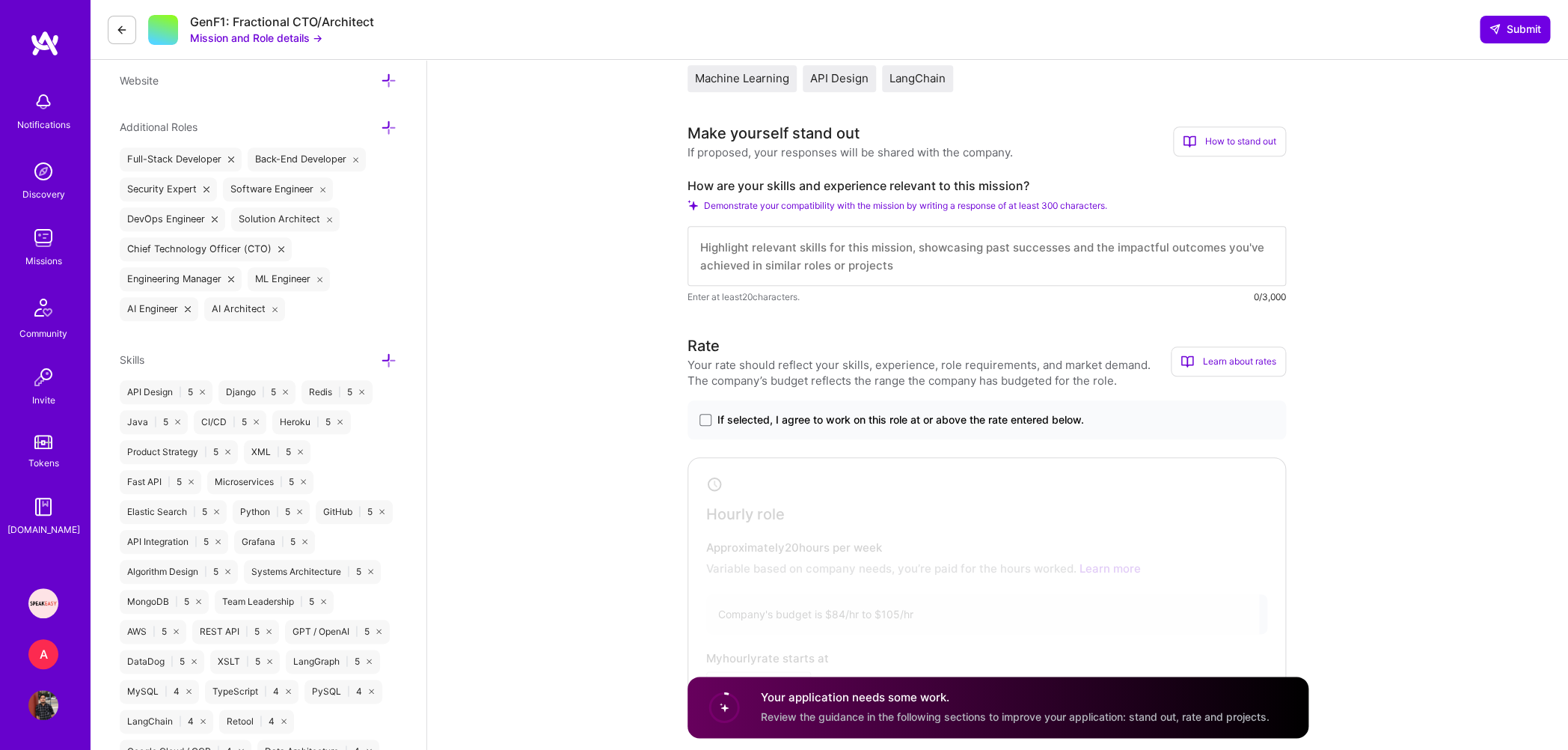
click at [792, 253] on textarea at bounding box center [987, 256] width 598 height 60
paste textarea "Backend software engineer with over 14+ years of extensive experience building …"
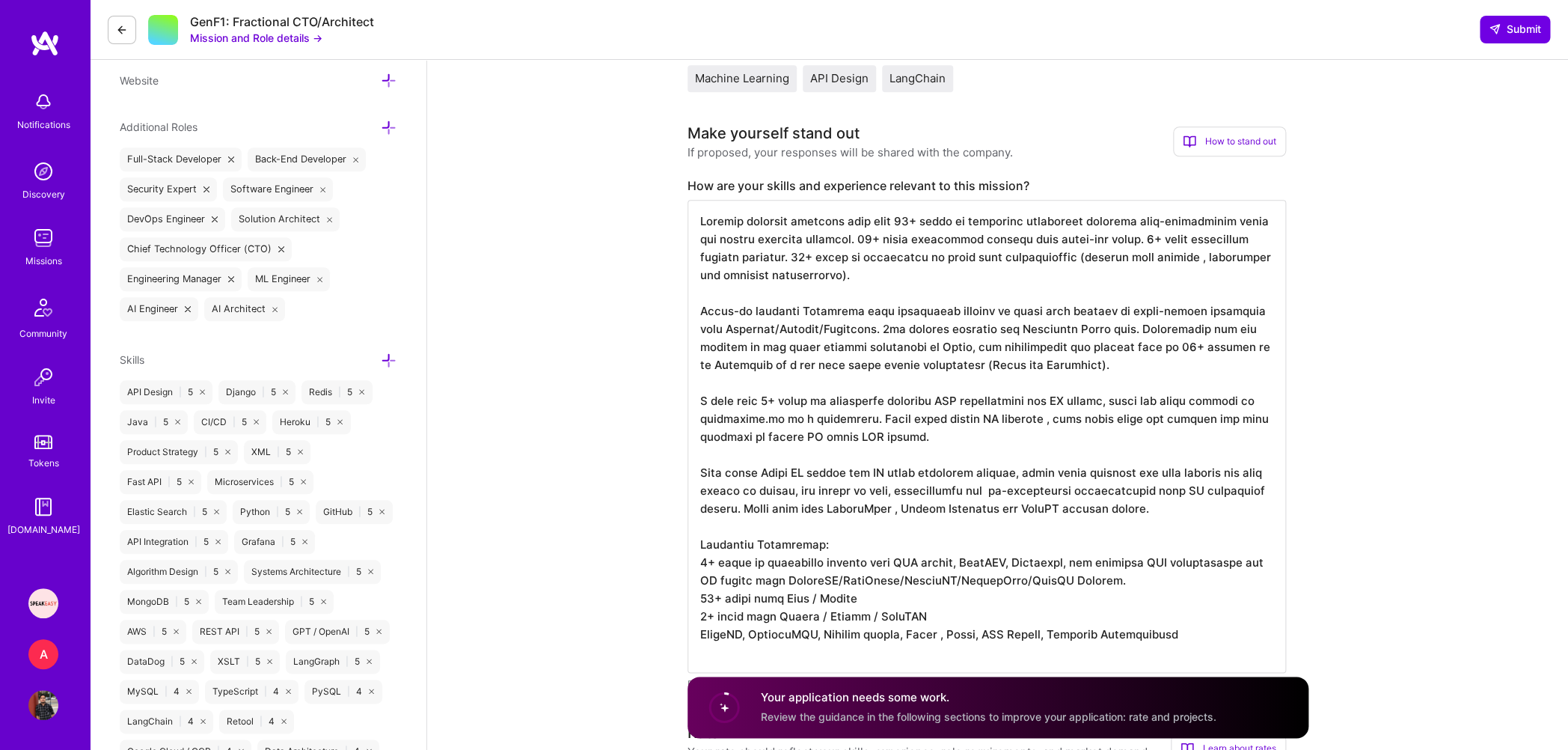
click at [834, 223] on textarea at bounding box center [987, 436] width 598 height 473
click at [1129, 366] on textarea at bounding box center [987, 436] width 598 height 473
click at [1203, 508] on textarea at bounding box center [987, 436] width 598 height 473
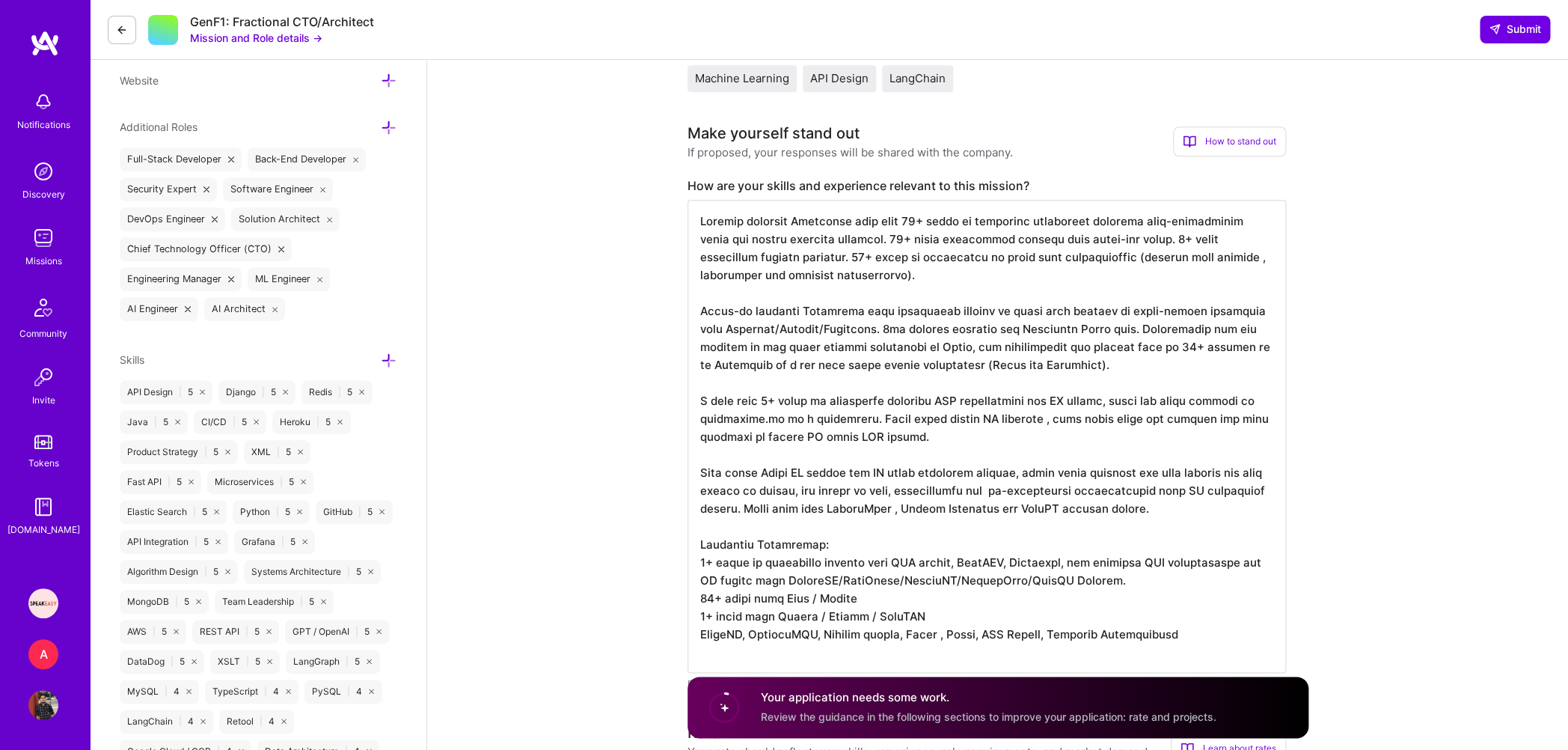
click at [966, 270] on textarea at bounding box center [987, 436] width 598 height 473
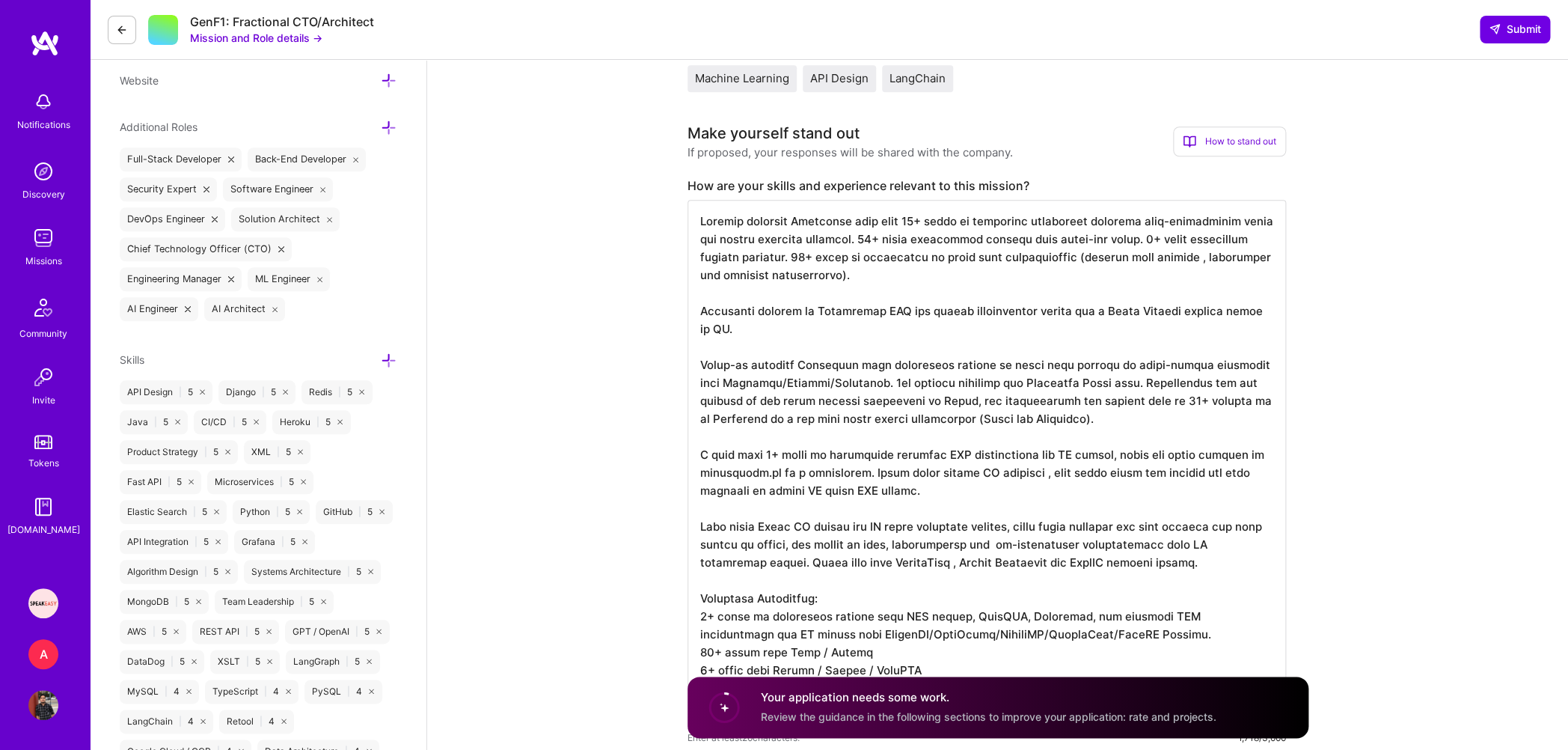
drag, startPoint x: 739, startPoint y: 335, endPoint x: 688, endPoint y: 310, distance: 56.8
click at [688, 310] on textarea at bounding box center [987, 463] width 598 height 527
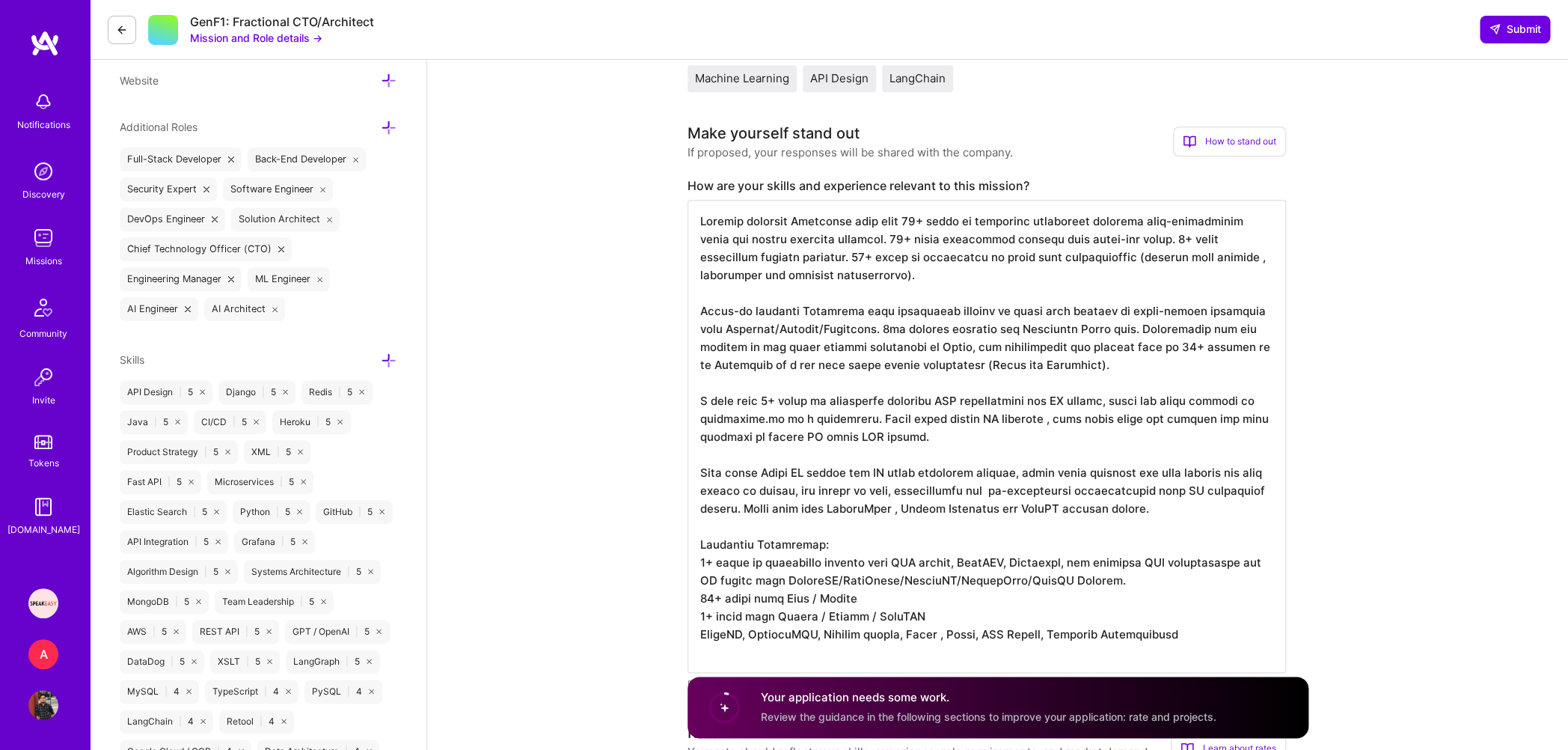
click at [1118, 353] on textarea at bounding box center [987, 436] width 598 height 473
click at [1117, 365] on textarea at bounding box center [987, 436] width 598 height 473
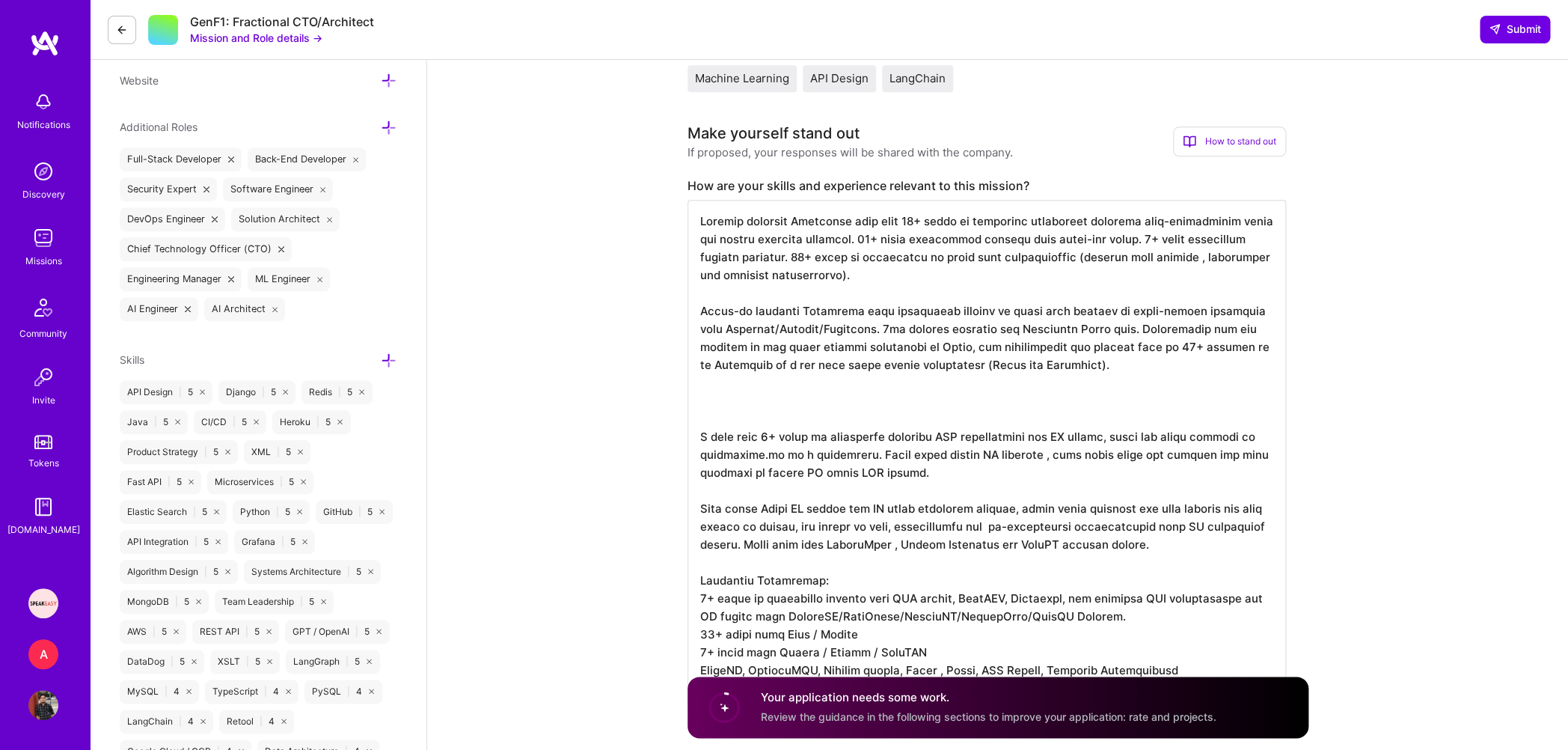
paste textarea "Currently service as Fractional CTO for intial architecture design for a Legal …"
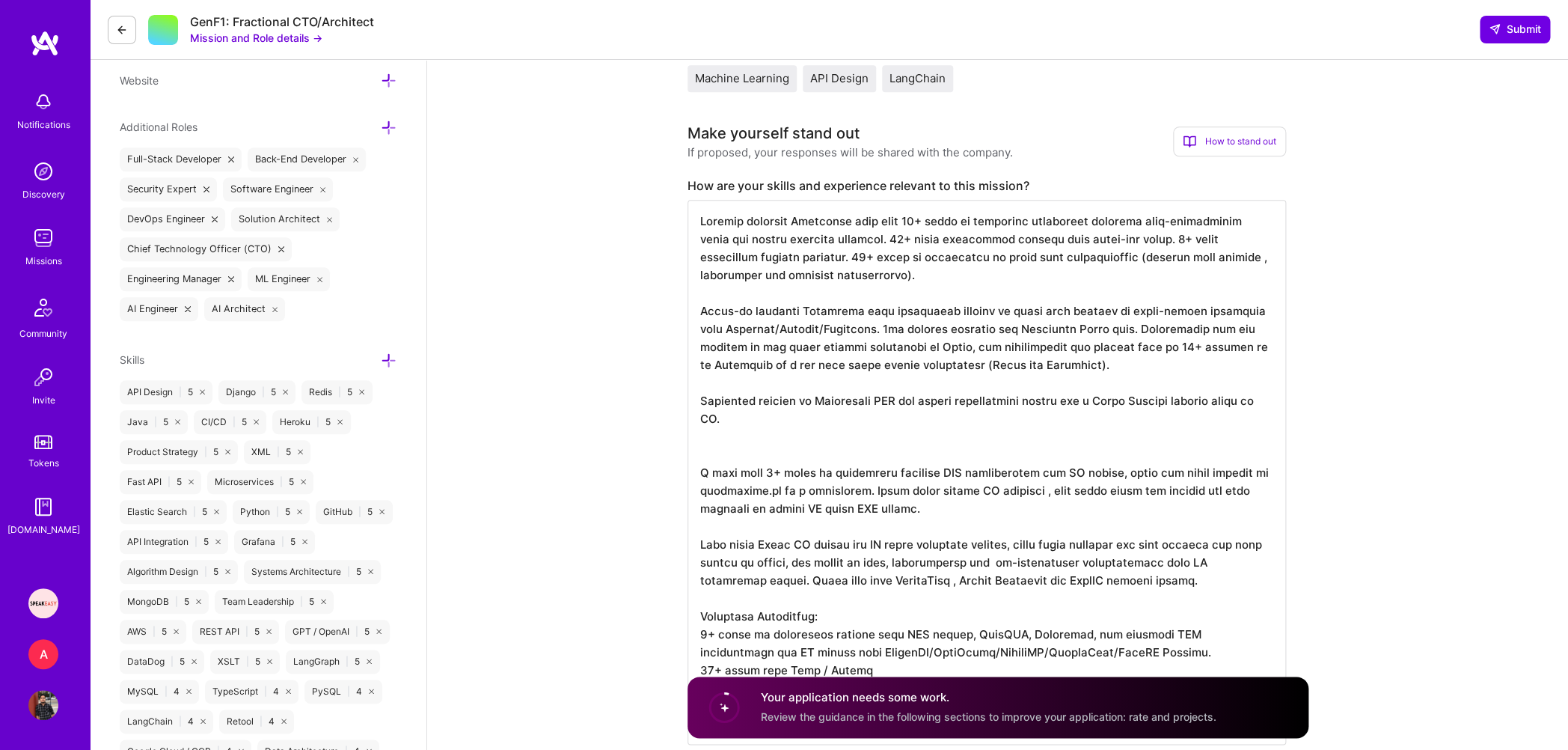
click at [763, 403] on textarea at bounding box center [987, 472] width 598 height 545
click at [774, 426] on textarea at bounding box center [987, 472] width 598 height 545
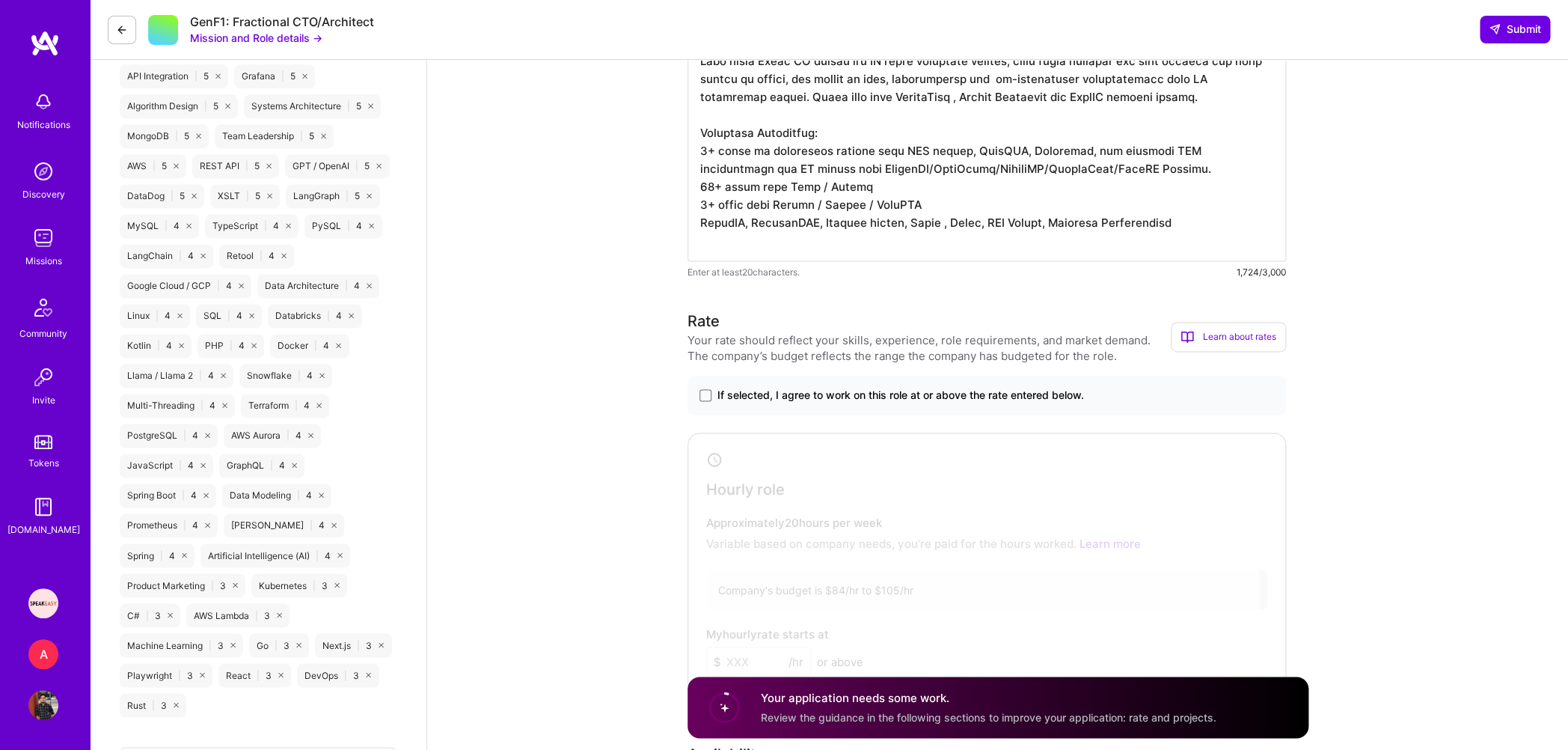
scroll to position [1009, 0]
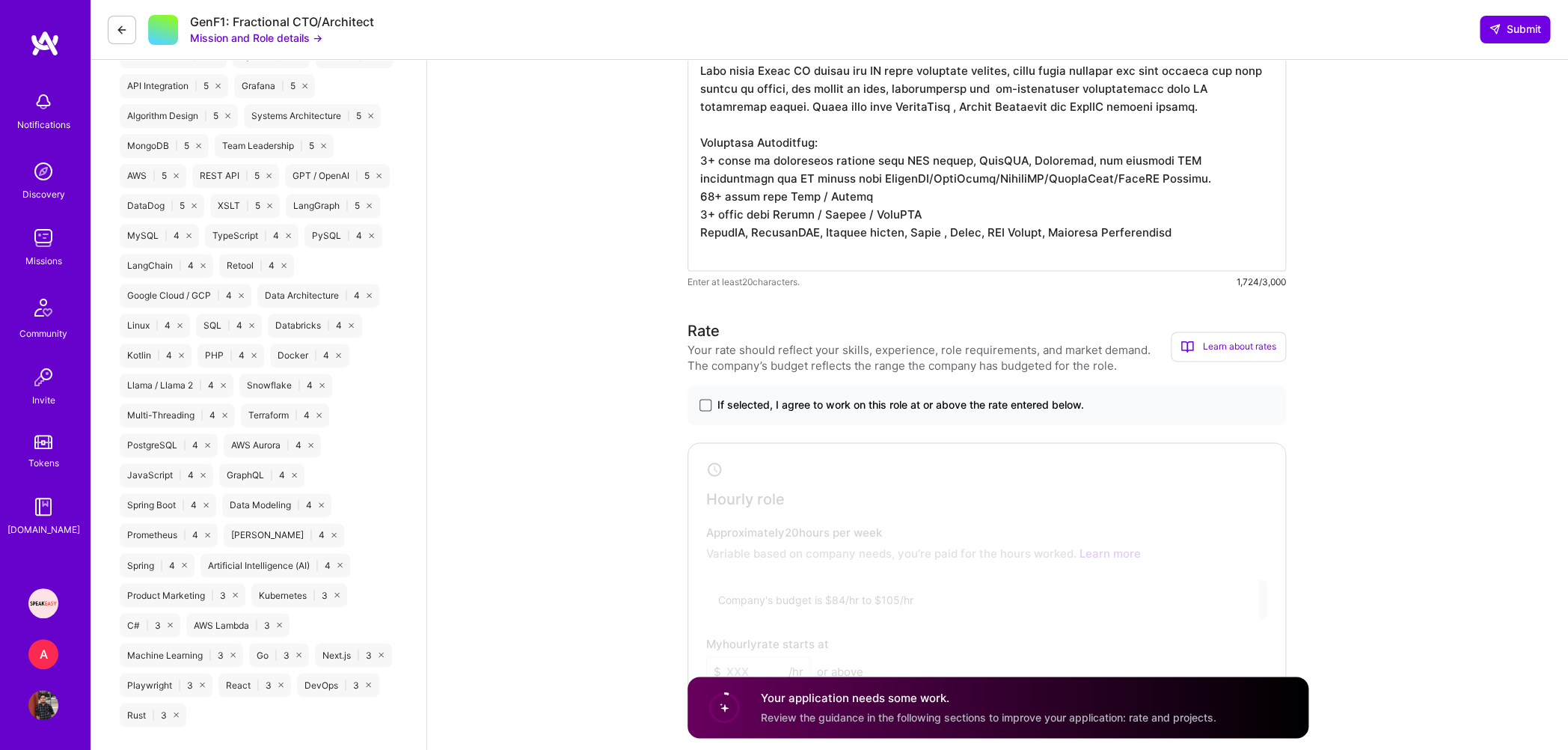
type textarea "Backend software Architect with over 14+ years of extensive experience building…"
click at [702, 407] on span at bounding box center [705, 405] width 12 height 12
click at [0, 0] on input "If selected, I agree to work on this role at or above the rate entered below." at bounding box center [0, 0] width 0 height 0
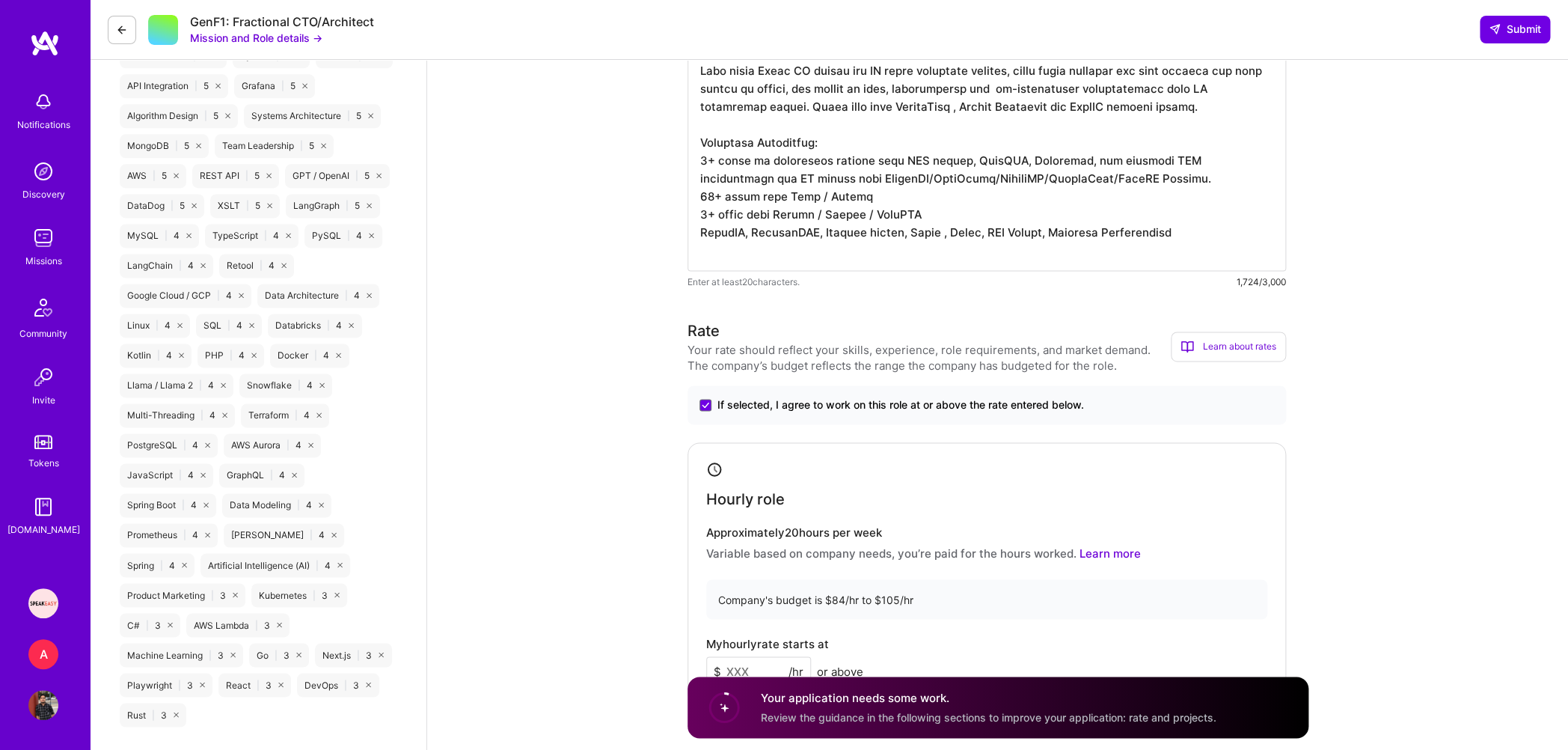
scroll to position [1241, 0]
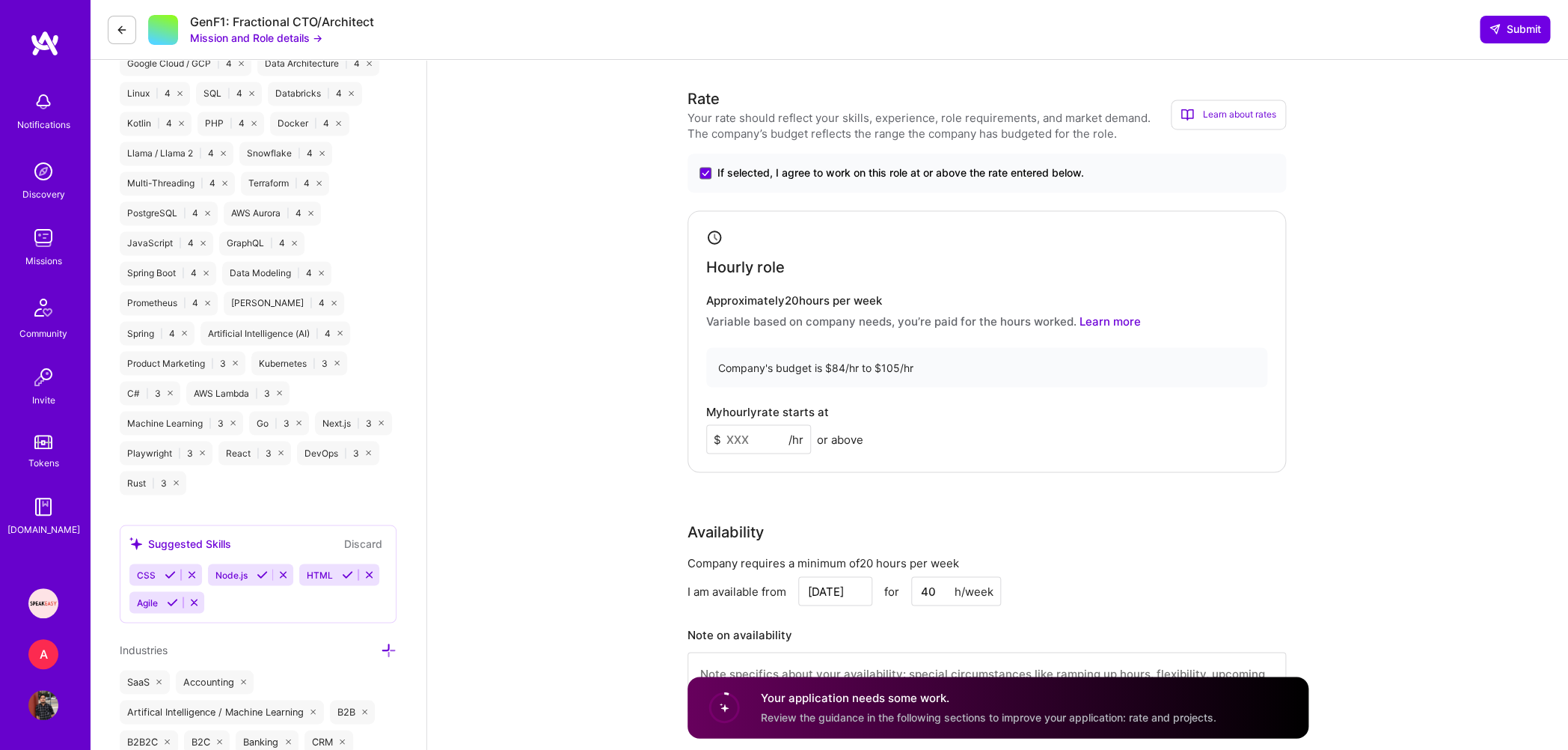
click at [759, 437] on input at bounding box center [758, 439] width 105 height 29
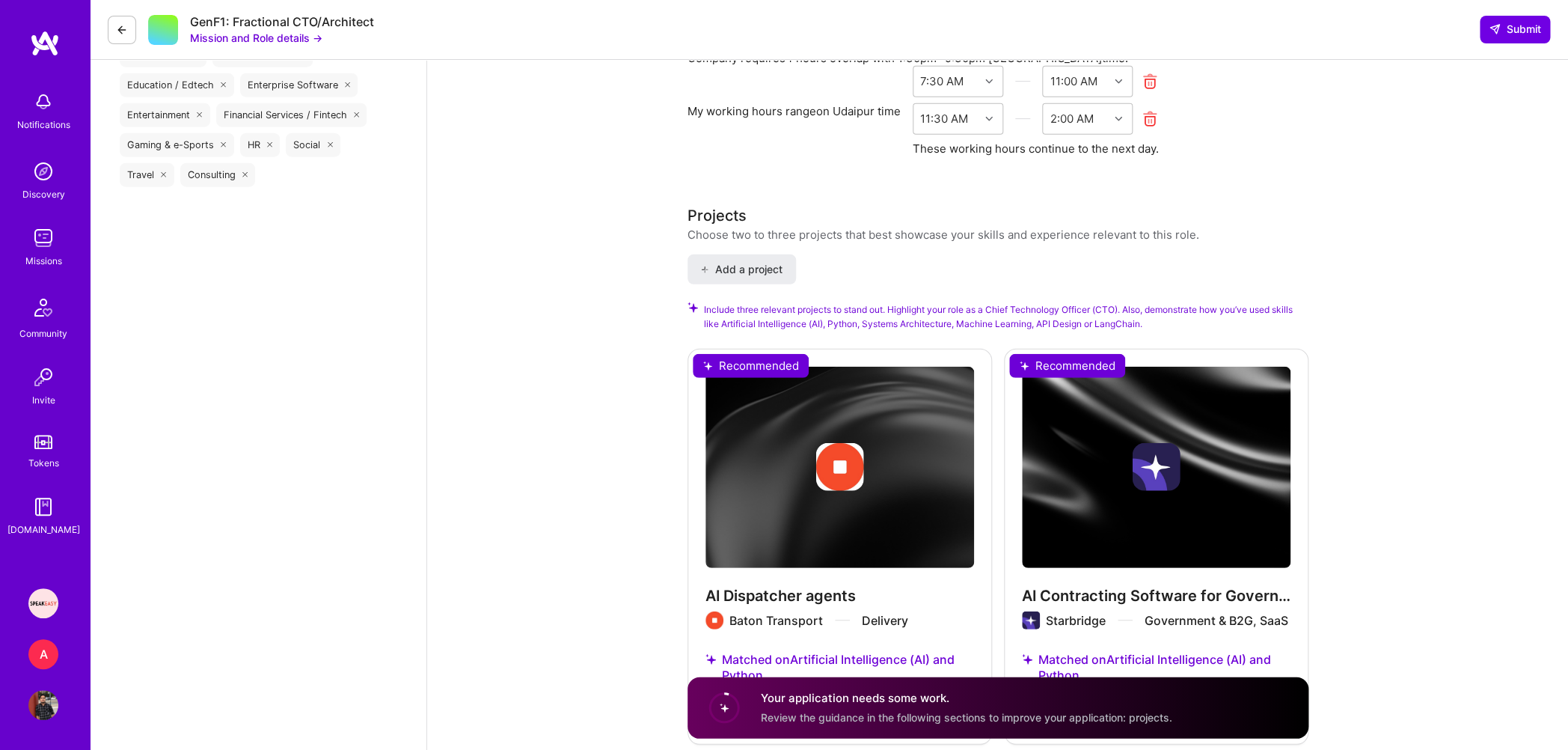
scroll to position [2235, 0]
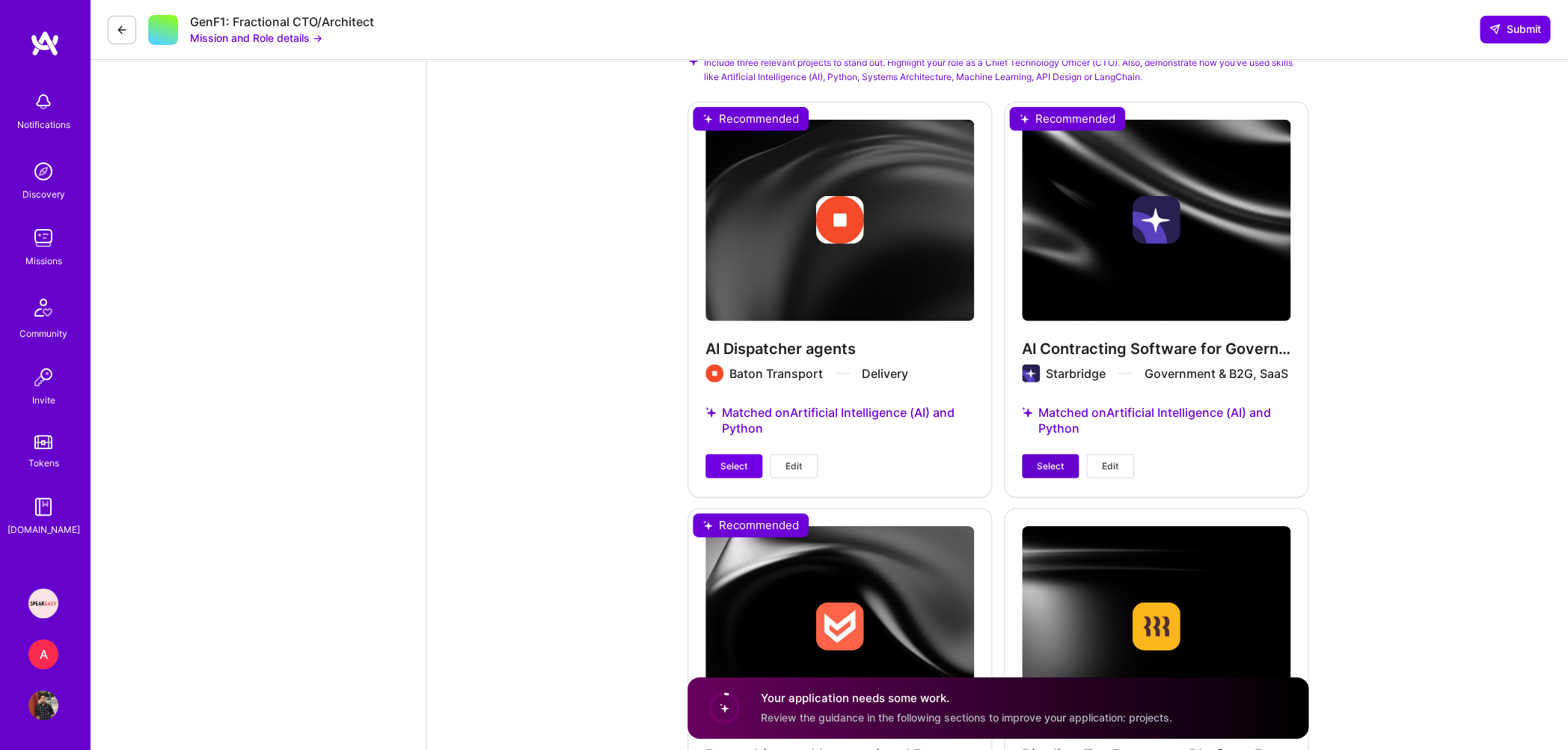
type input "95"
click at [1049, 460] on span "Select" at bounding box center [1050, 467] width 27 height 14
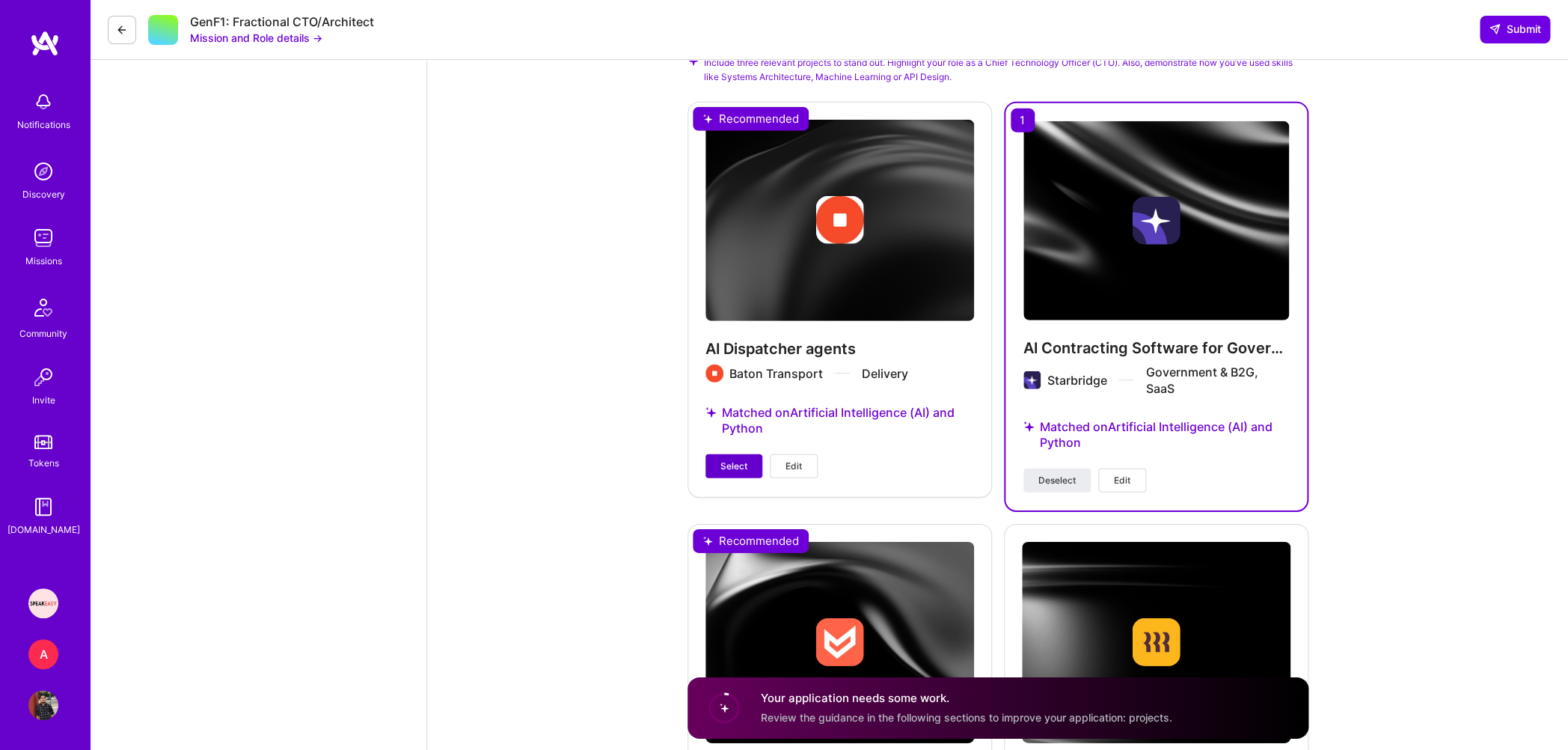
click at [733, 473] on button "Select" at bounding box center [733, 466] width 57 height 24
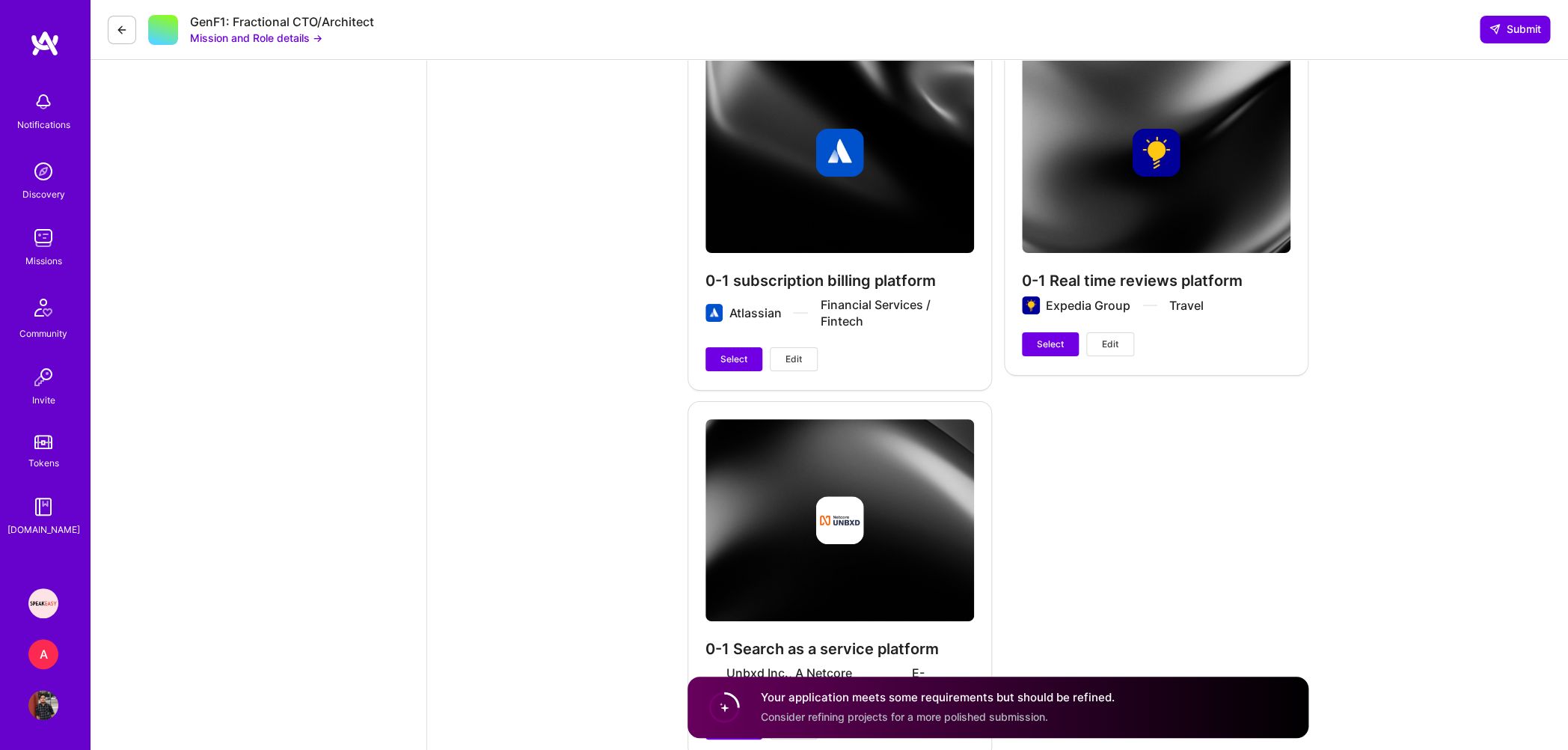
scroll to position [3228, 0]
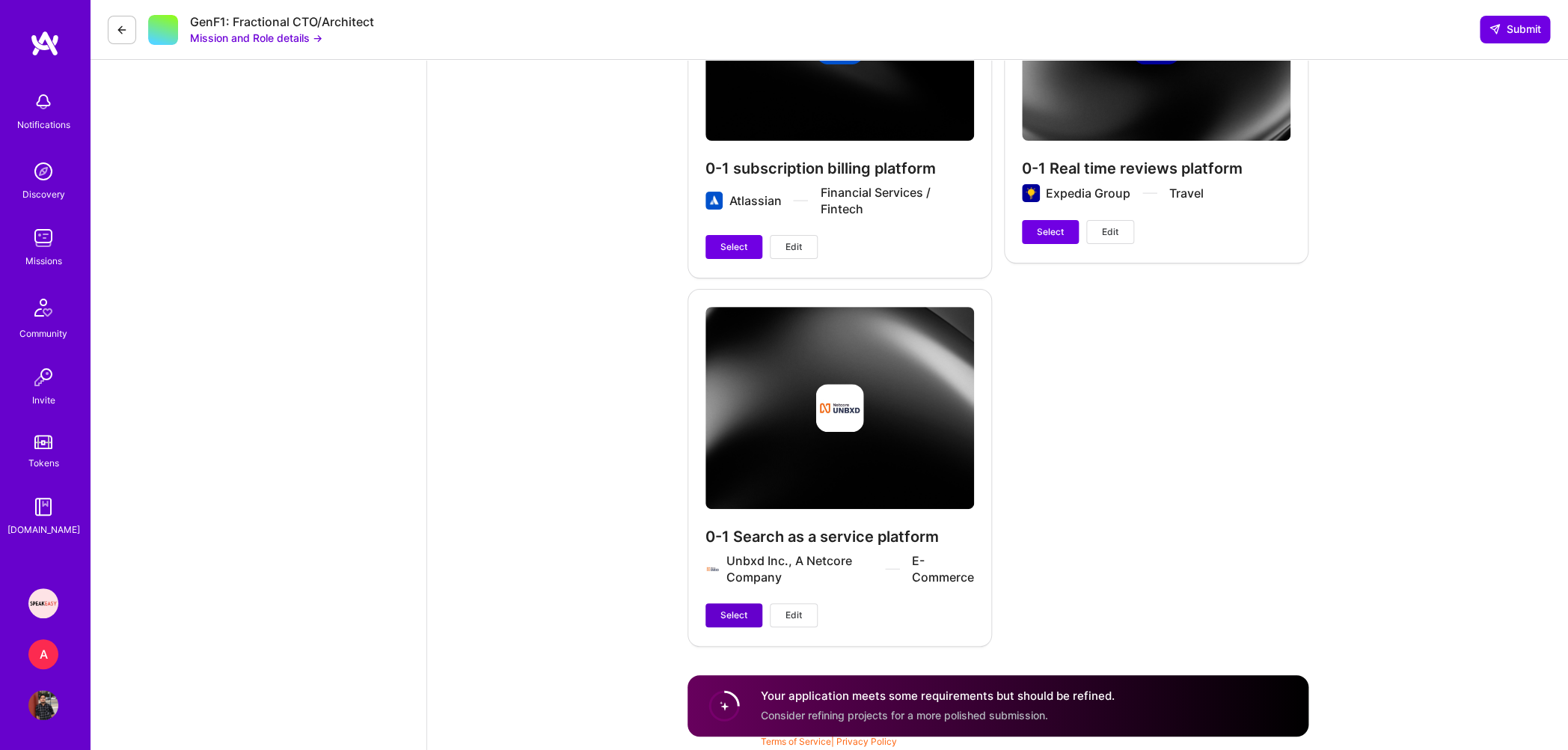
click at [737, 614] on span "Select" at bounding box center [734, 616] width 27 height 14
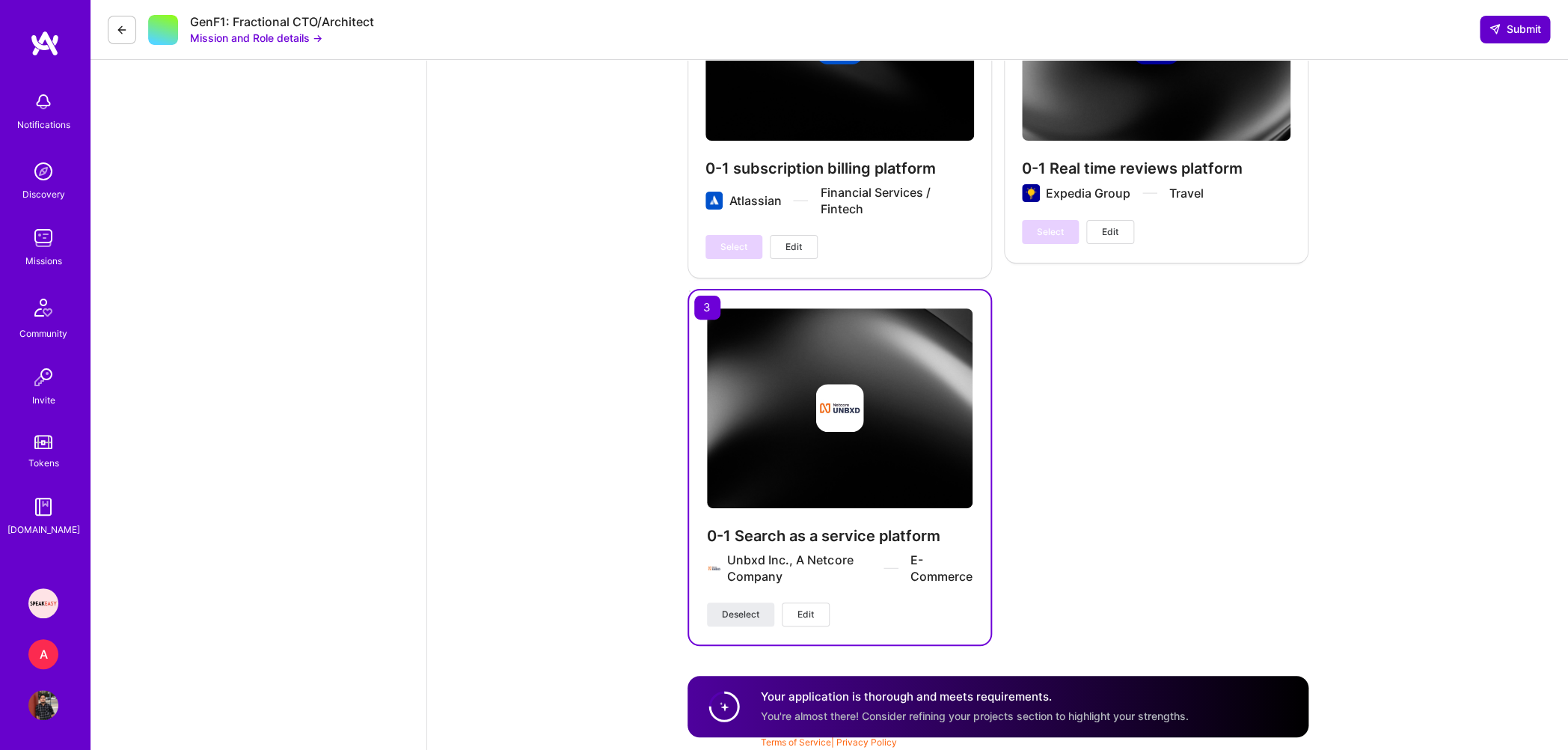
click at [1529, 34] on span "Submit" at bounding box center [1515, 30] width 53 height 15
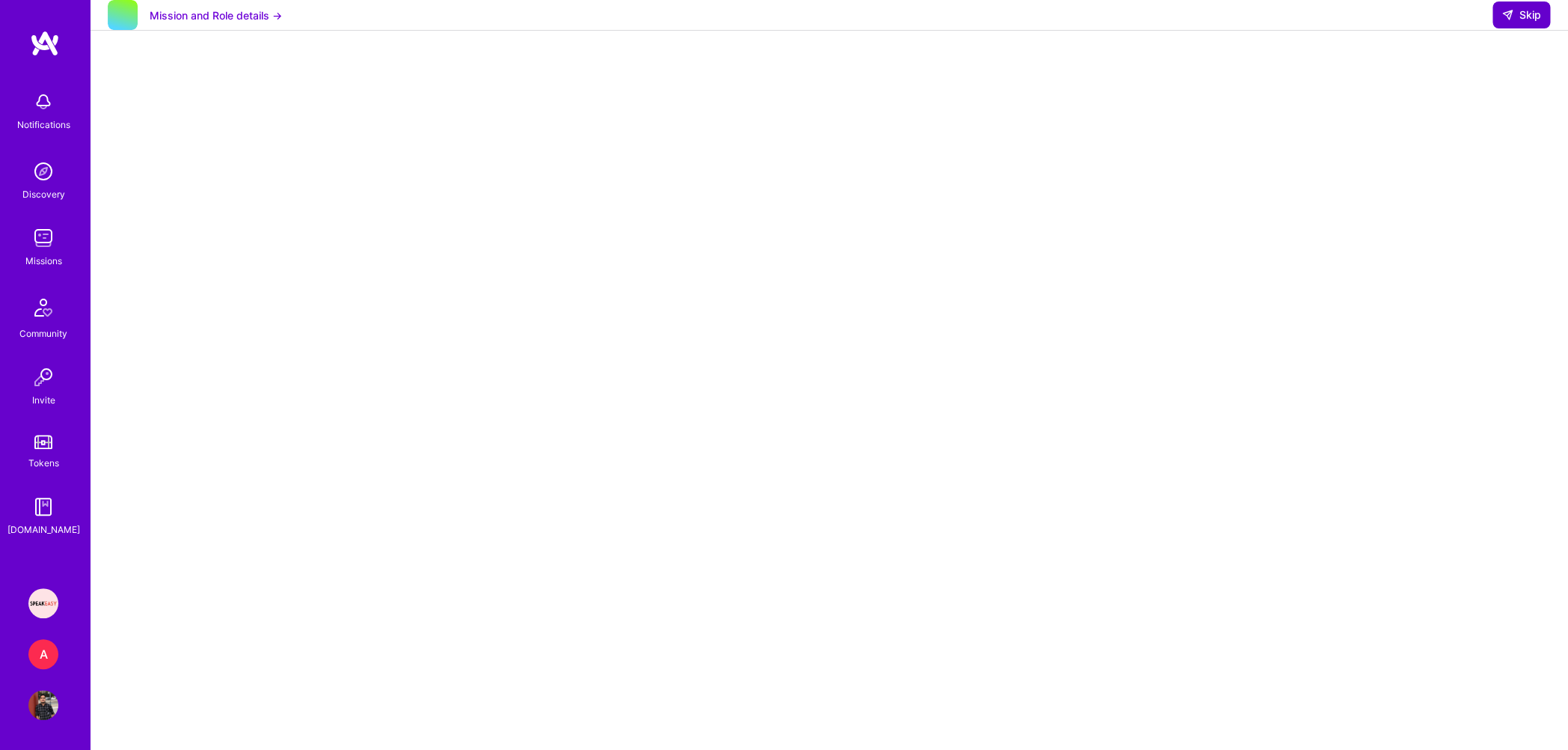
click at [1532, 22] on span "Skip" at bounding box center [1521, 15] width 40 height 15
select select "IN"
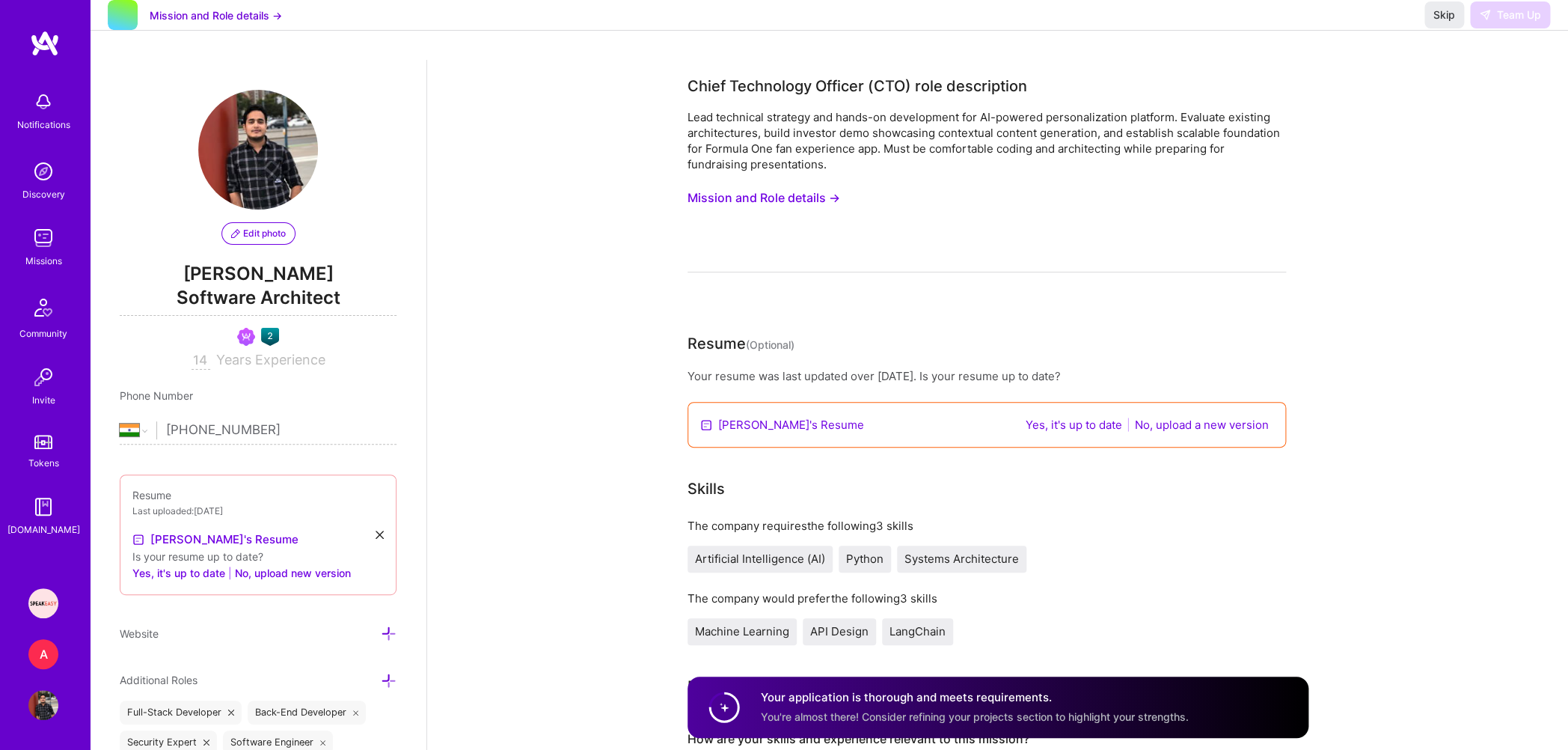
click at [47, 245] on img at bounding box center [42, 237] width 30 height 30
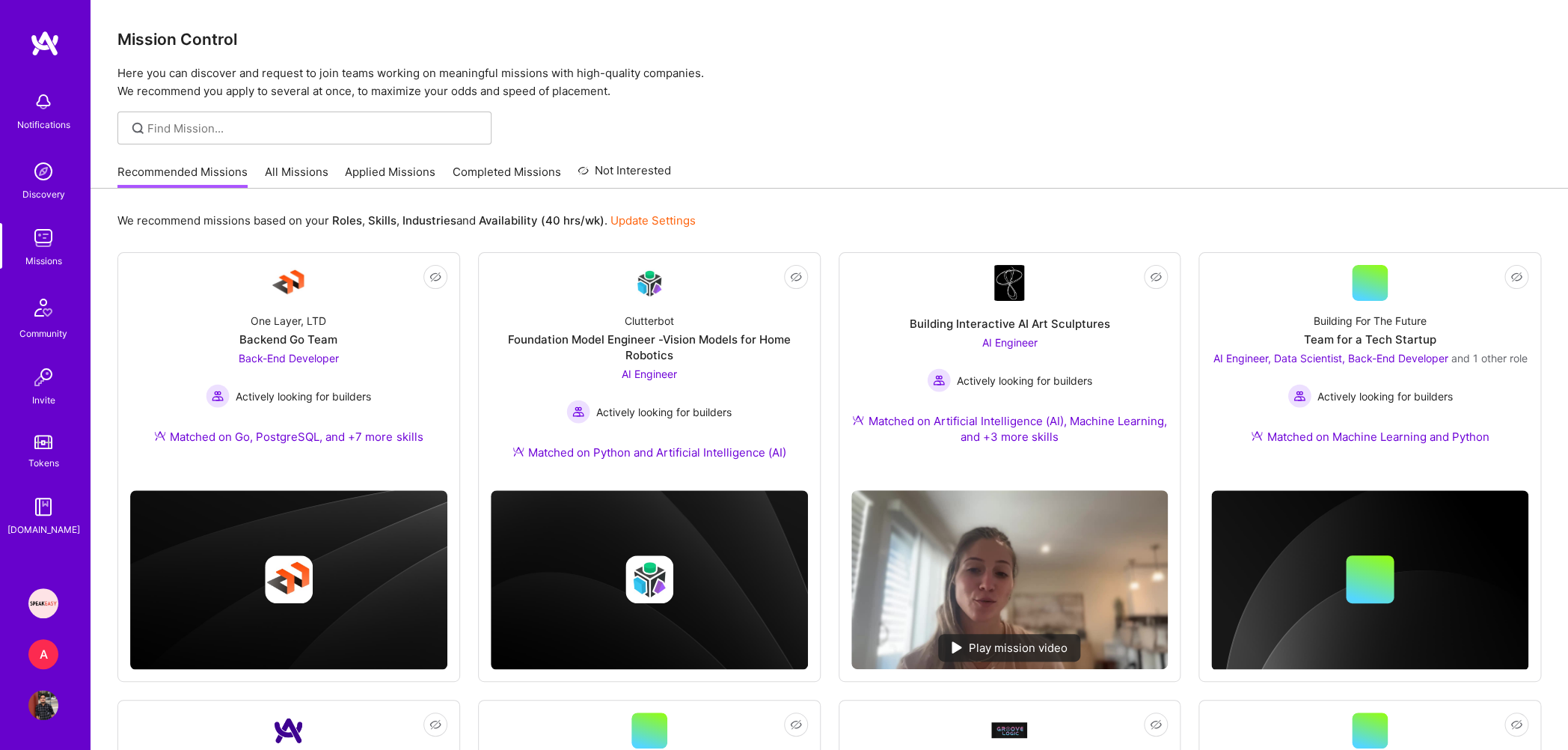
click at [405, 171] on link "Applied Missions" at bounding box center [390, 176] width 91 height 25
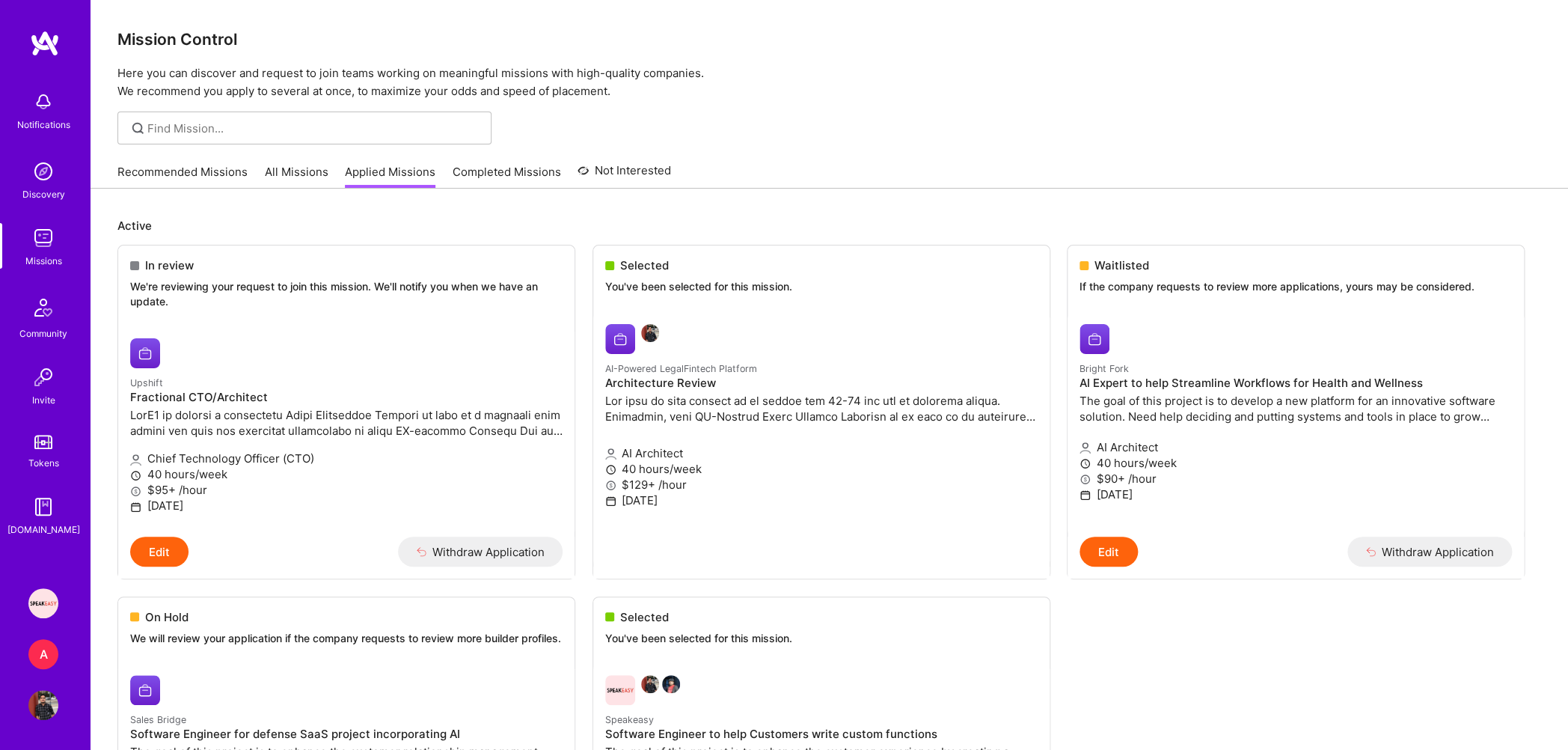
scroll to position [311, 0]
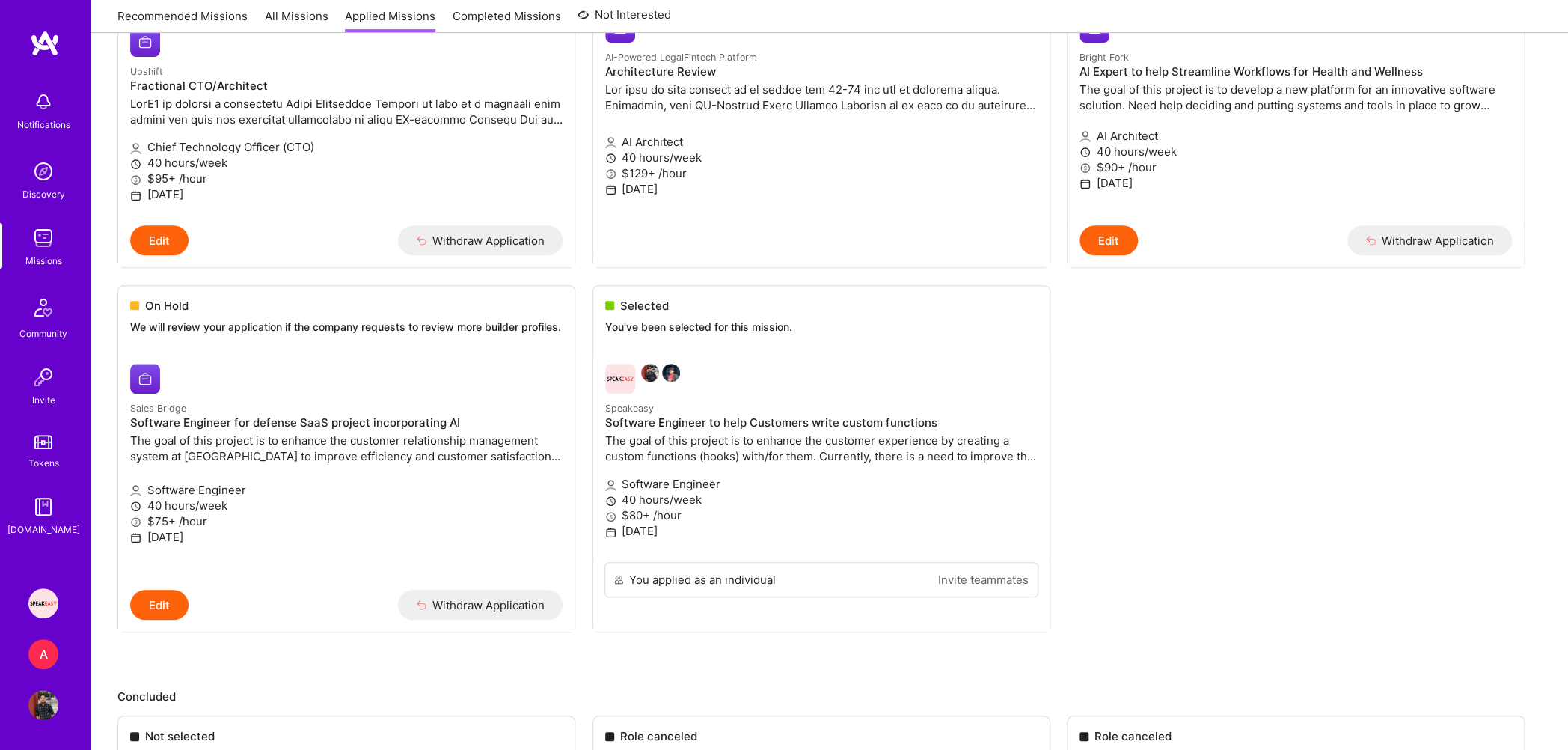
click at [42, 602] on img at bounding box center [42, 603] width 30 height 30
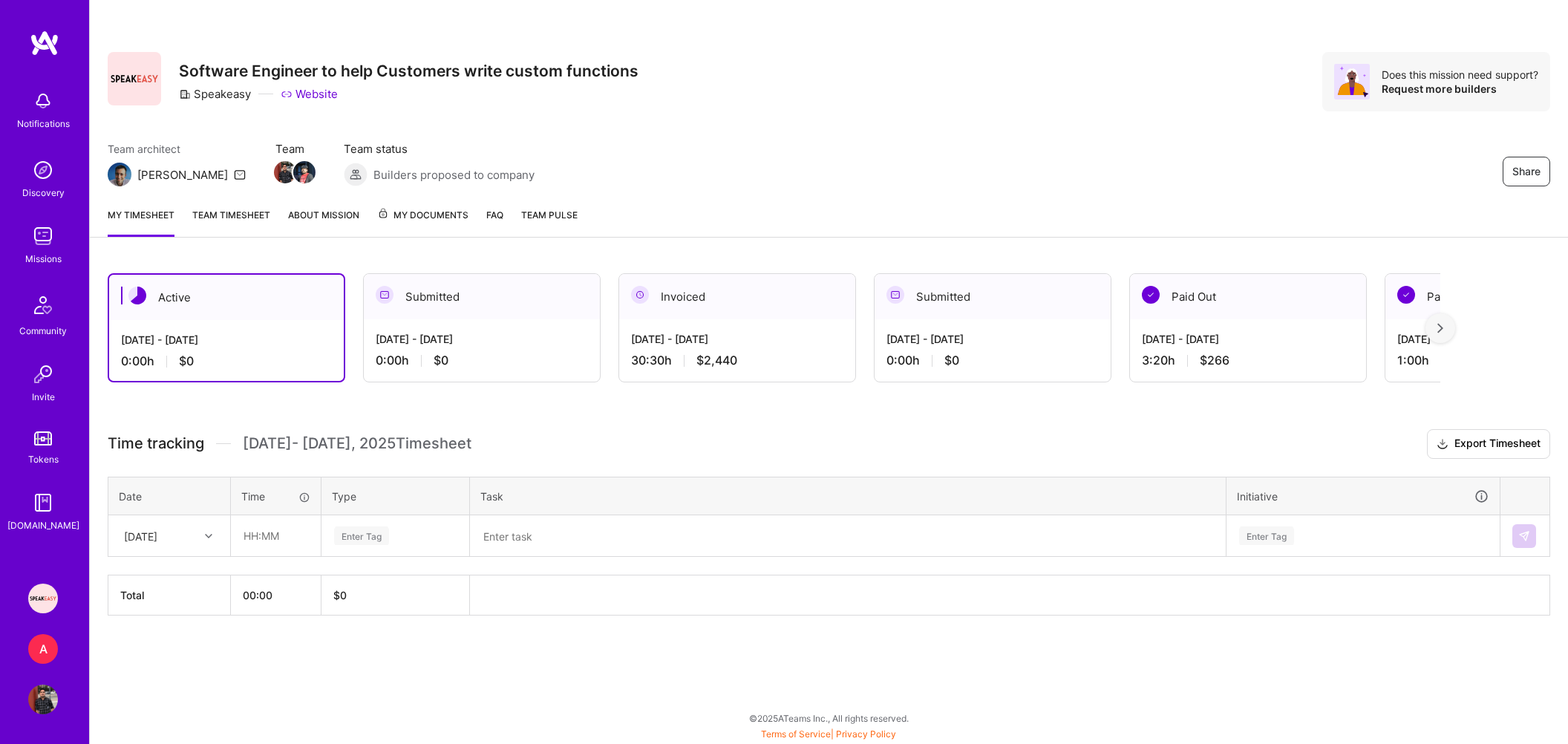
click at [45, 695] on img at bounding box center [42, 699] width 30 height 30
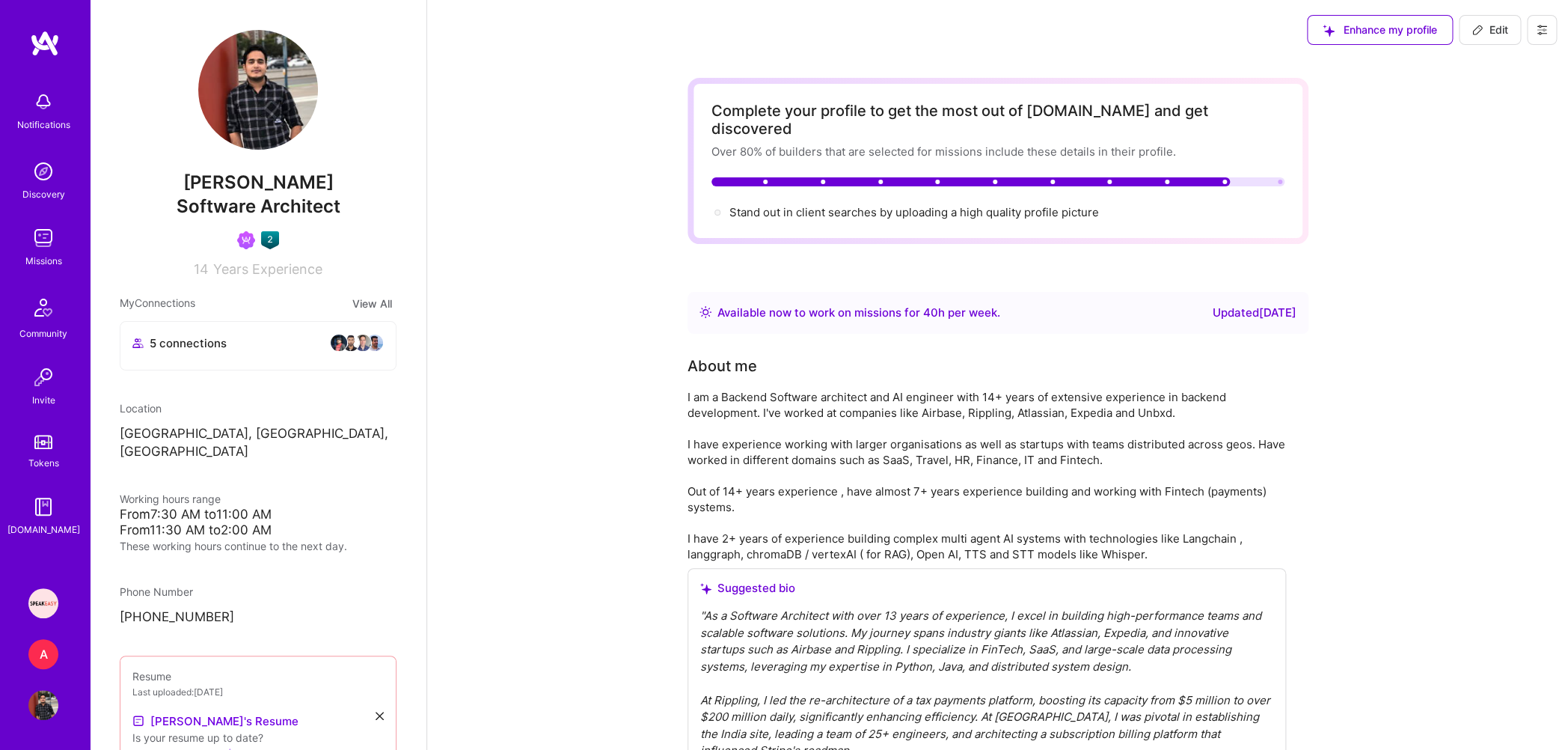
click at [359, 304] on button "View All" at bounding box center [371, 304] width 48 height 17
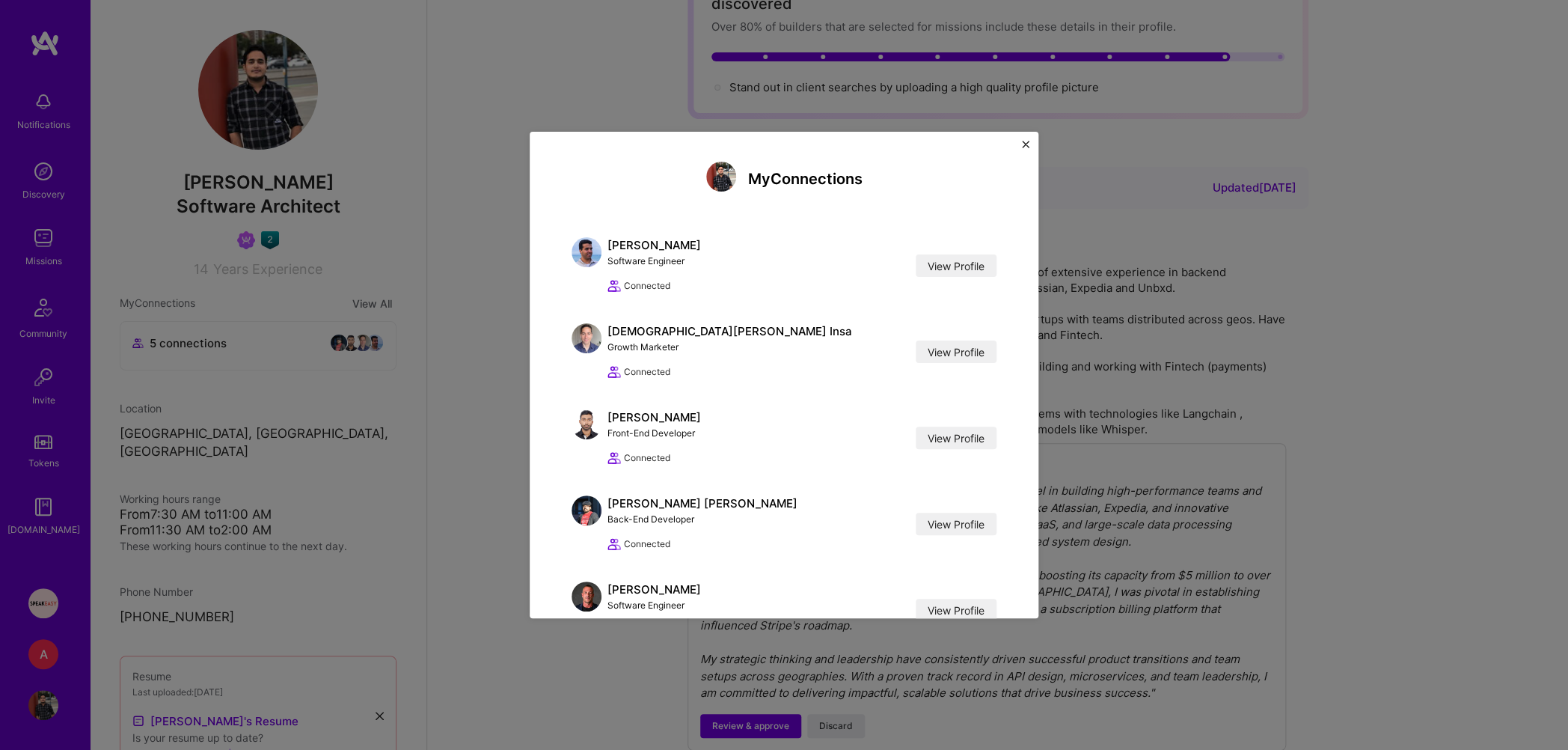
scroll to position [210, 0]
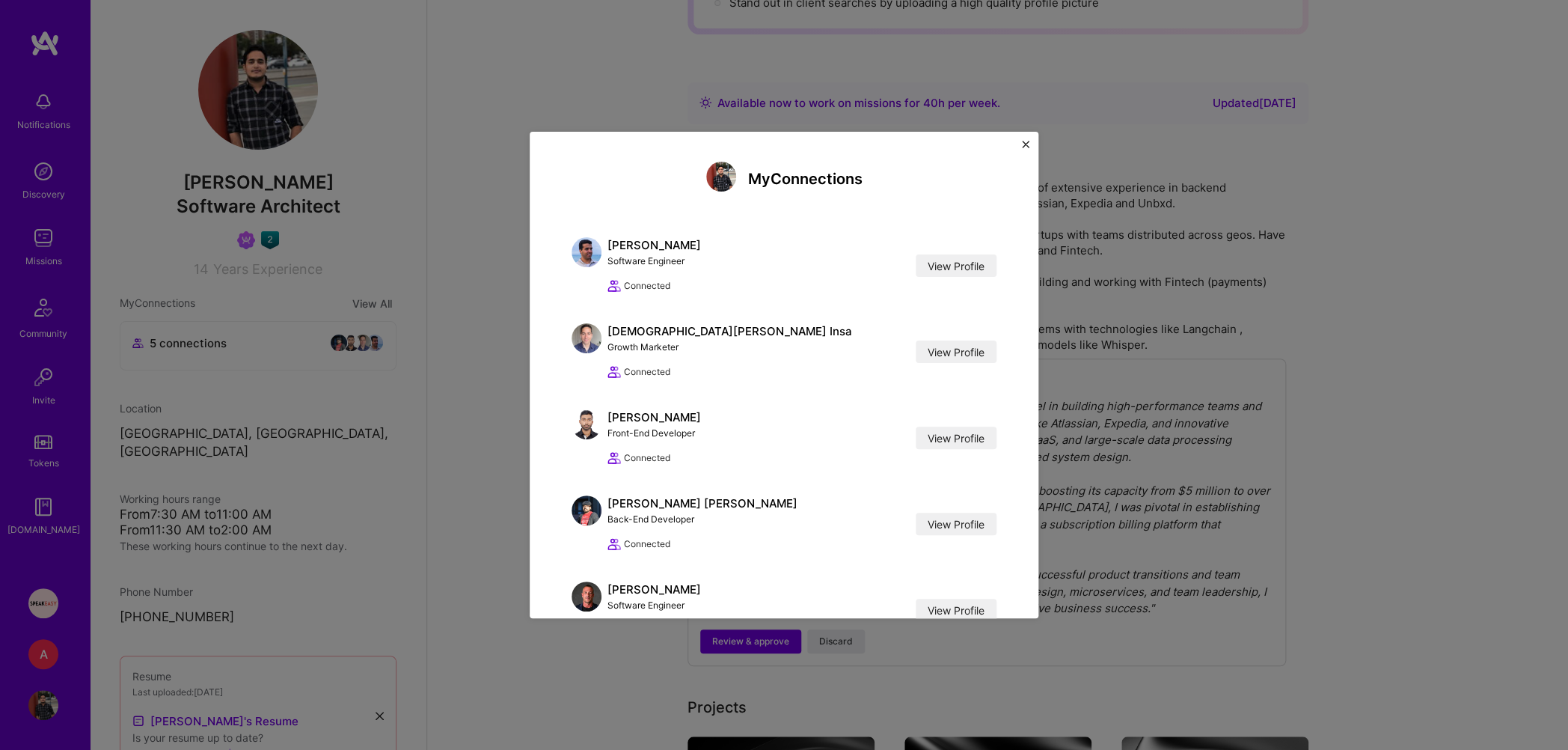
click at [428, 435] on div "My Connections Gonçalo Peres Software Engineer View Profile Connected View Prof…" at bounding box center [784, 375] width 1568 height 750
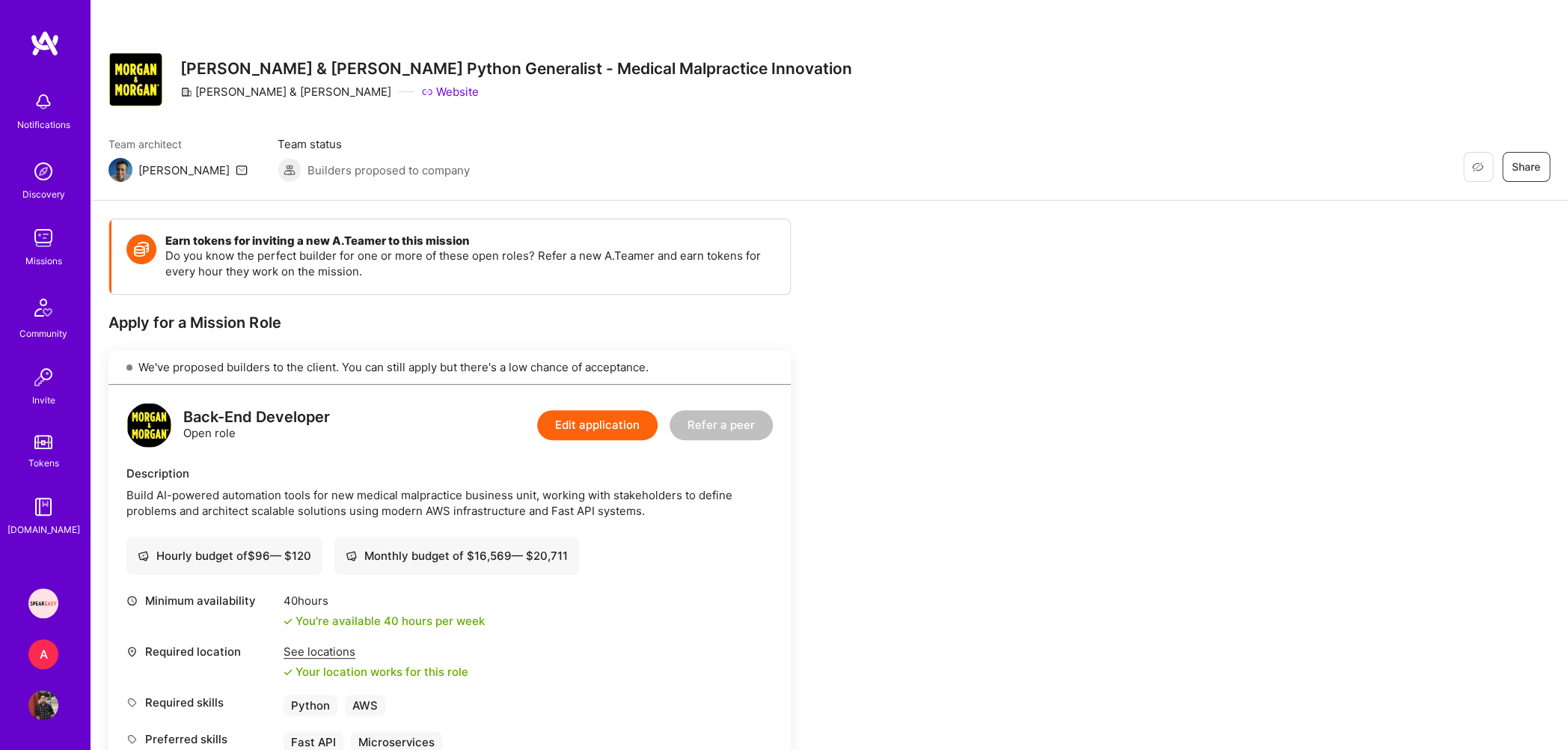
click at [60, 247] on link "Missions" at bounding box center [42, 246] width 93 height 46
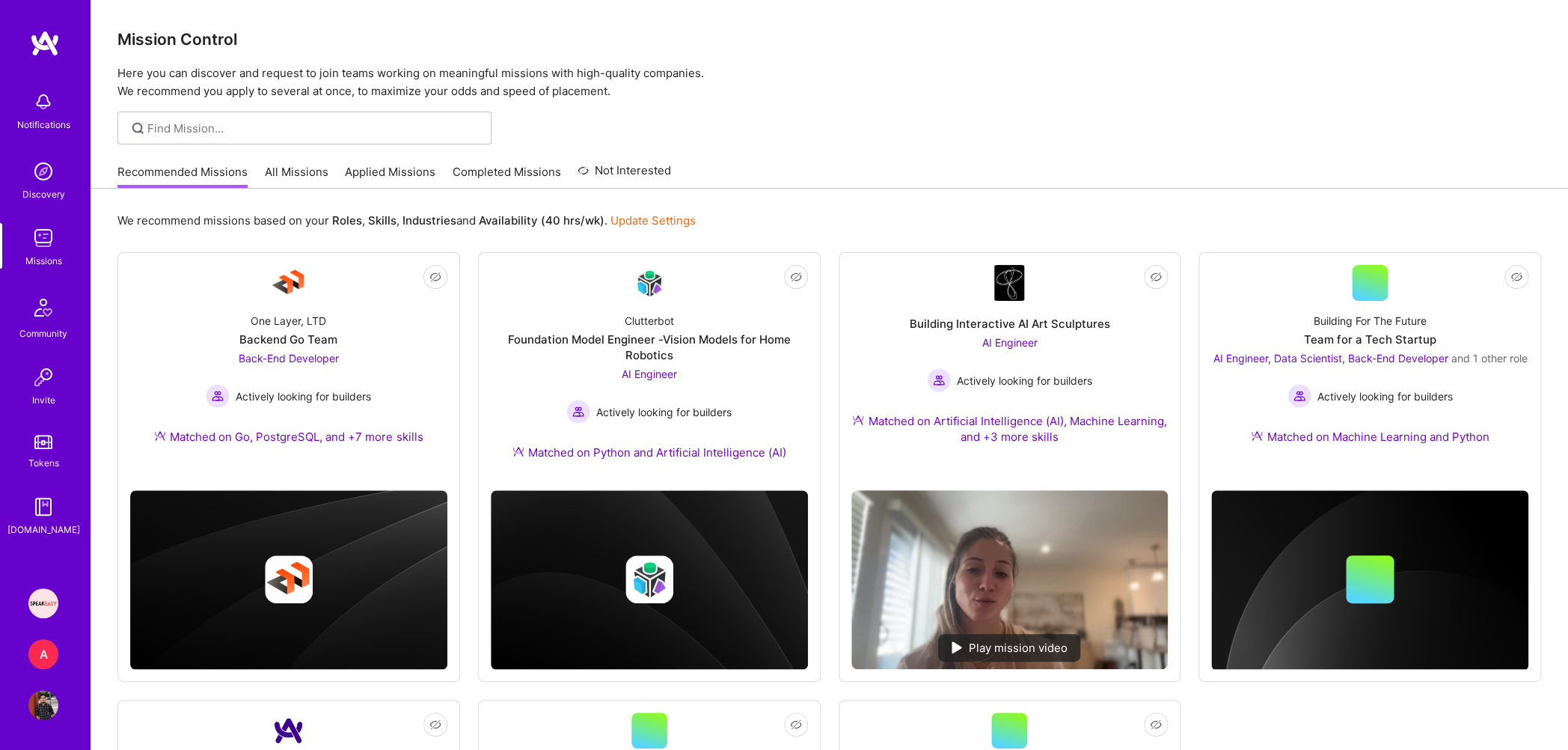
click at [410, 181] on link "Applied Missions" at bounding box center [390, 176] width 91 height 25
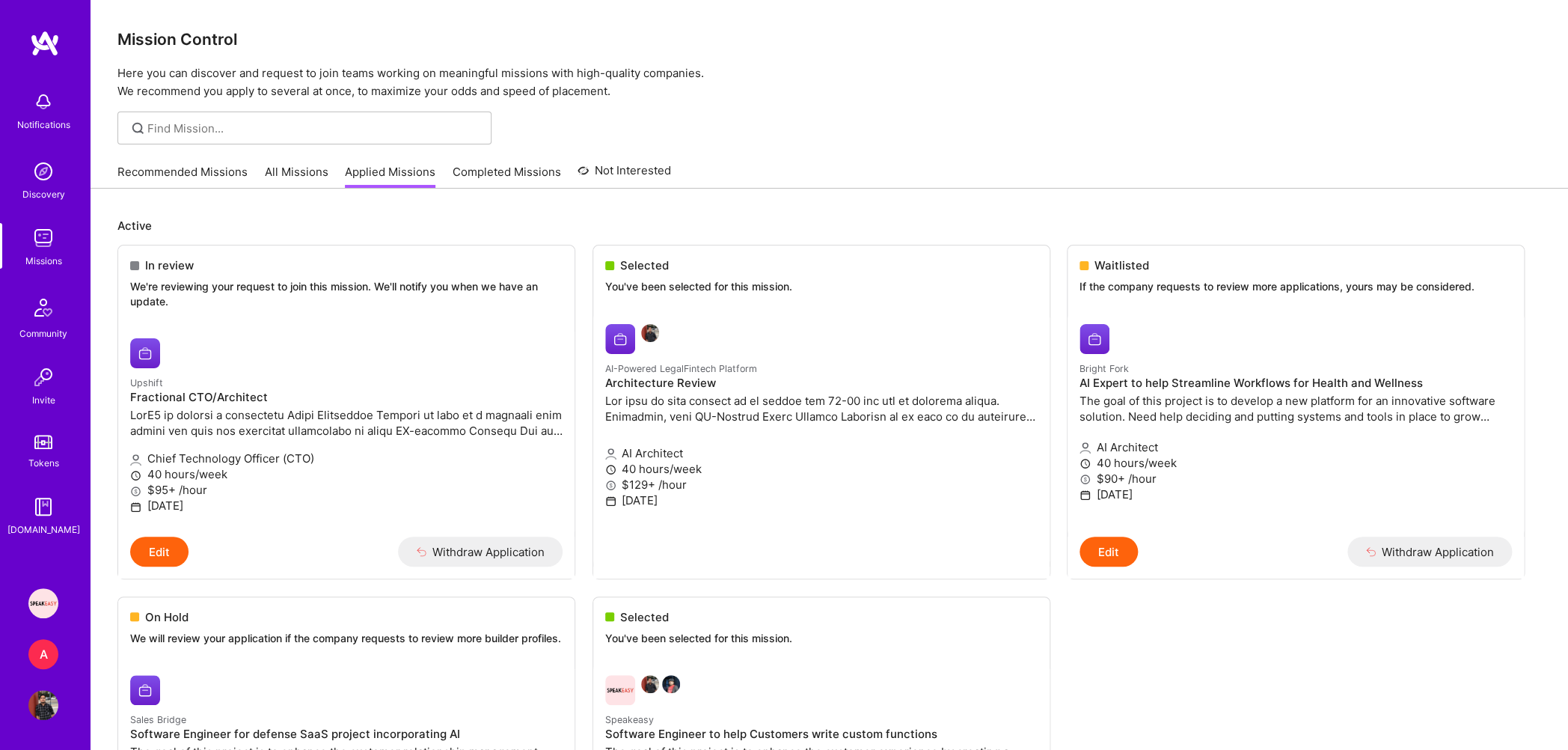
click at [41, 612] on img at bounding box center [42, 603] width 30 height 30
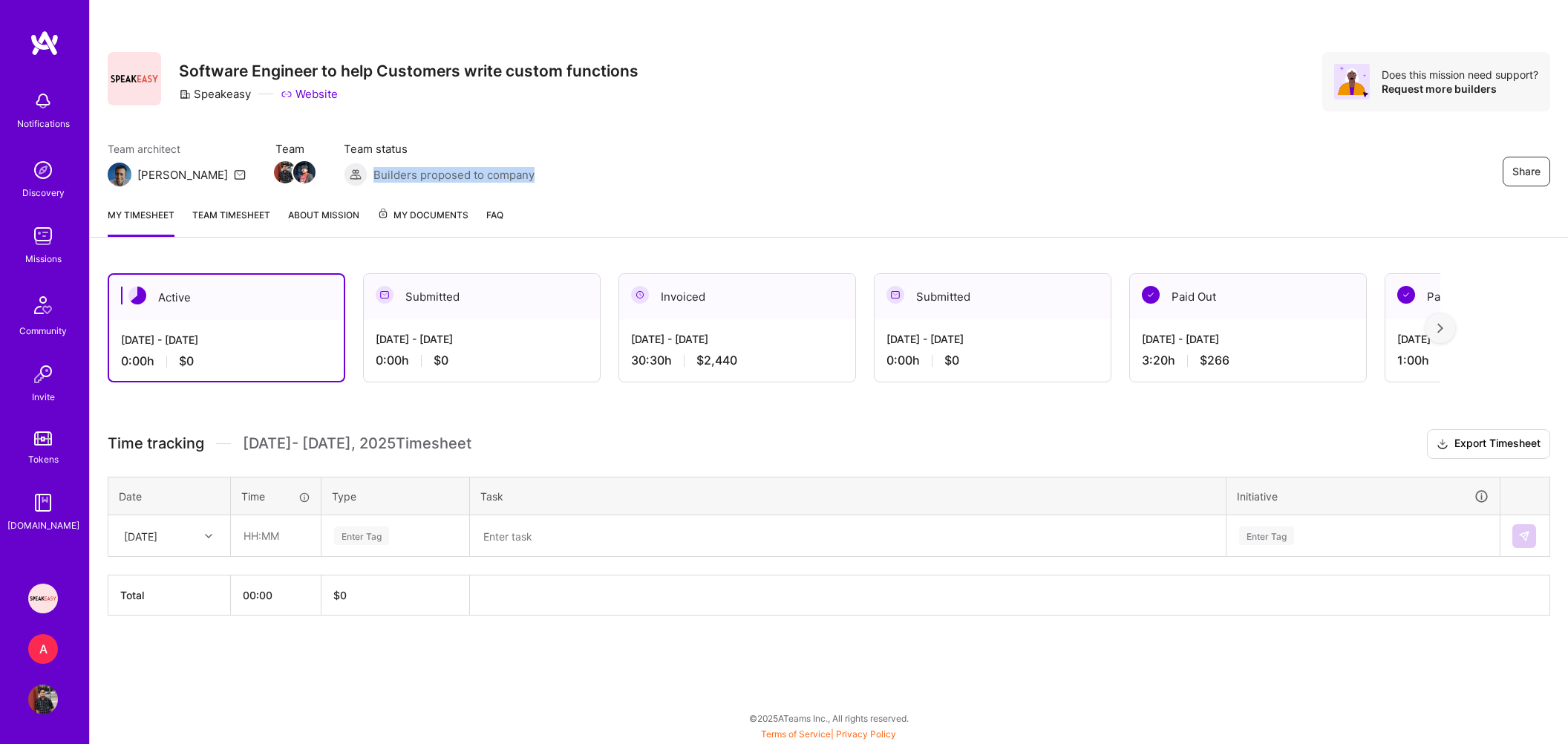
drag, startPoint x: 311, startPoint y: 177, endPoint x: 488, endPoint y: 170, distance: 177.1
click at [488, 170] on div "Team architect [PERSON_NAME] Team Team status Builders proposed to company Share" at bounding box center [829, 164] width 1443 height 46
click at [59, 251] on div "Missions" at bounding box center [43, 259] width 36 height 15
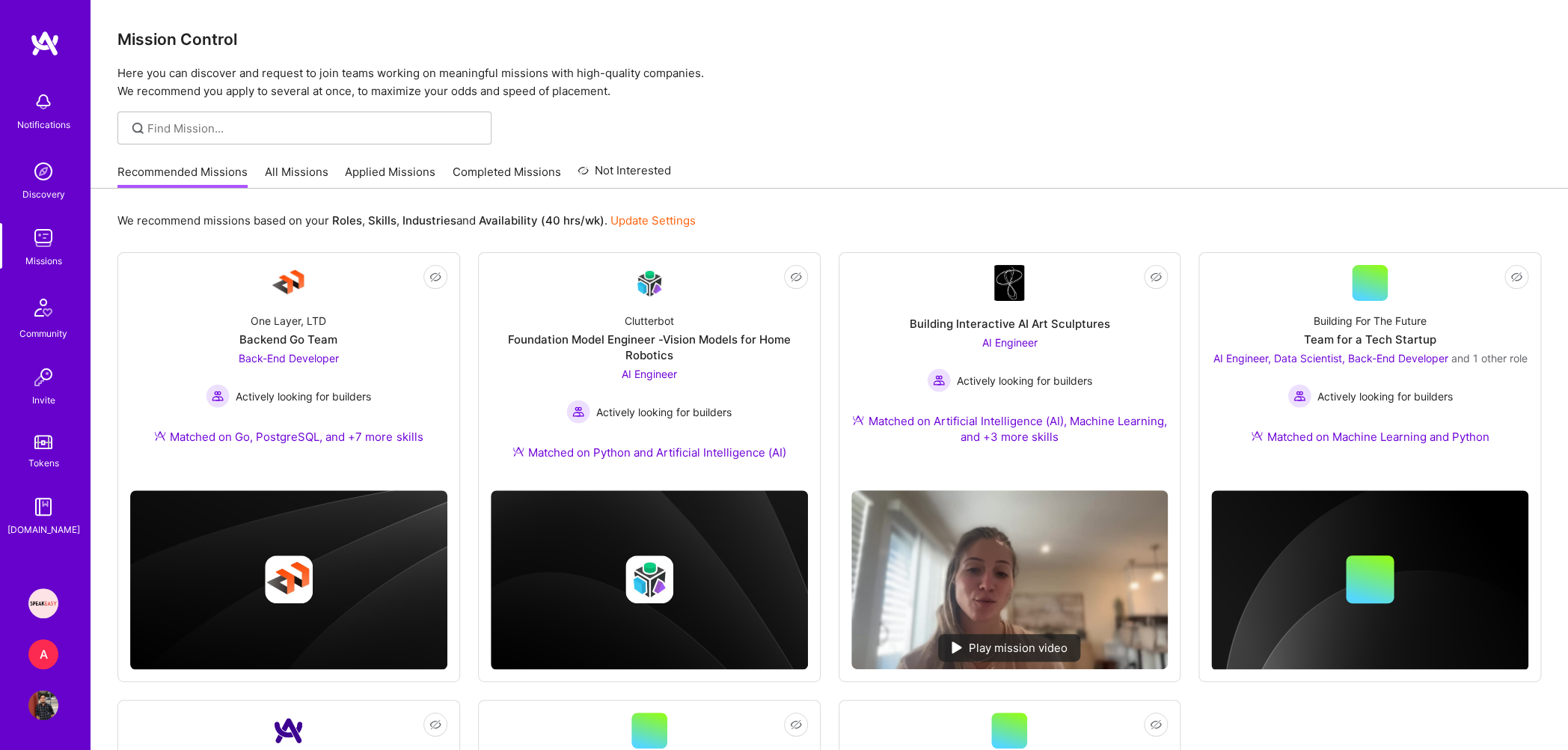
click at [368, 186] on link "Applied Missions" at bounding box center [390, 176] width 91 height 25
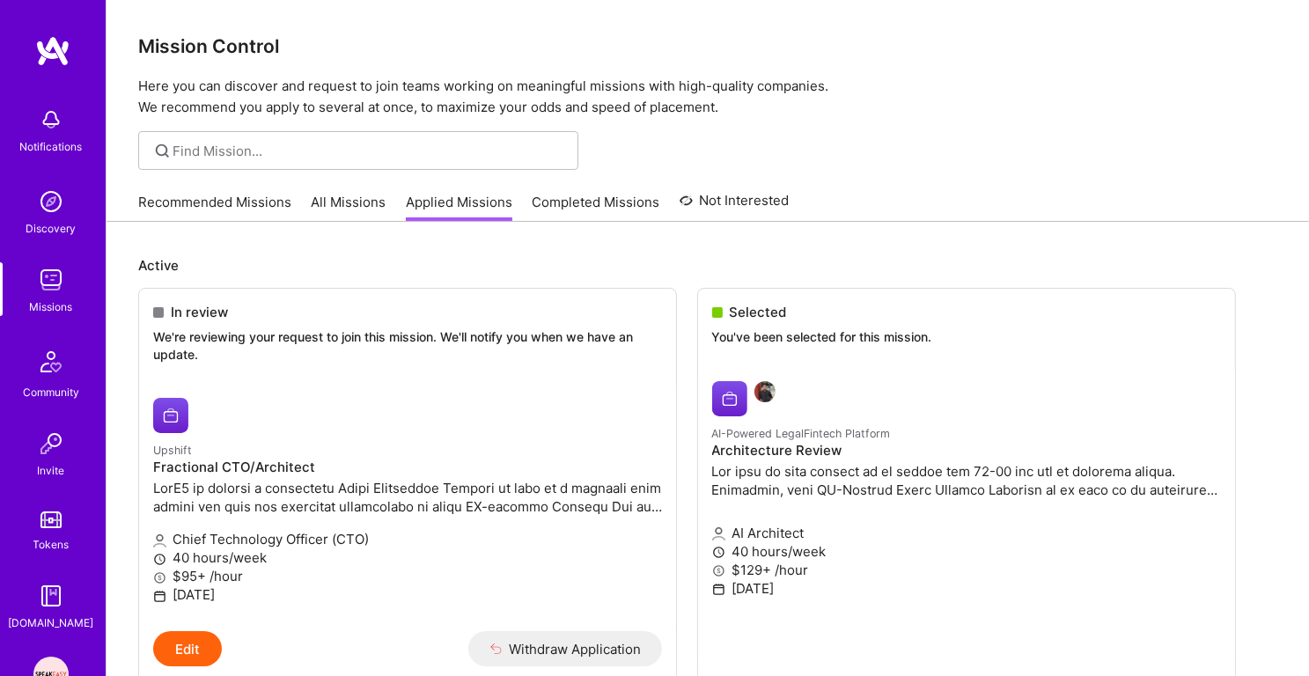
click at [54, 199] on img at bounding box center [50, 201] width 35 height 35
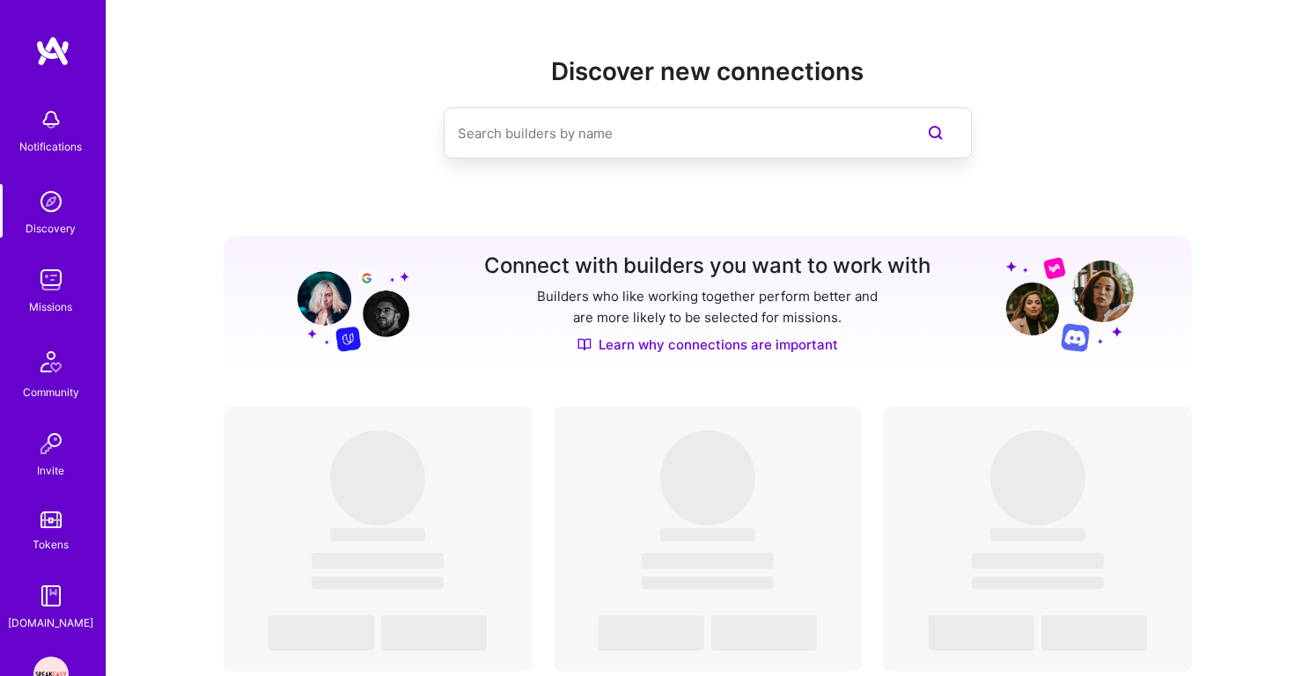
click at [534, 128] on input at bounding box center [673, 133] width 430 height 45
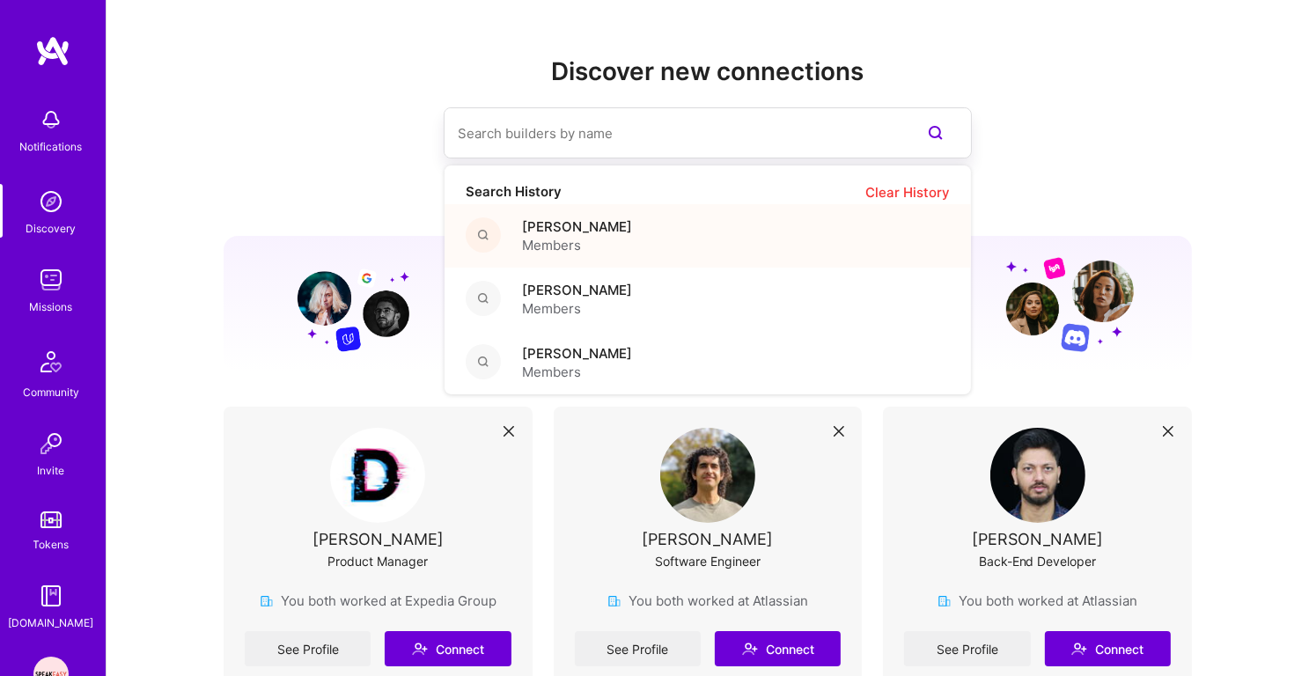
click at [551, 232] on span "[PERSON_NAME]" at bounding box center [577, 226] width 110 height 18
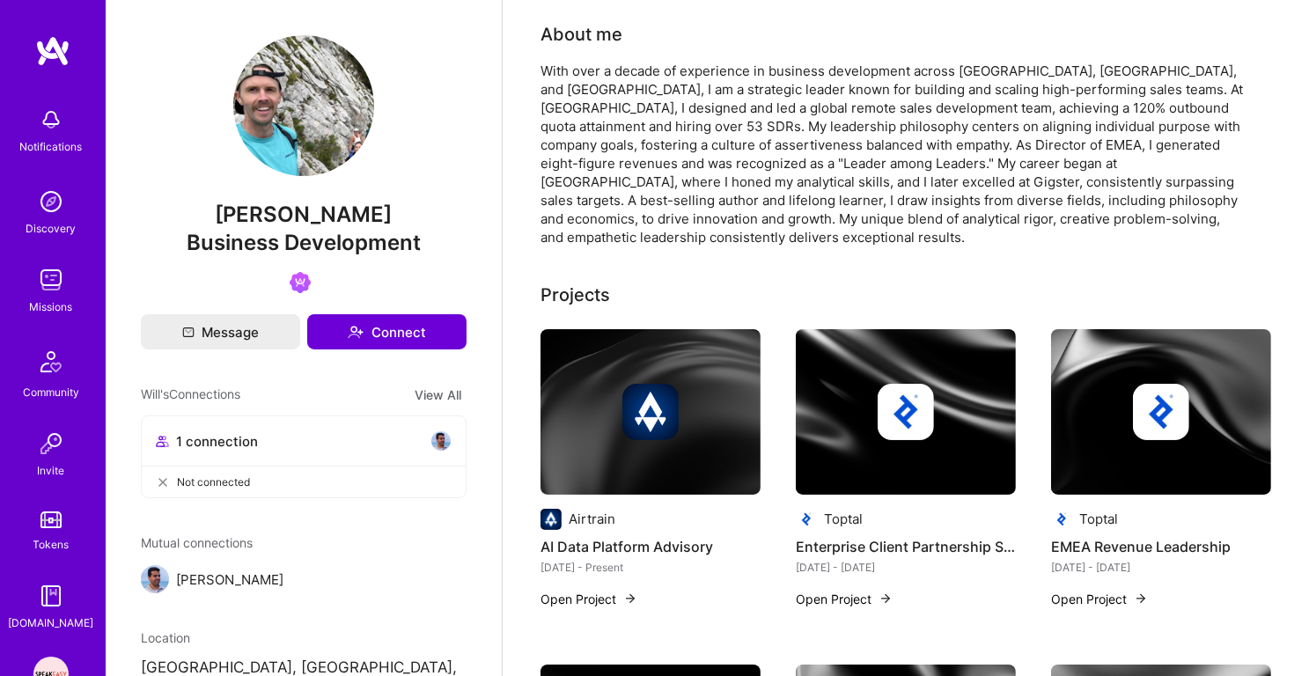
click at [55, 219] on img at bounding box center [50, 201] width 35 height 35
